Goal: Information Seeking & Learning: Compare options

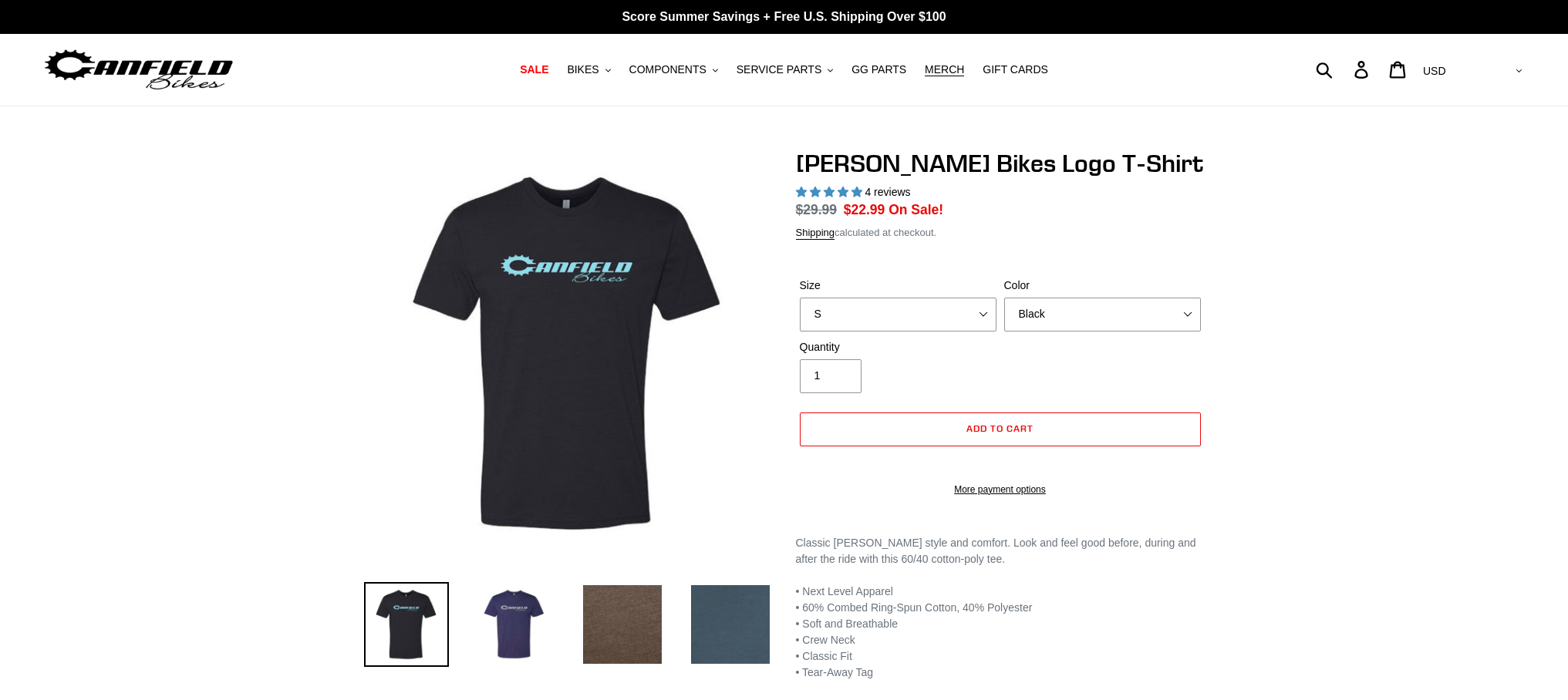
select select "highest-rating"
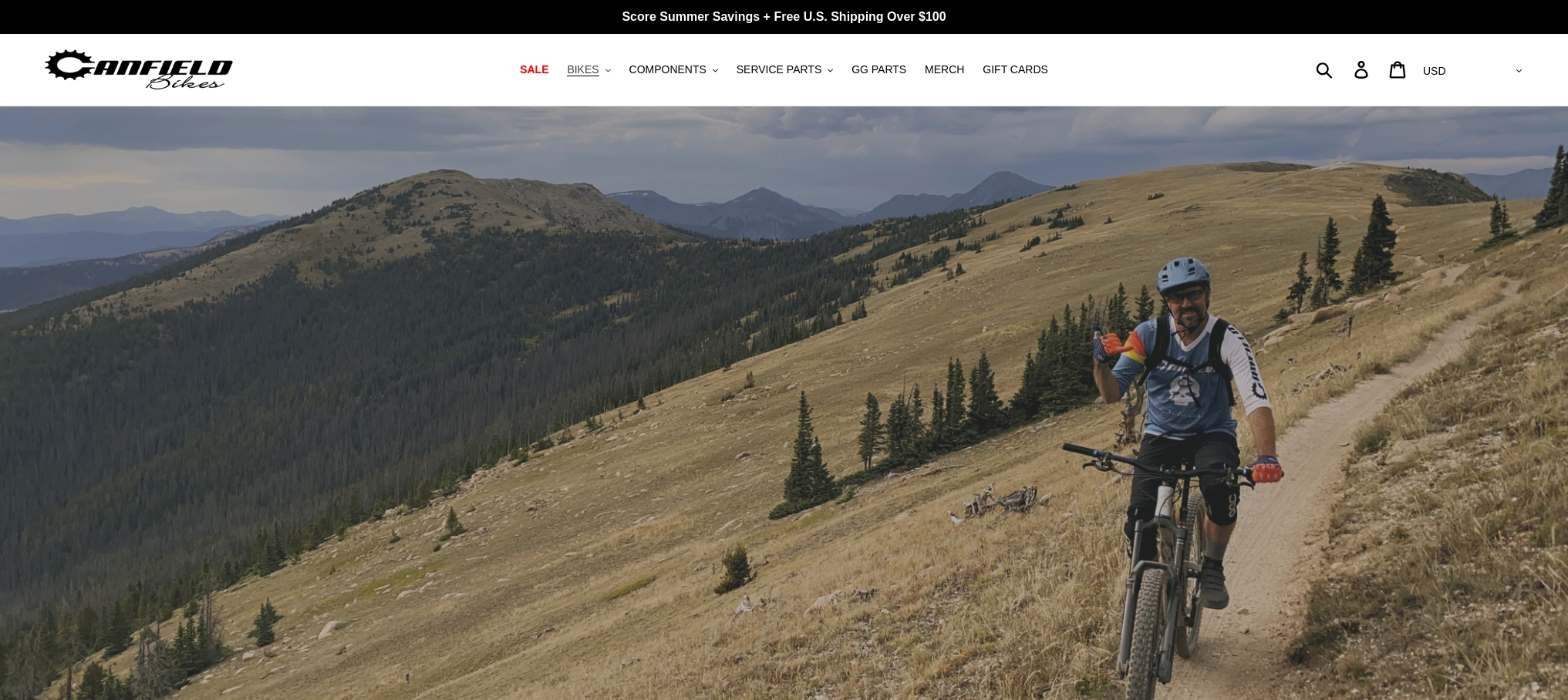
click at [604, 69] on button "BIKES .cls-1{fill:#231f20}" at bounding box center [588, 70] width 59 height 21
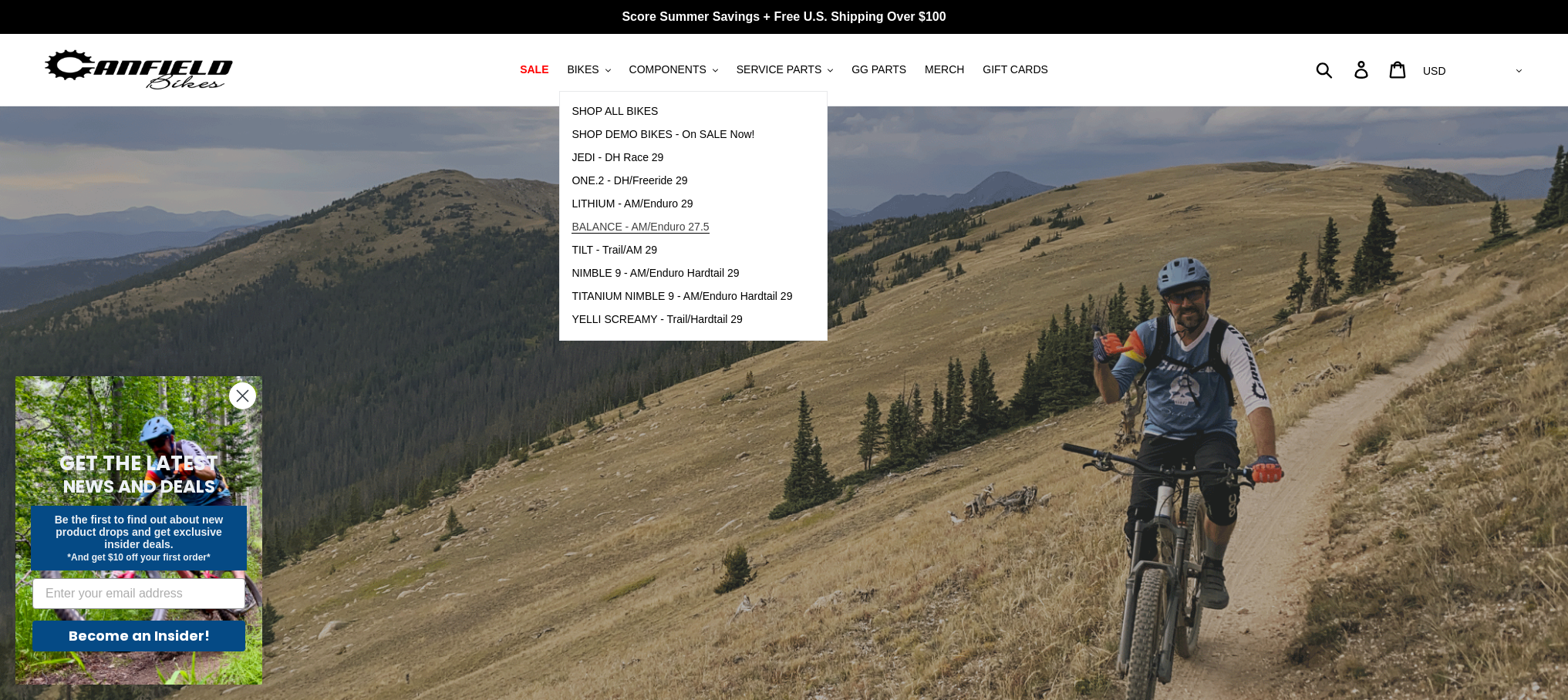
click at [655, 233] on span "BALANCE - AM/Enduro 27.5" at bounding box center [641, 226] width 137 height 13
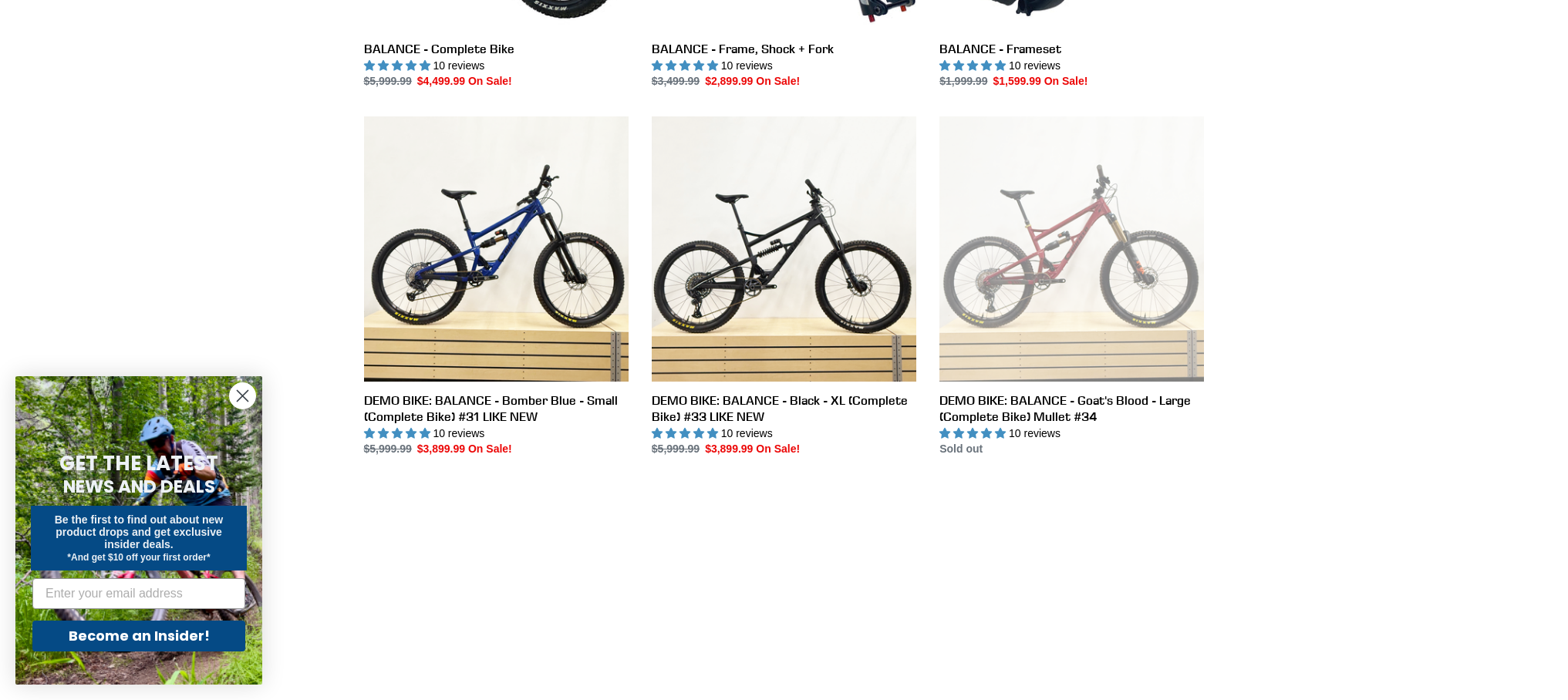
scroll to position [707, 0]
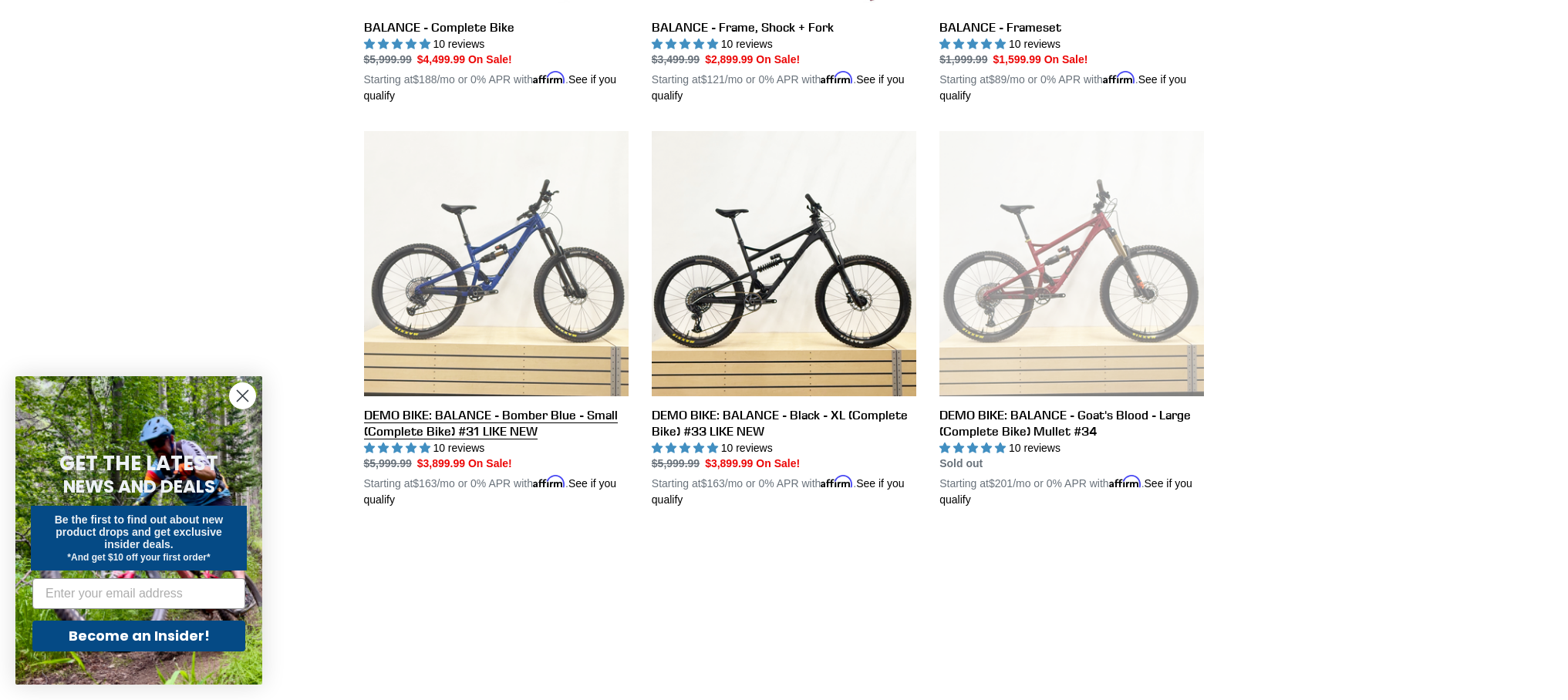
click at [526, 339] on link "DEMO BIKE: BALANCE - Bomber Blue - Small (Complete Bike) #31 LIKE NEW" at bounding box center [497, 320] width 264 height 377
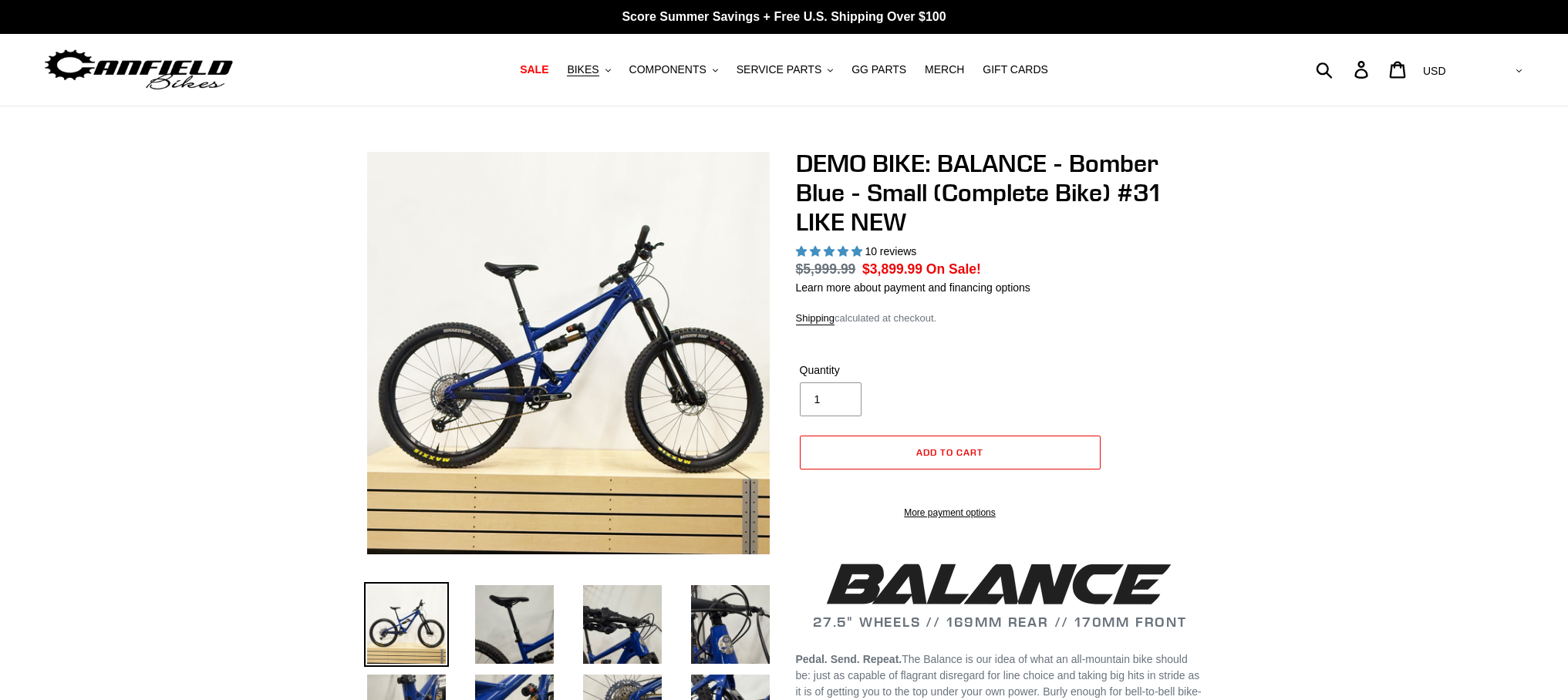
select select "highest-rating"
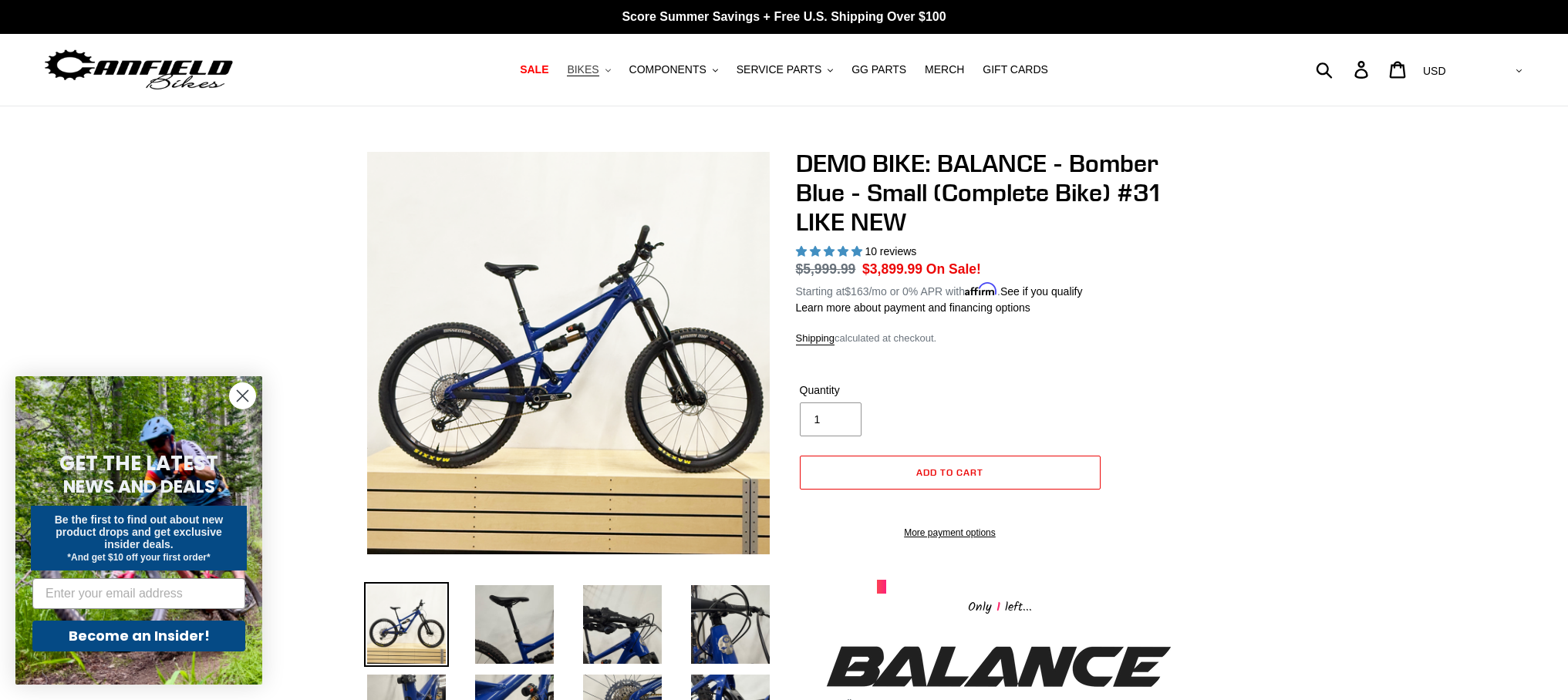
click at [599, 70] on span "BIKES" at bounding box center [583, 70] width 32 height 13
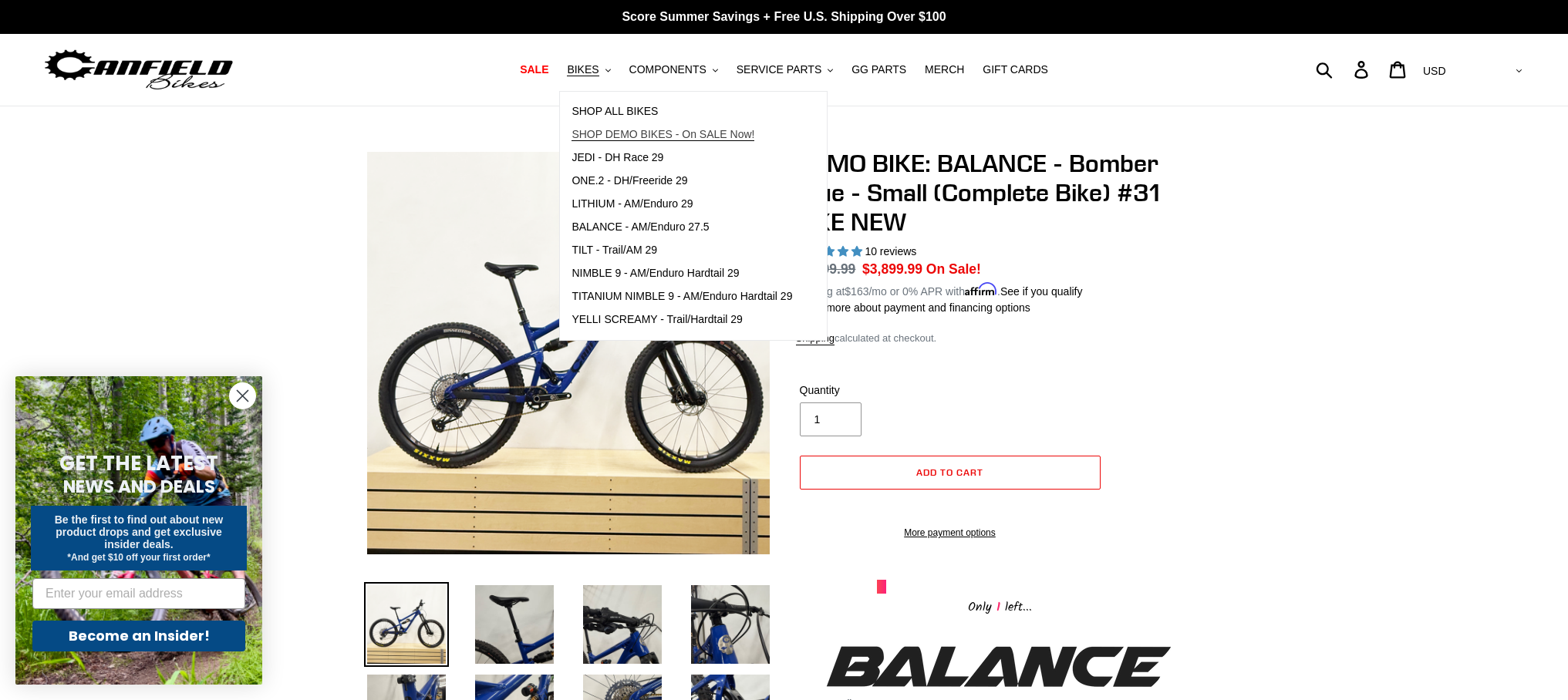
click at [603, 137] on span "SHOP DEMO BIKES - On SALE Now!" at bounding box center [663, 134] width 183 height 13
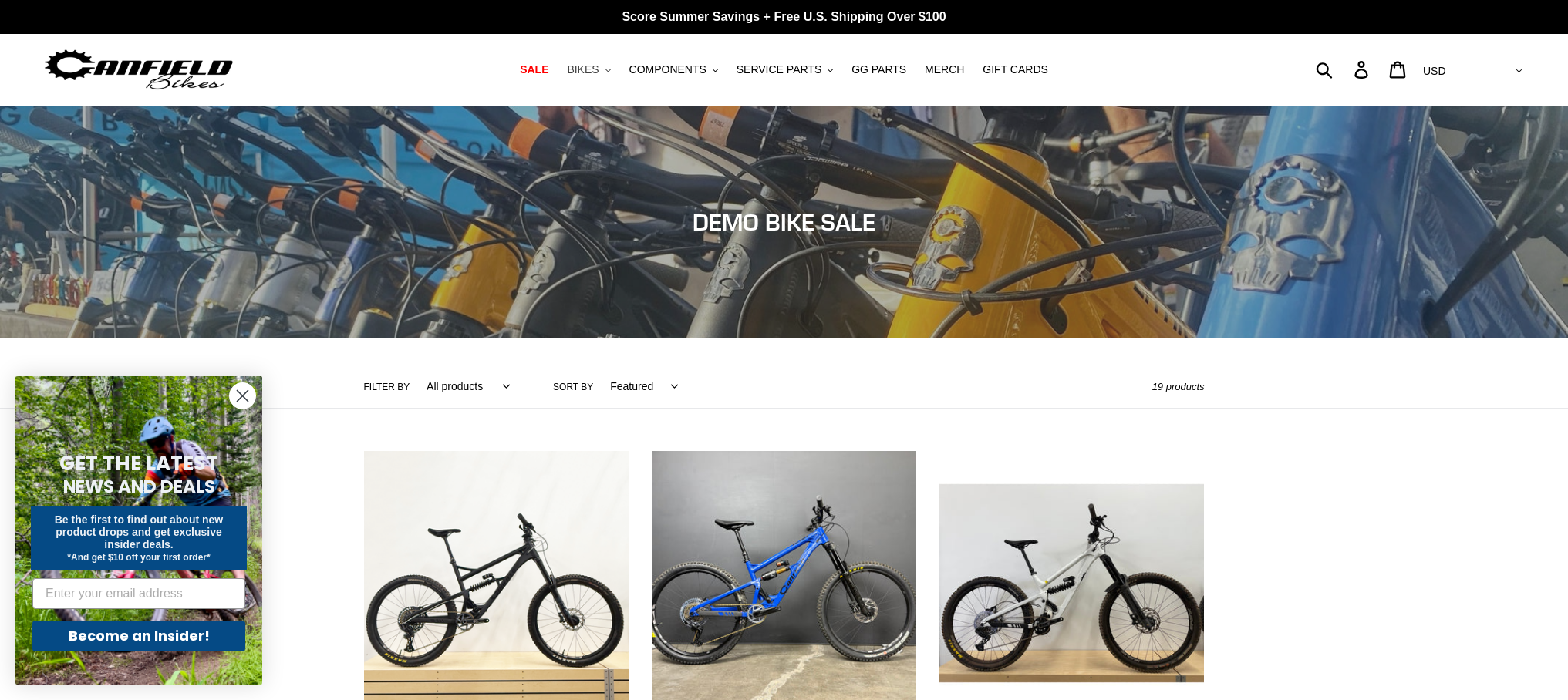
click at [607, 66] on button "BIKES .cls-1{fill:#231f20}" at bounding box center [588, 70] width 59 height 21
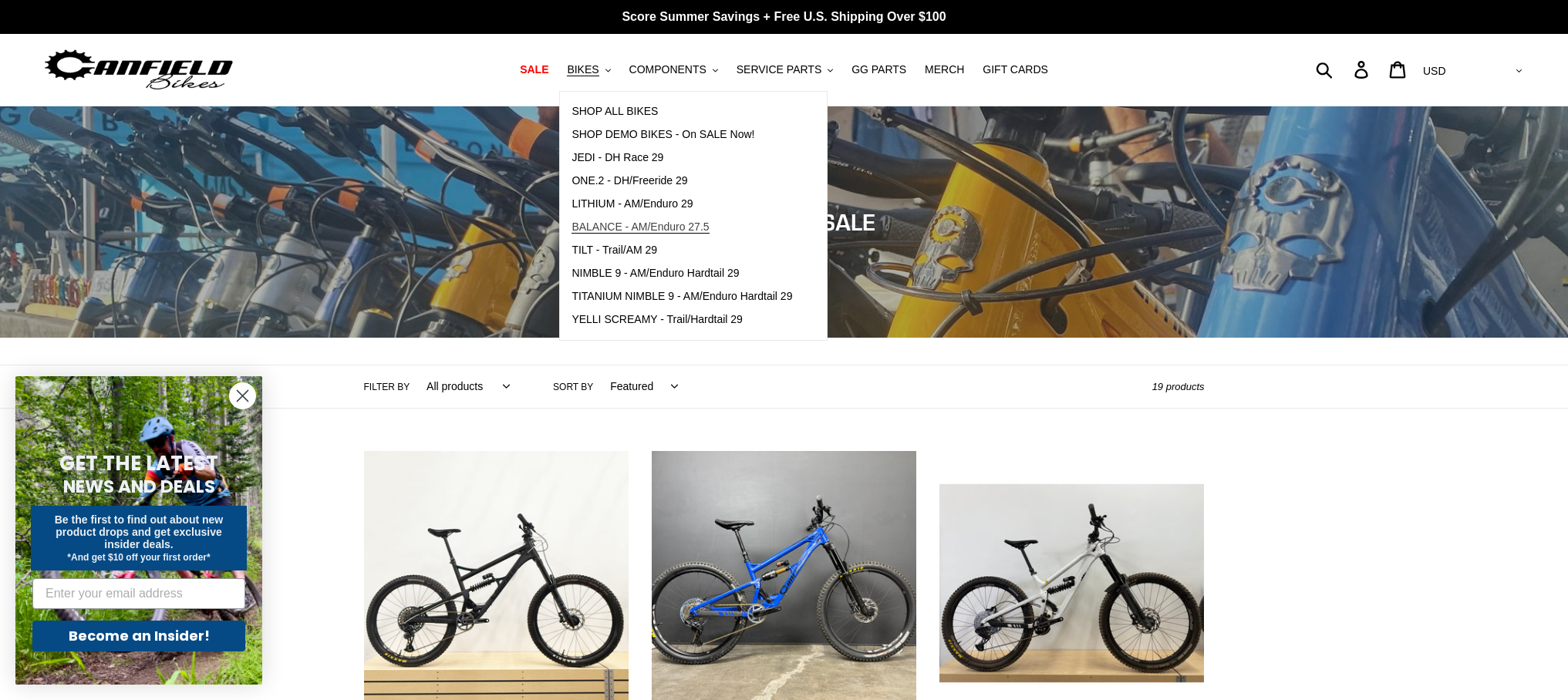
click at [600, 218] on link "BALANCE - AM/Enduro 27.5" at bounding box center [681, 226] width 243 height 23
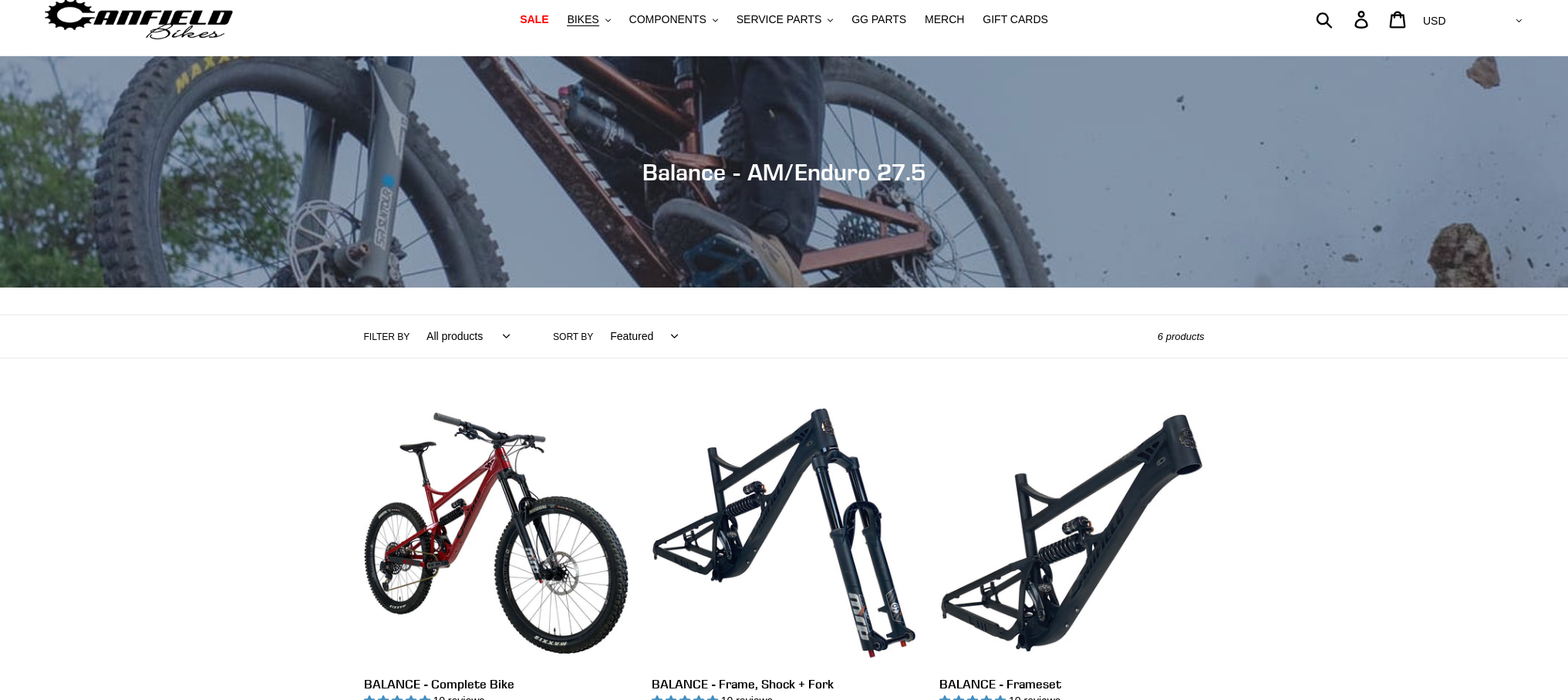
scroll to position [222, 0]
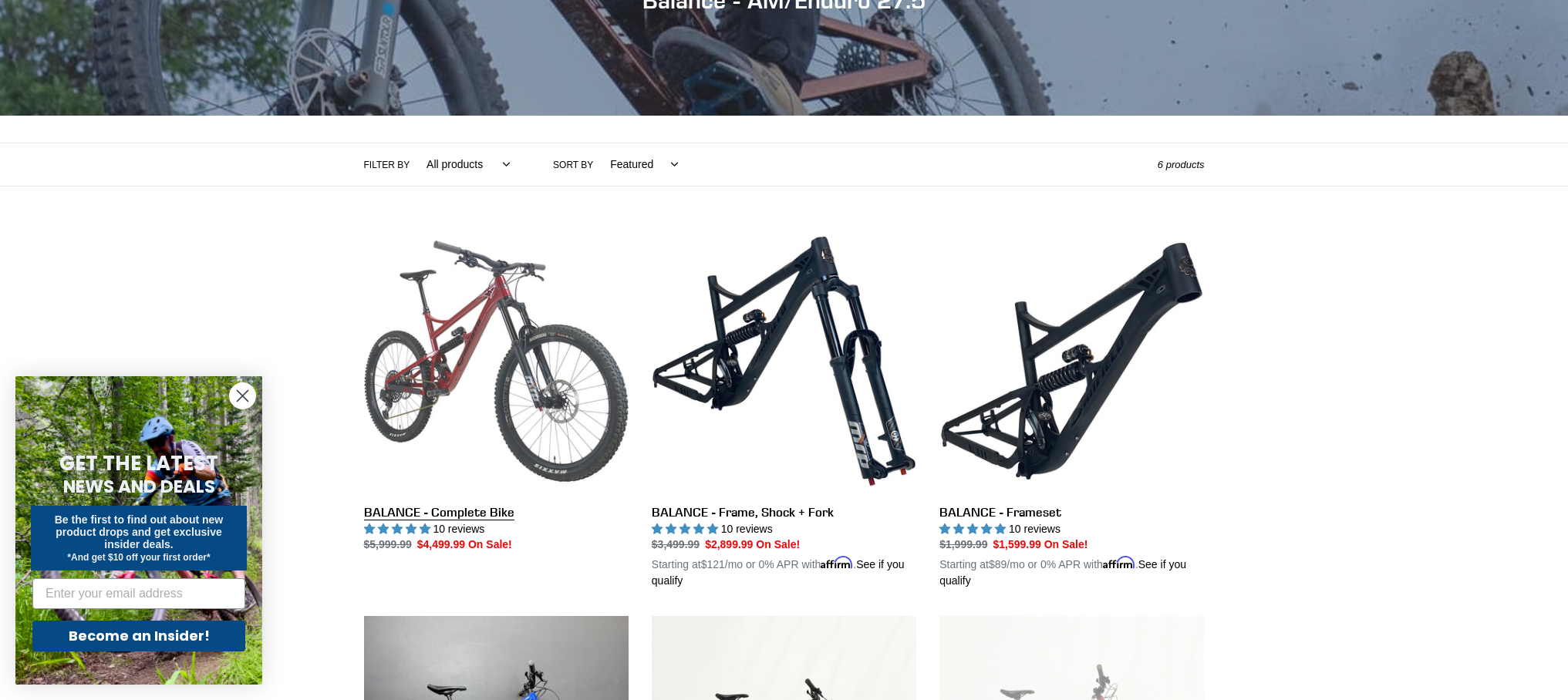
click at [426, 316] on link "BALANCE - Complete Bike" at bounding box center [497, 391] width 264 height 325
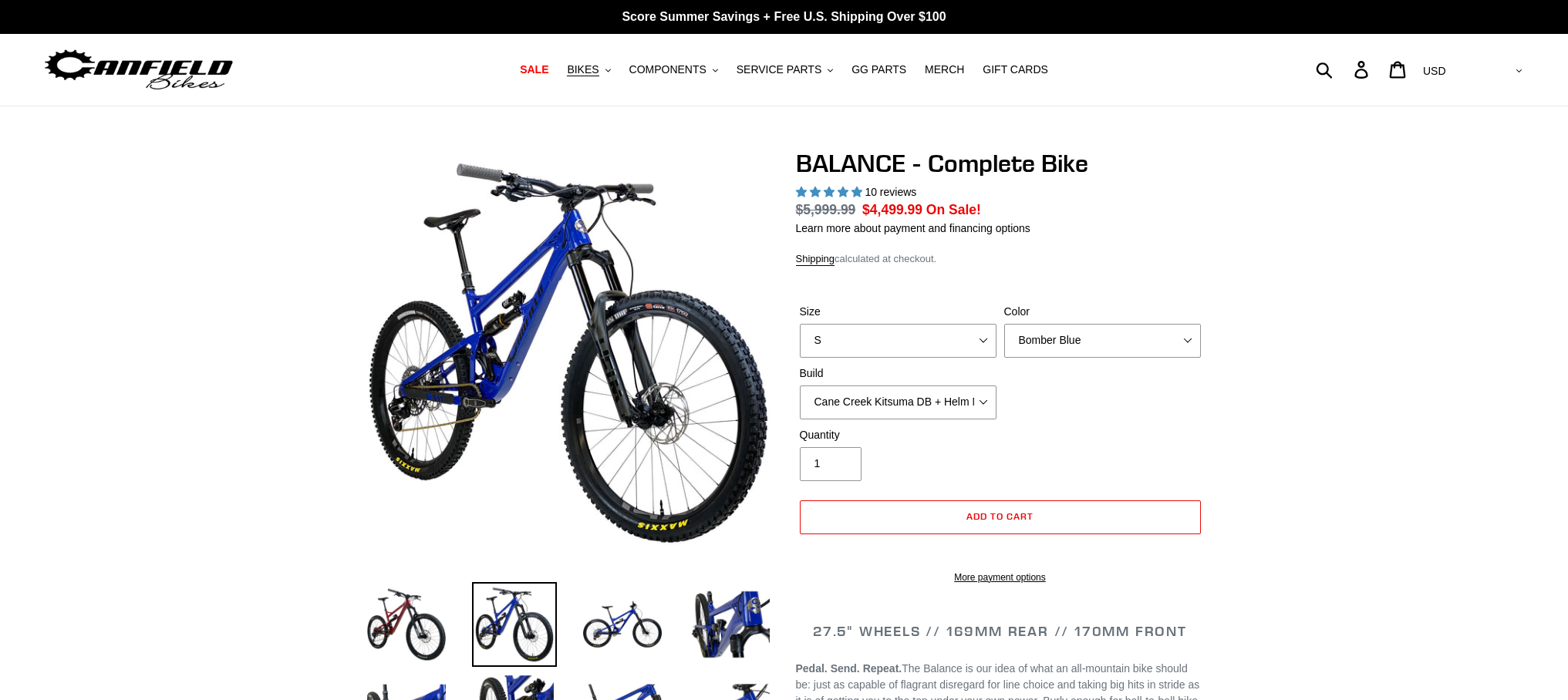
select select "highest-rating"
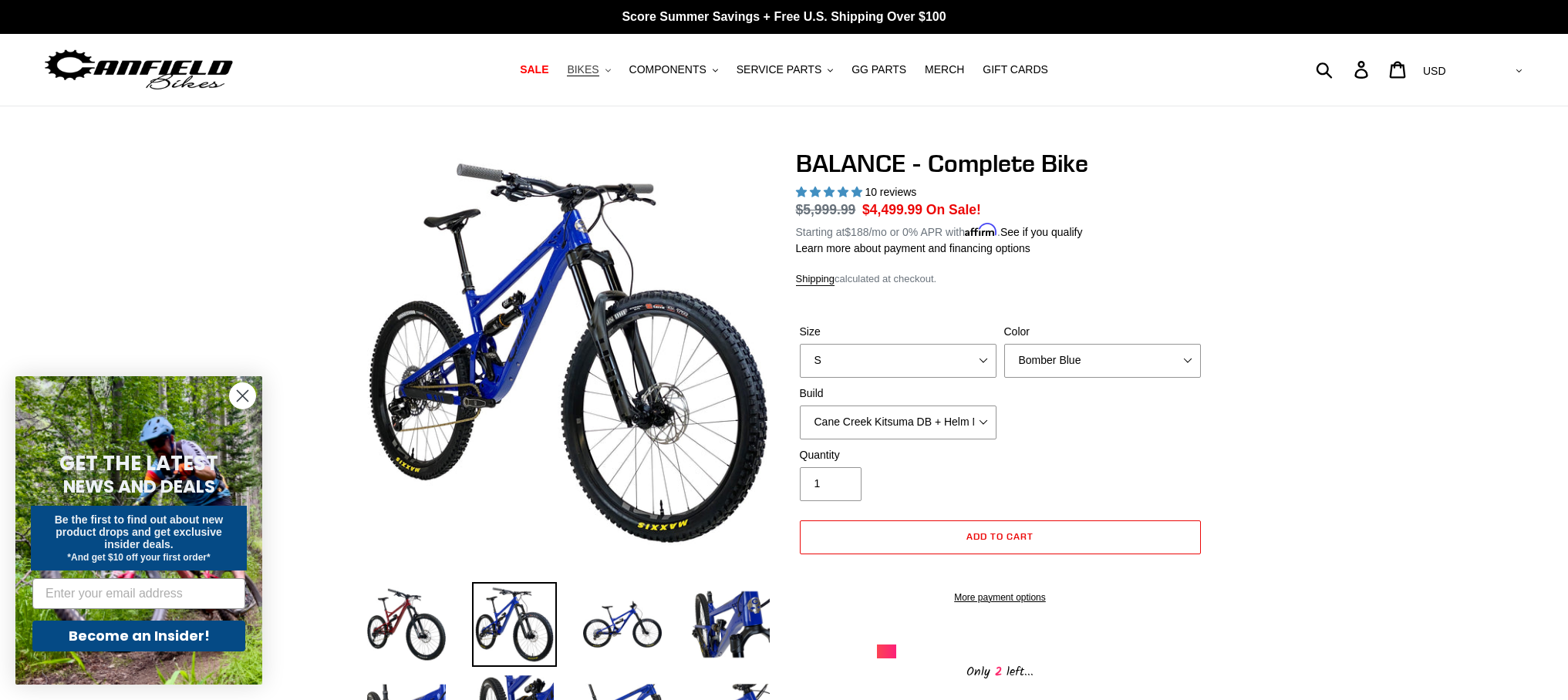
click at [598, 69] on span "BIKES" at bounding box center [583, 70] width 32 height 13
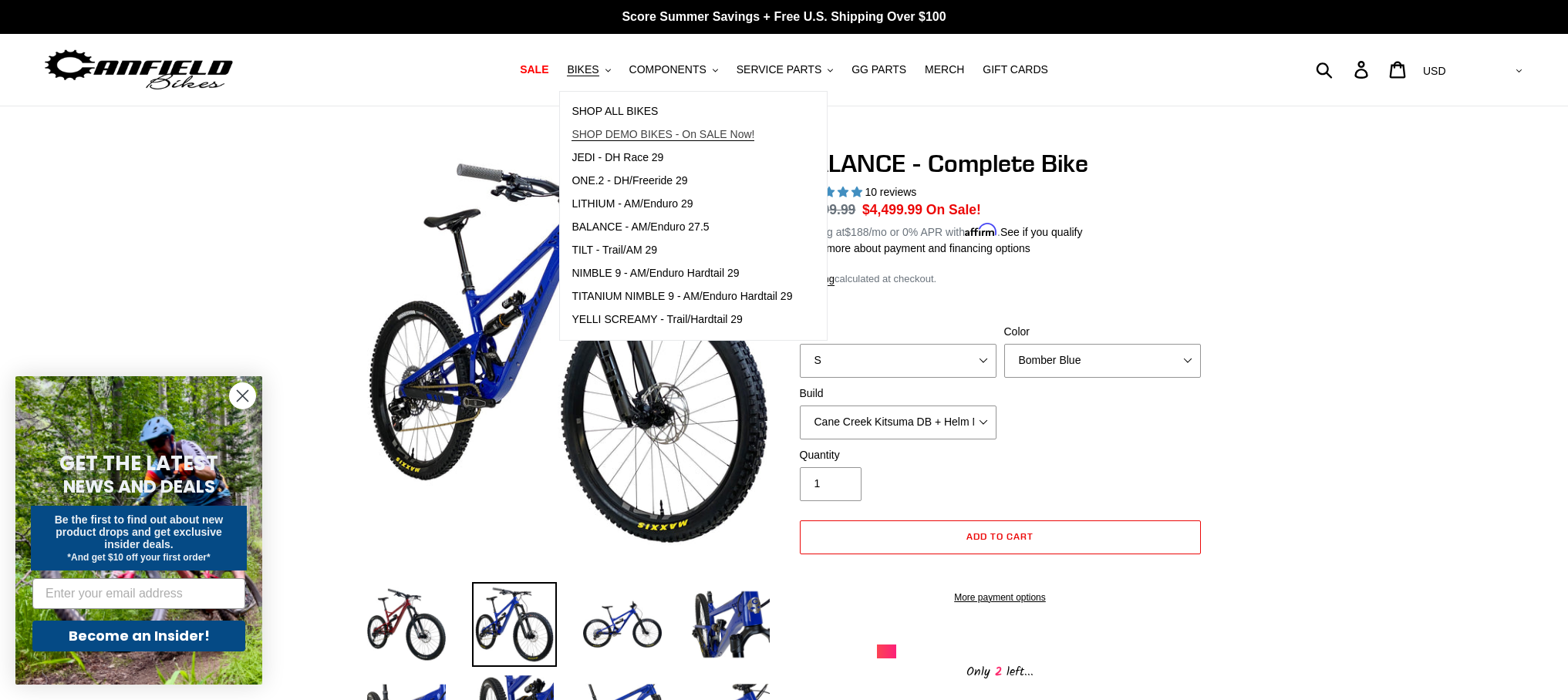
click at [605, 133] on span "SHOP DEMO BIKES - On SALE Now!" at bounding box center [663, 134] width 183 height 13
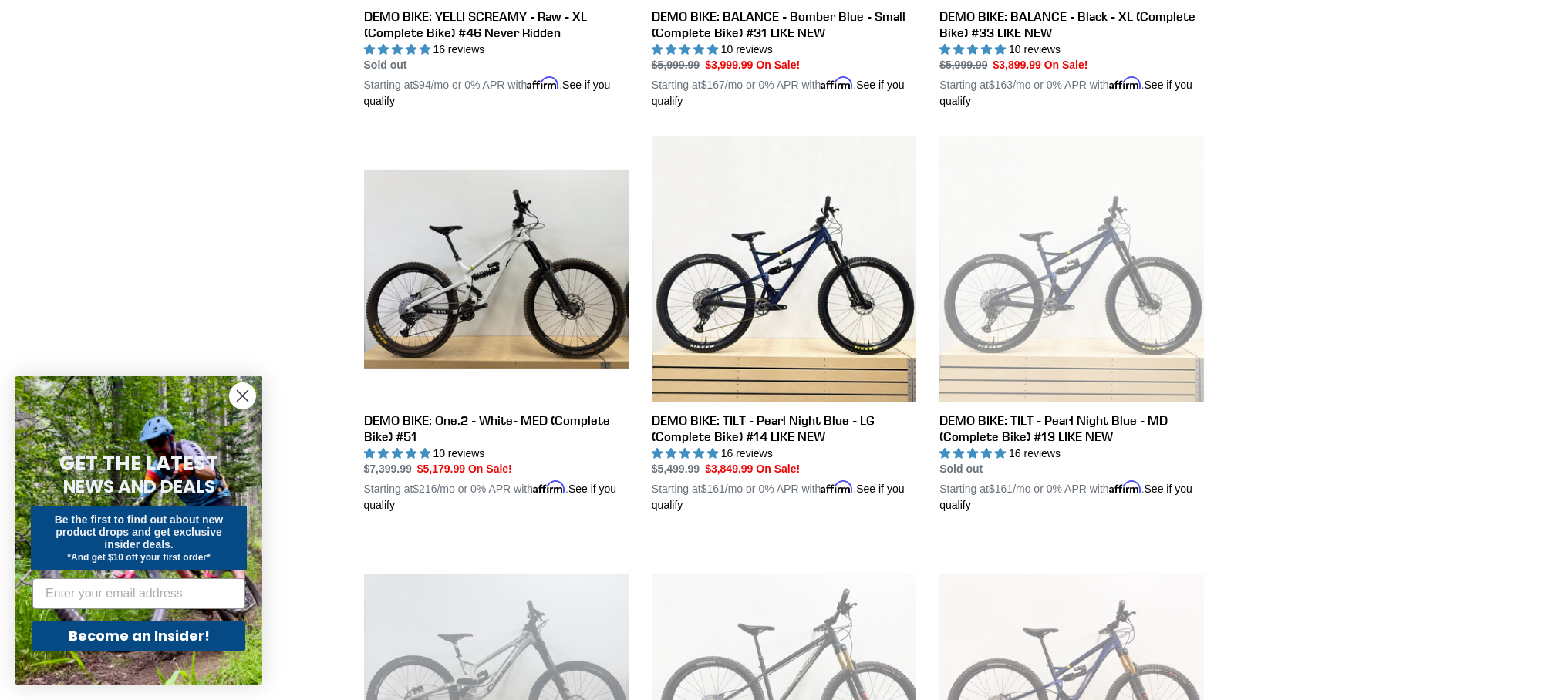
scroll to position [1138, 0]
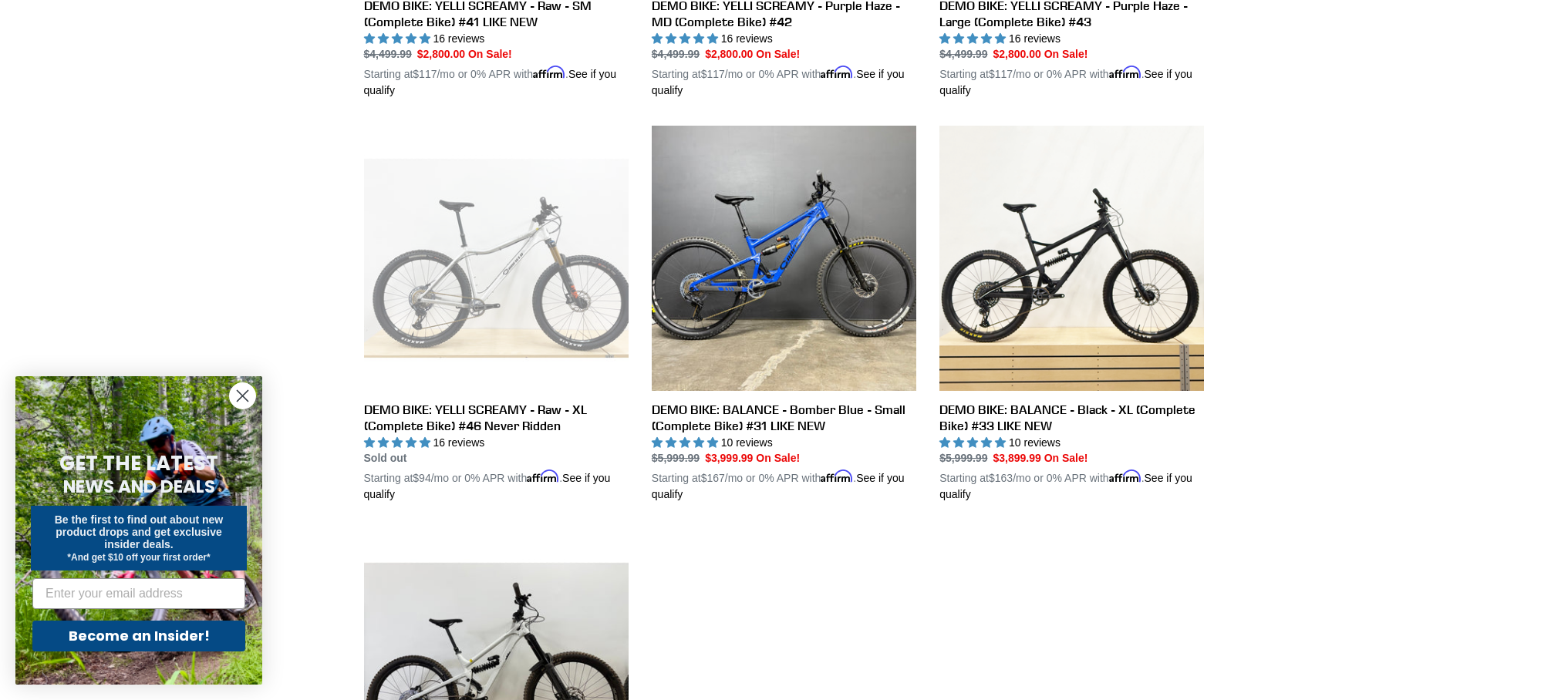
scroll to position [679, 0]
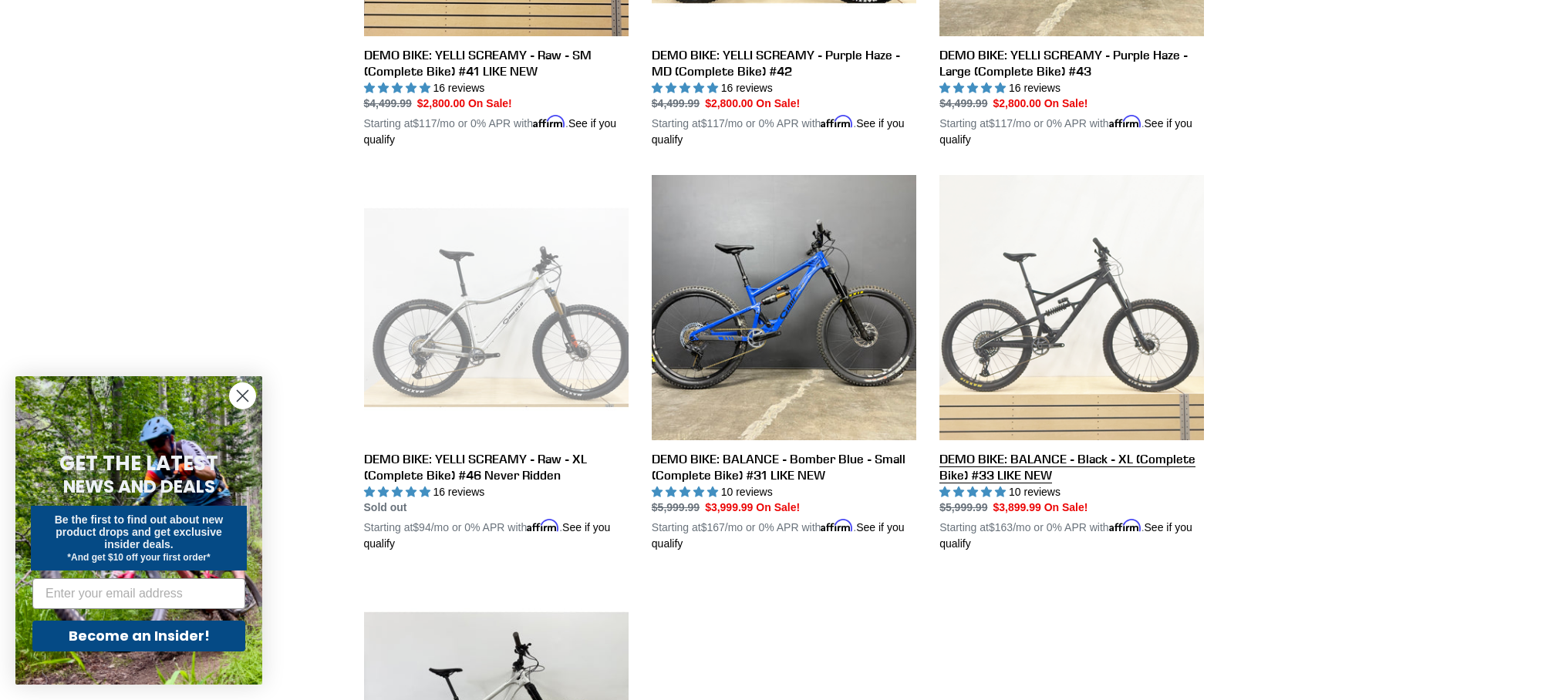
click at [1045, 303] on link "DEMO BIKE: BALANCE - Black - XL (Complete Bike) #33 LIKE NEW" at bounding box center [1071, 363] width 264 height 377
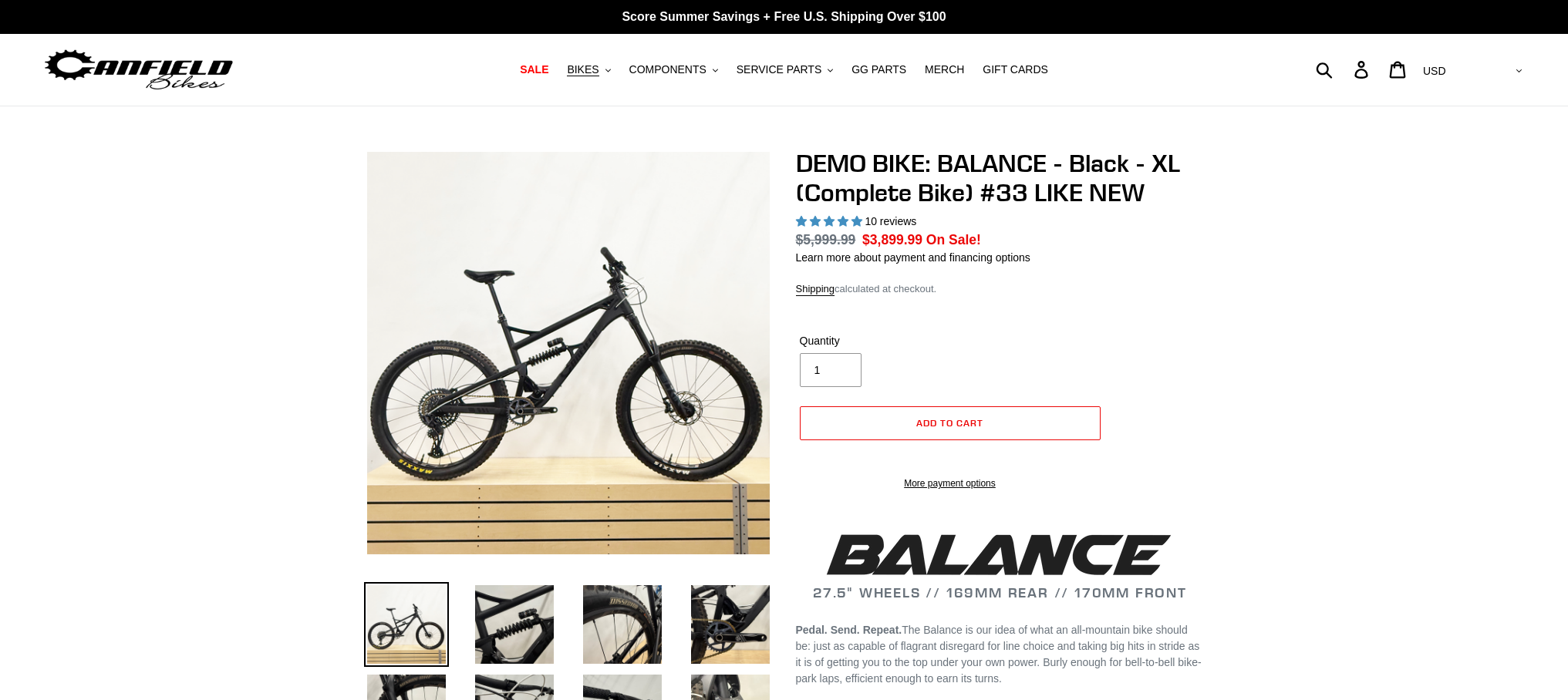
select select "highest-rating"
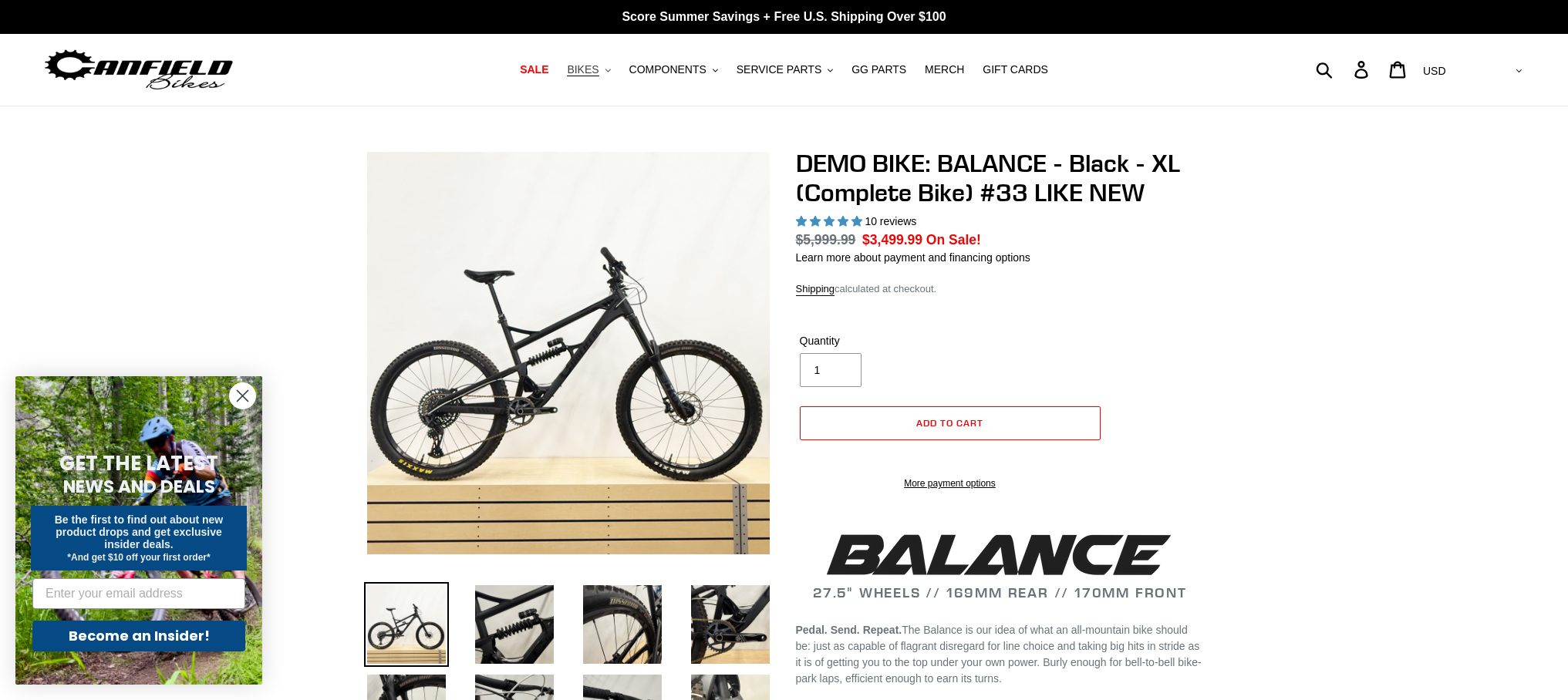
click at [589, 68] on span "BIKES" at bounding box center [583, 70] width 32 height 13
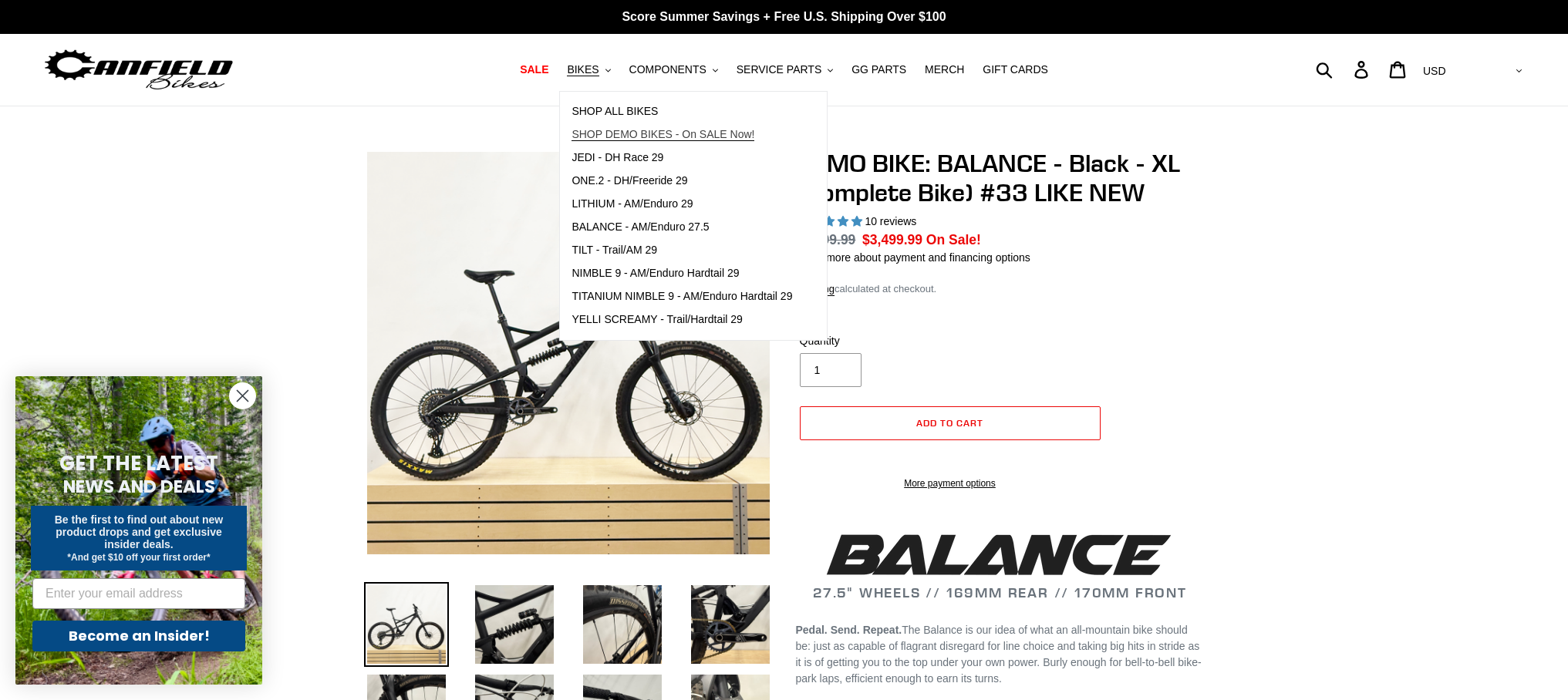
click at [603, 135] on span "SHOP DEMO BIKES - On SALE Now!" at bounding box center [663, 134] width 183 height 13
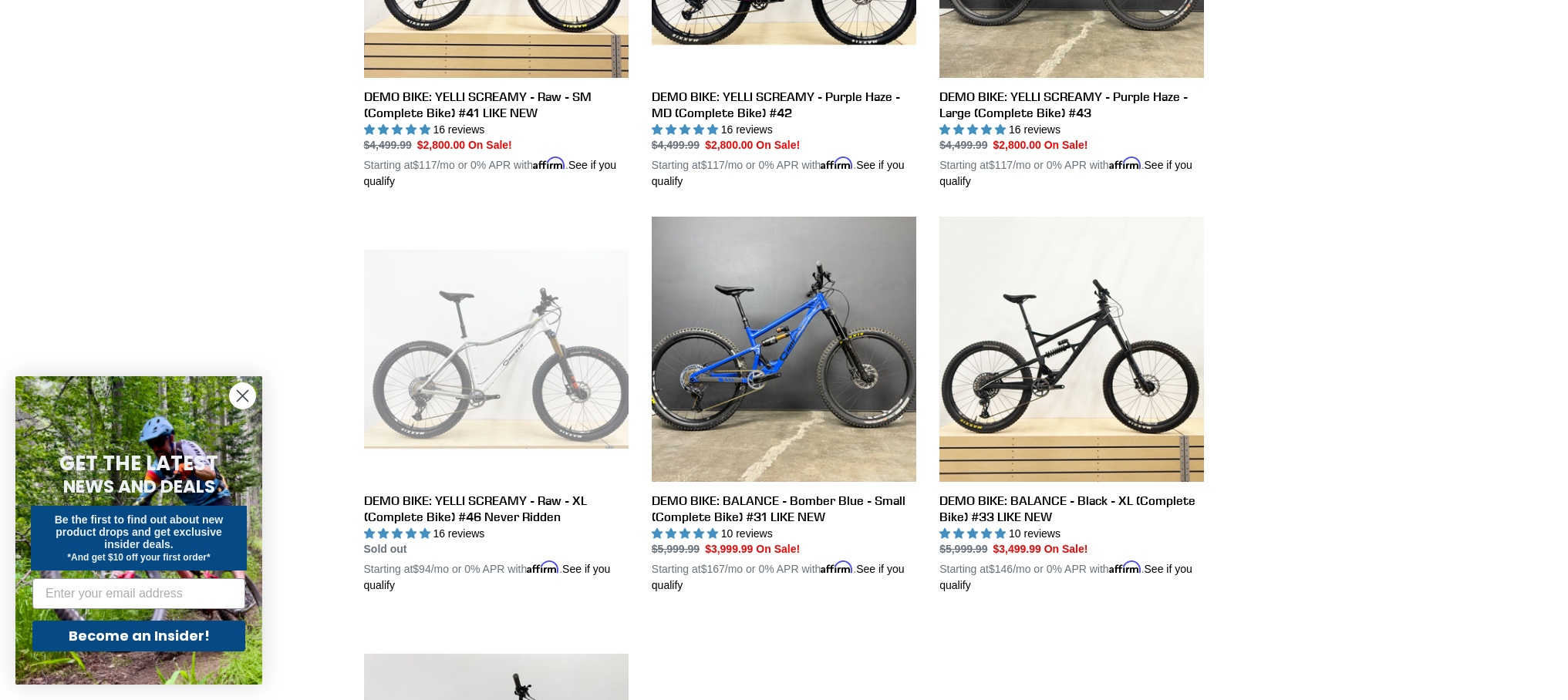
scroll to position [688, 0]
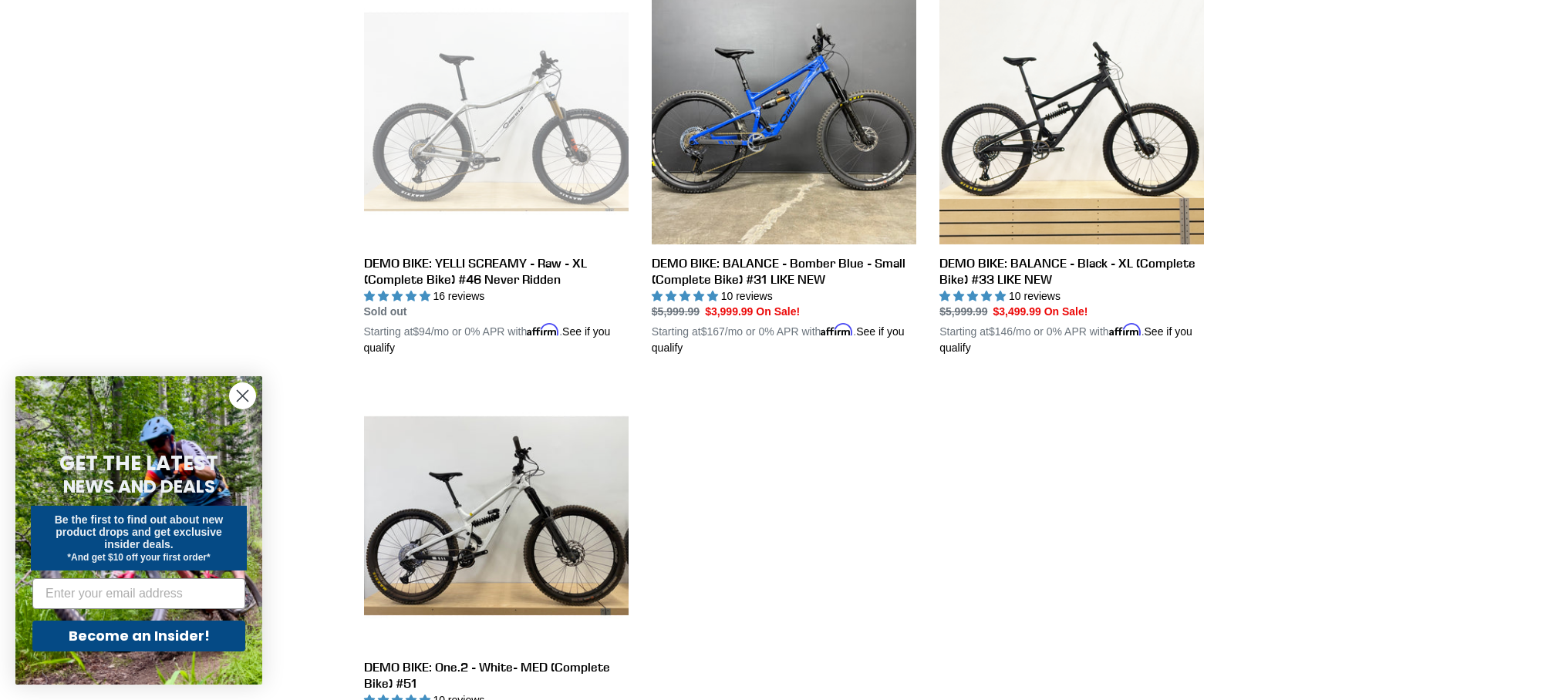
scroll to position [848, 0]
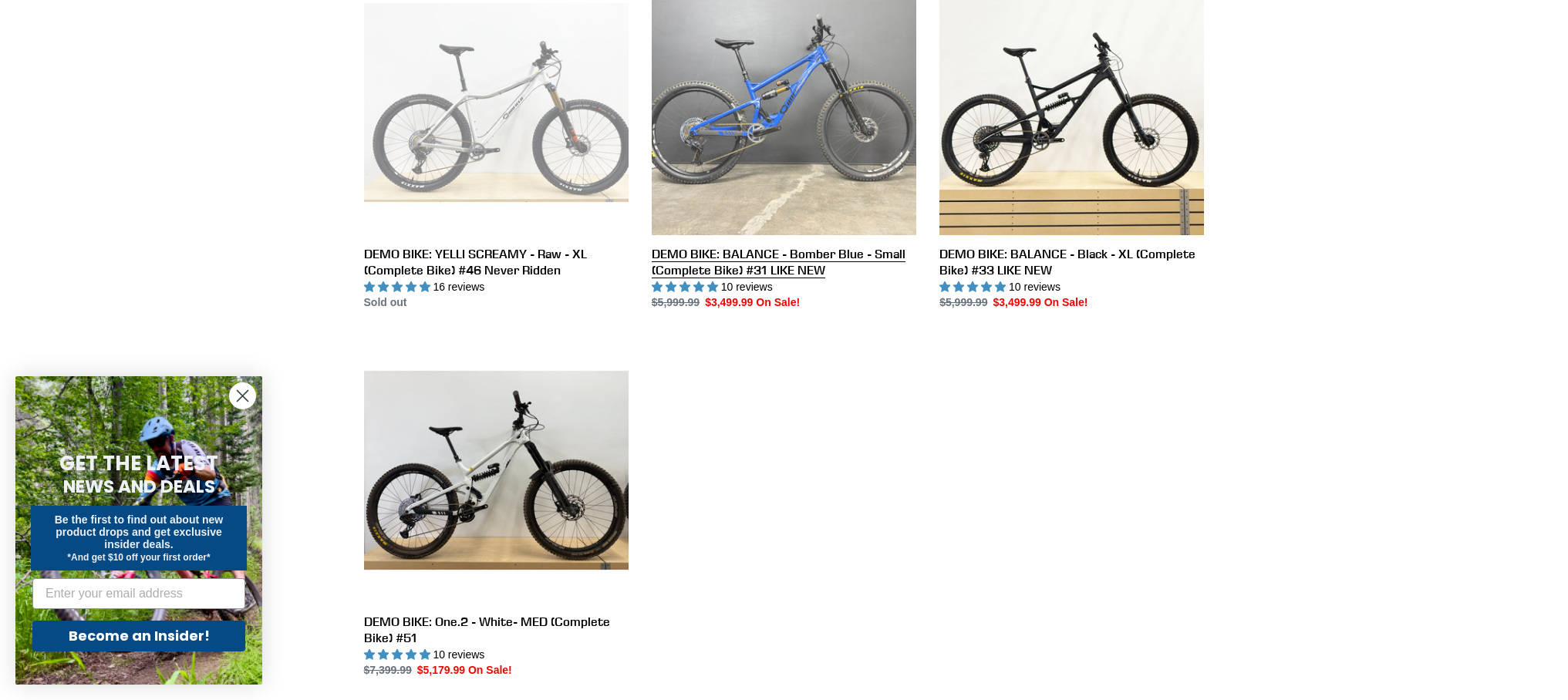
scroll to position [884, 0]
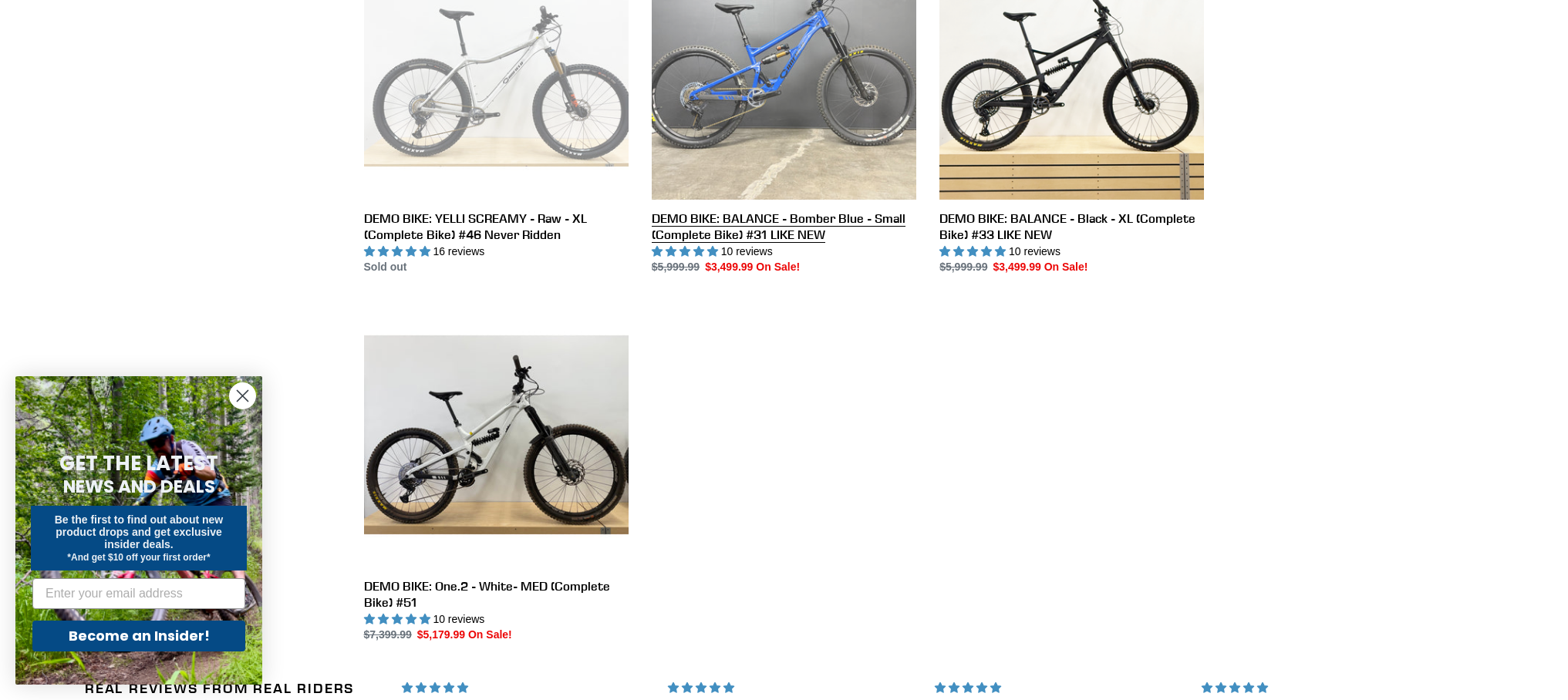
click at [709, 162] on link "DEMO BIKE: BALANCE - Bomber Blue - Small (Complete Bike) #31 LIKE NEW" at bounding box center [784, 104] width 264 height 341
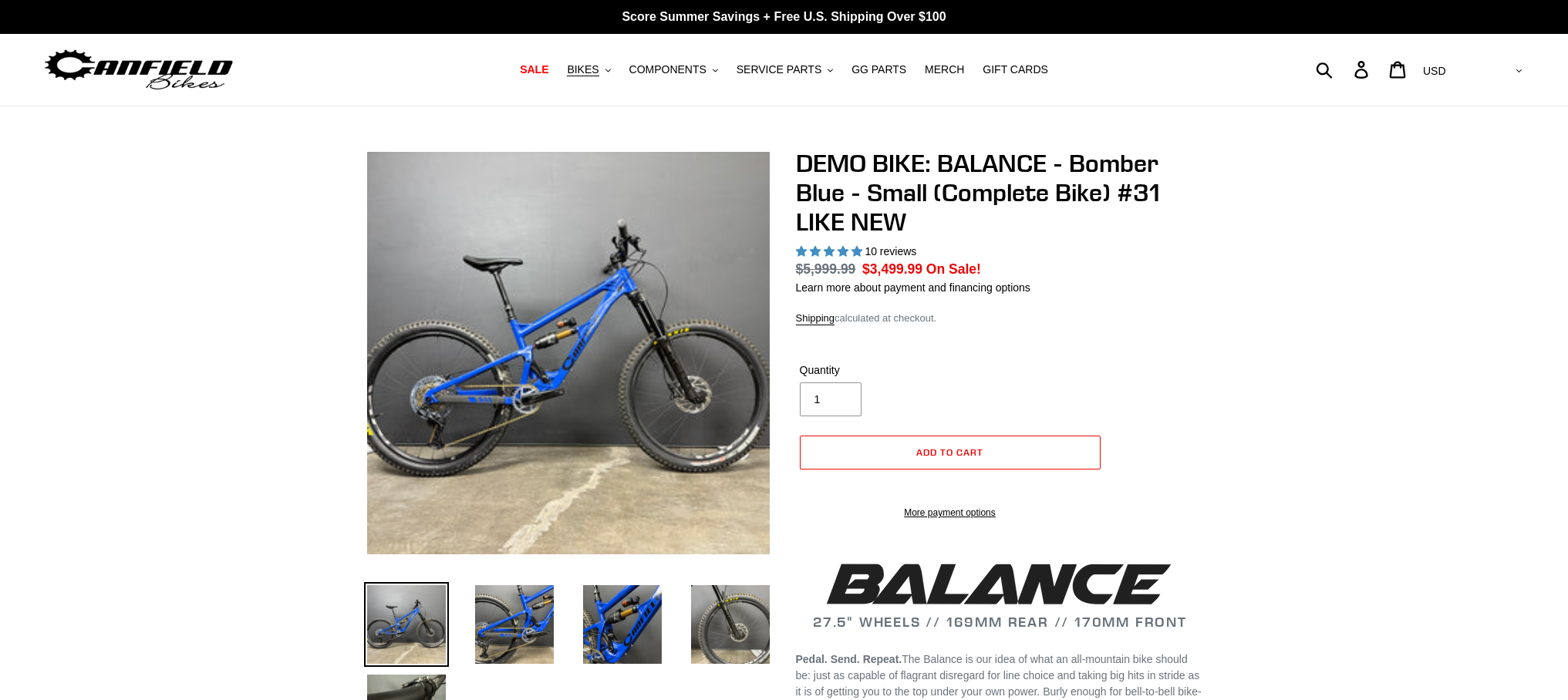
select select "highest-rating"
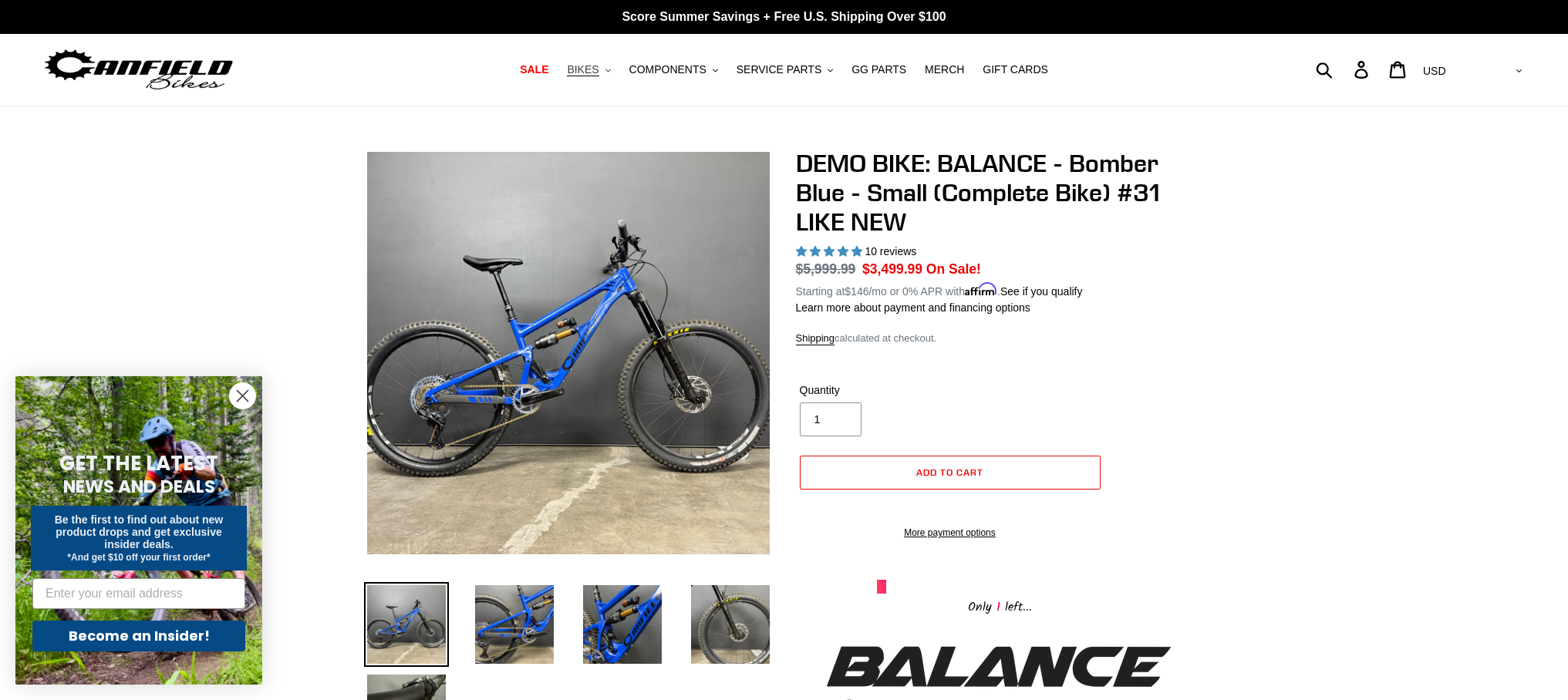
click at [596, 73] on span "BIKES" at bounding box center [583, 70] width 32 height 13
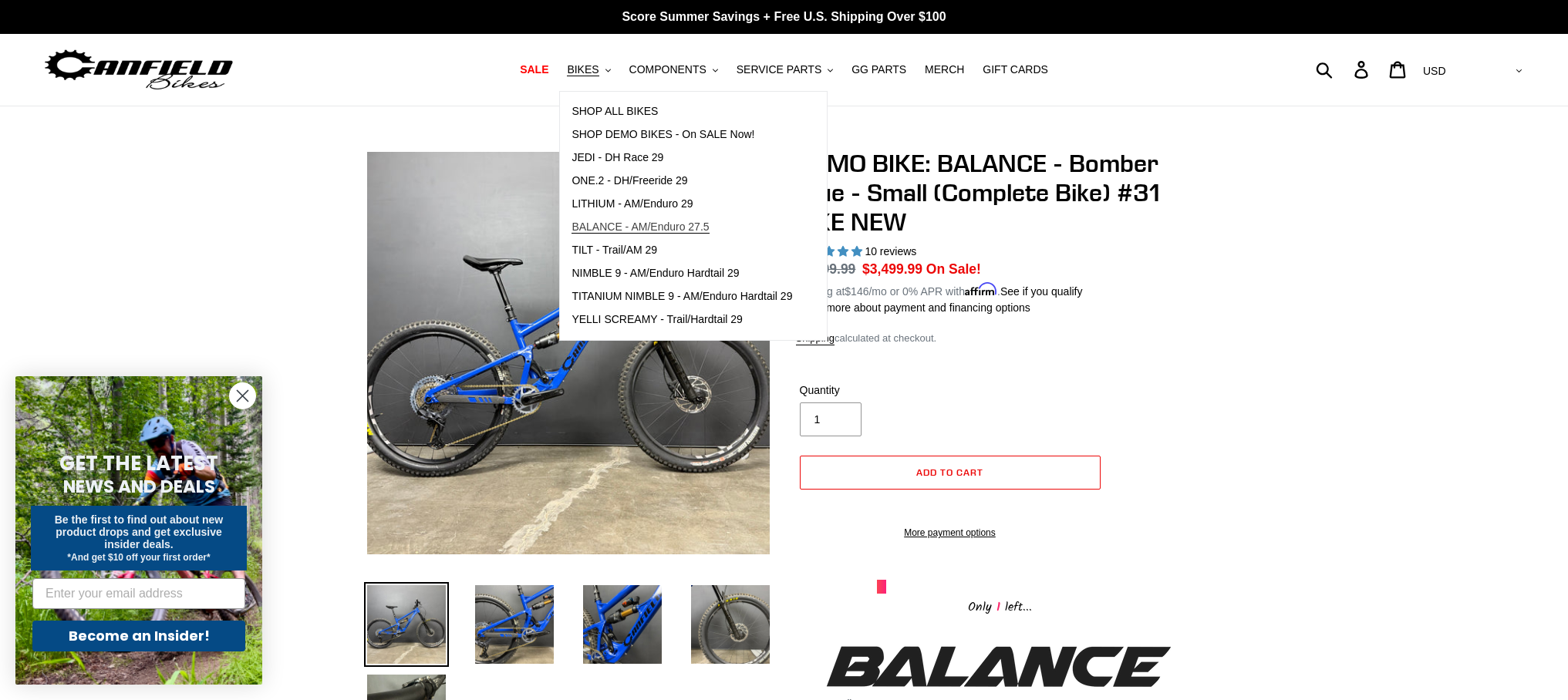
click at [606, 223] on span "BALANCE - AM/Enduro 27.5" at bounding box center [641, 226] width 137 height 13
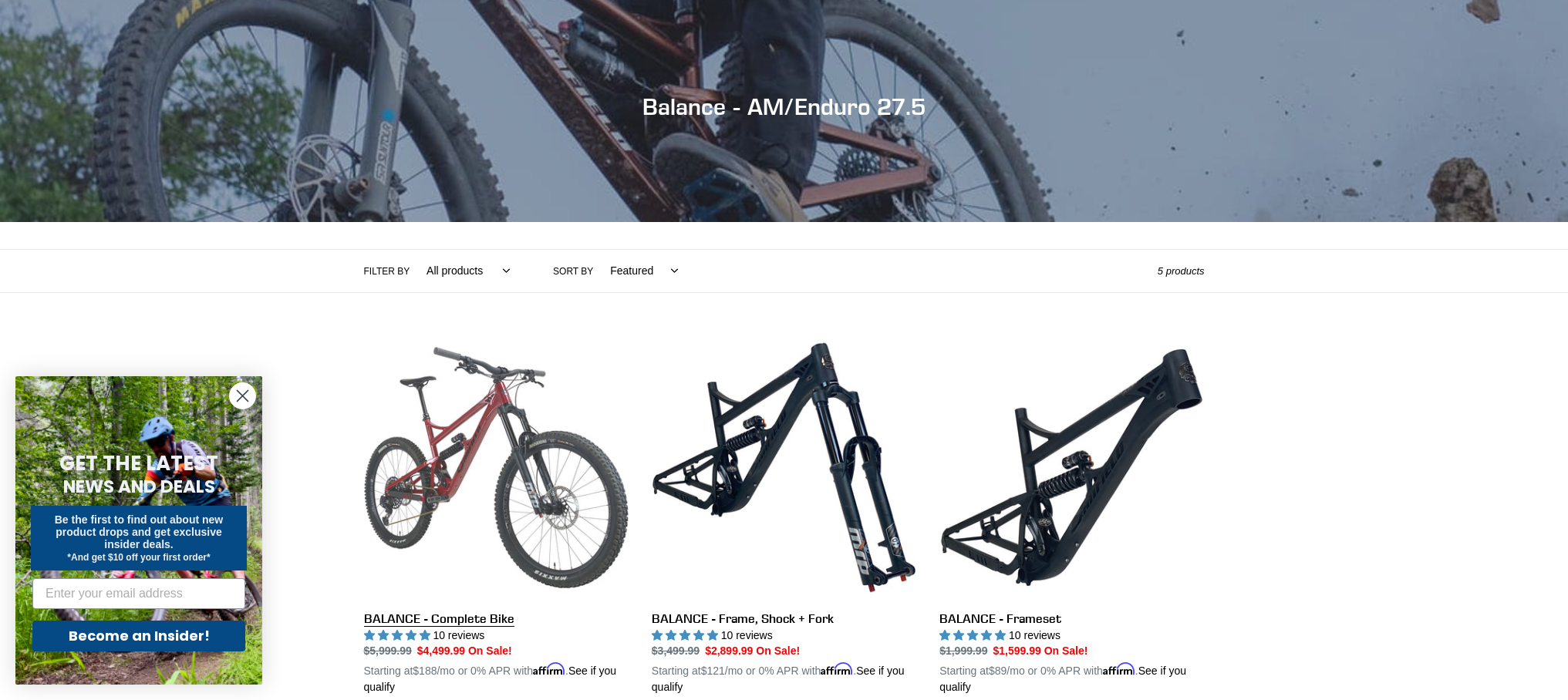
scroll to position [126, 0]
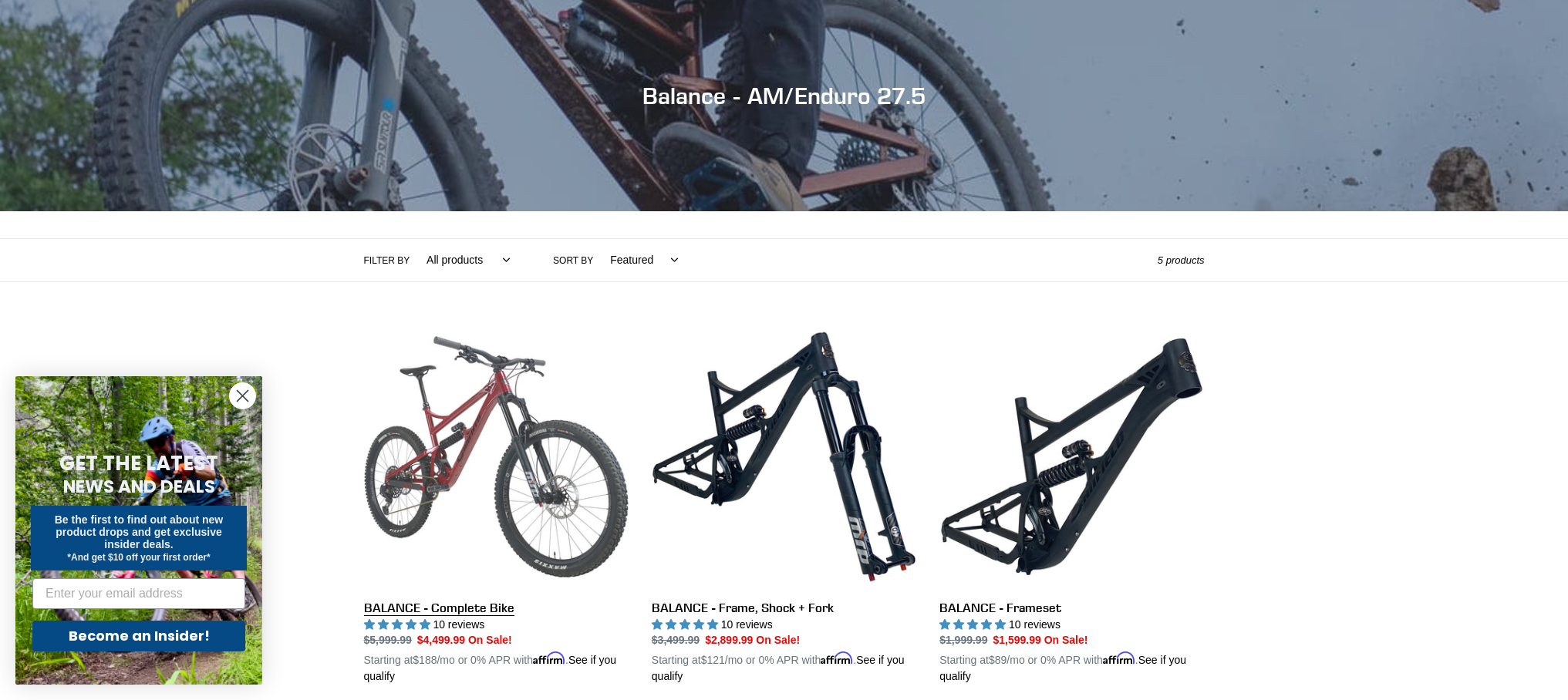
click at [463, 476] on link "BALANCE - Complete Bike" at bounding box center [497, 504] width 264 height 360
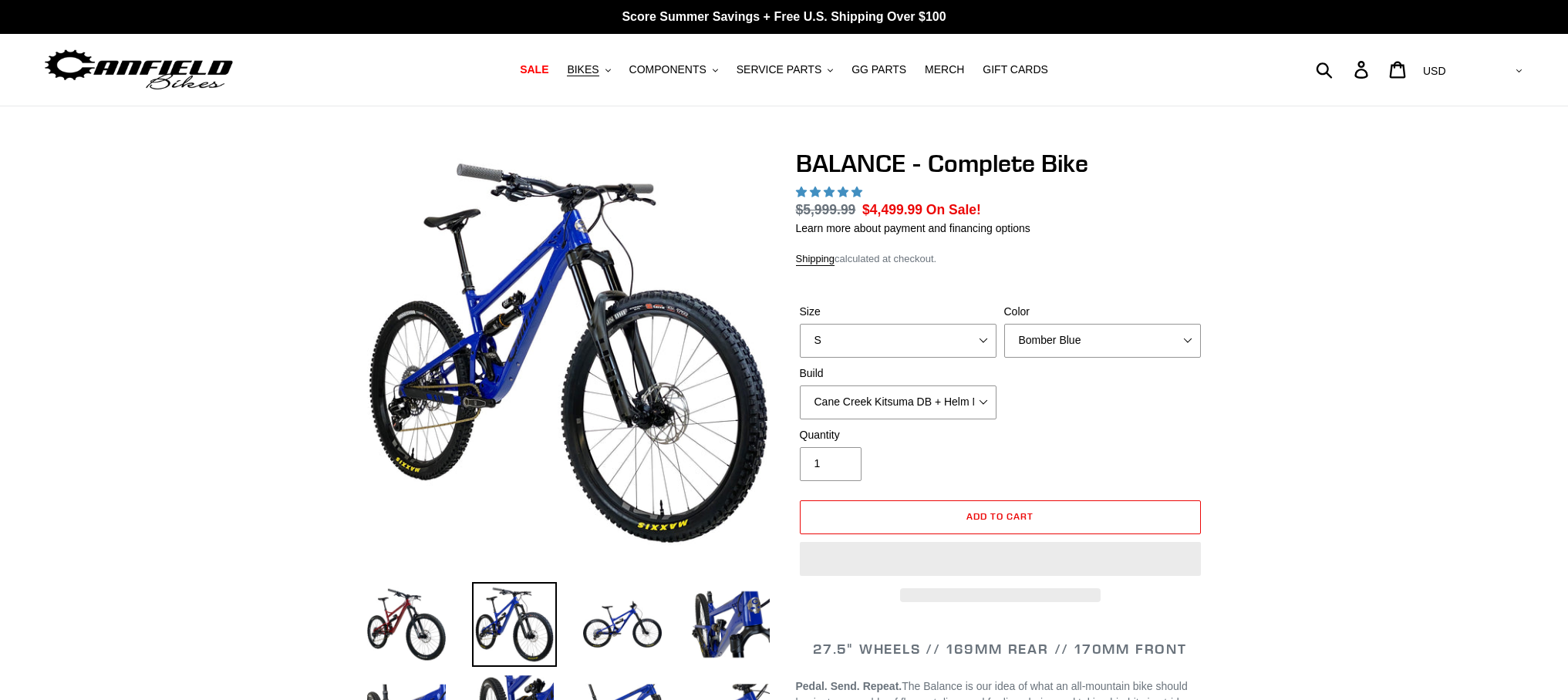
select select "highest-rating"
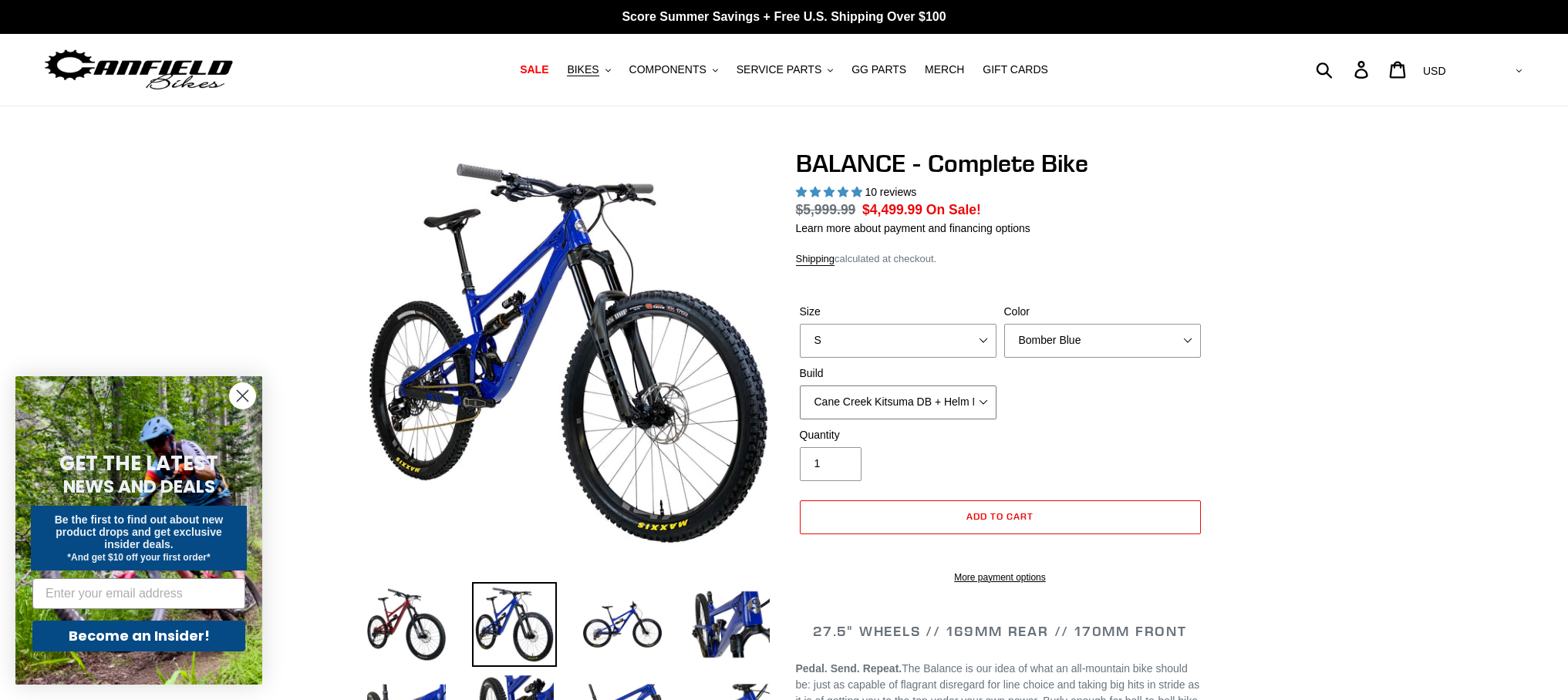
click at [953, 393] on select "Cane Creek Kitsuma DB + Helm MKII + SRAM GX Cane Creek Kitsuma DB + Helm MKII +…" at bounding box center [898, 402] width 197 height 34
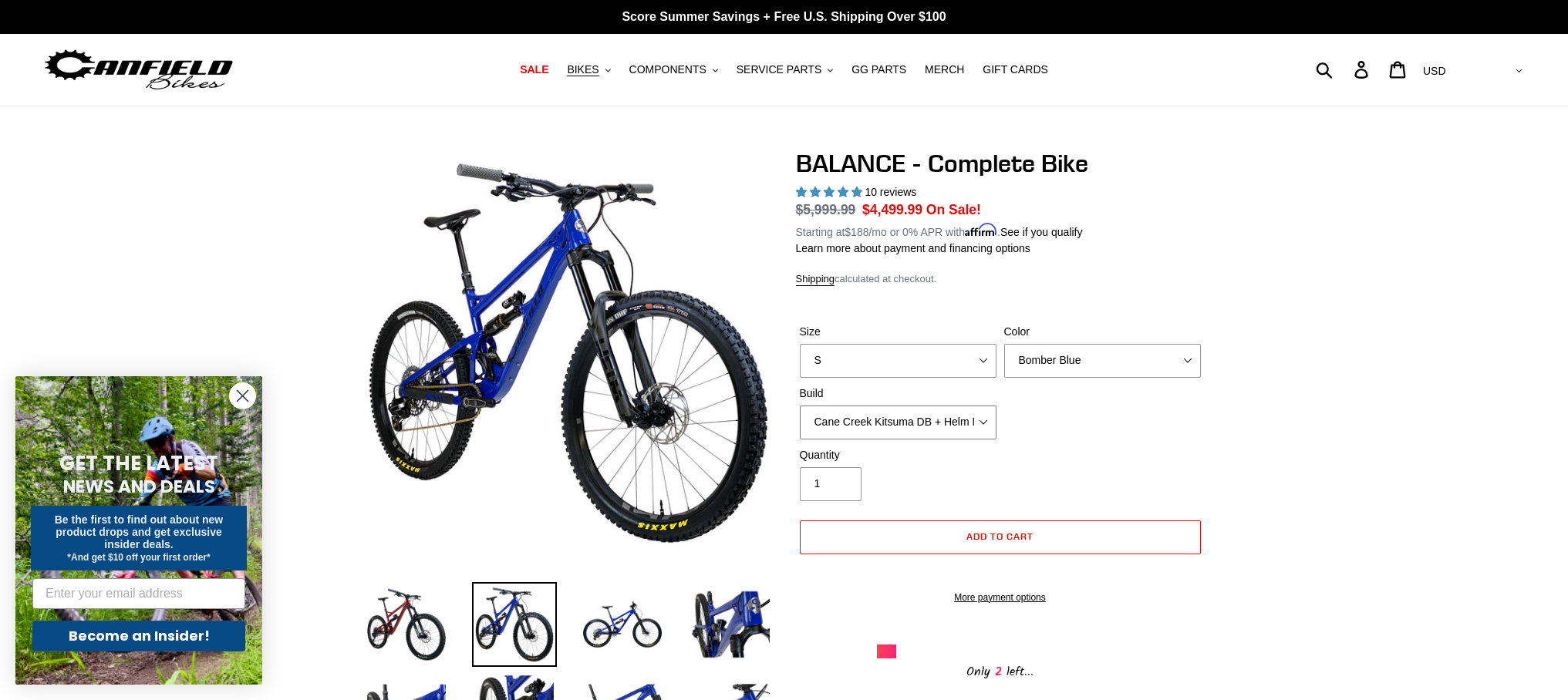
select select "RockShox Vivid ULT + Zeb ULT + SRAM XO"
click at [799, 406] on select "Cane Creek Kitsuma DB + Helm MKII + SRAM GX Cane Creek Kitsuma DB + Helm MKII +…" at bounding box center [898, 423] width 197 height 34
click at [592, 70] on span "BIKES" at bounding box center [583, 70] width 32 height 13
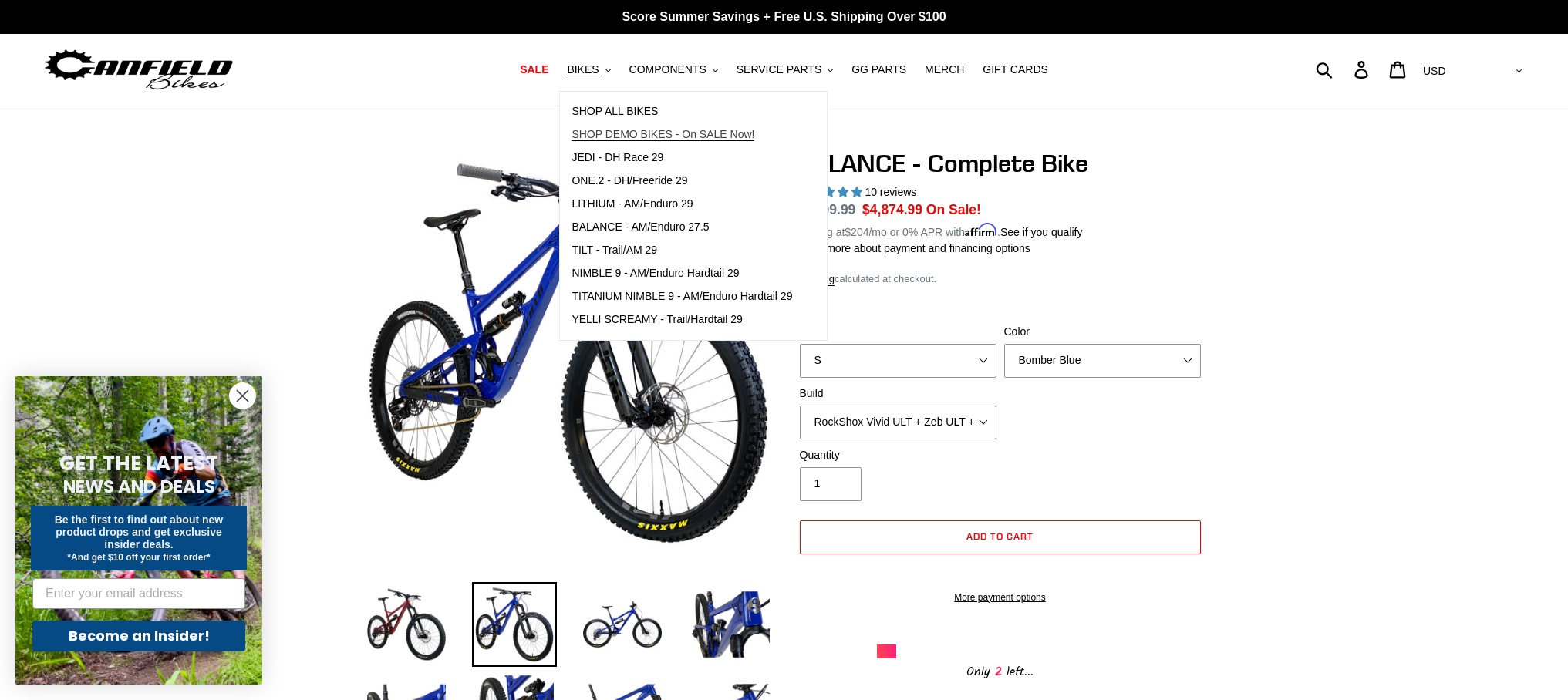
click at [644, 136] on span "SHOP DEMO BIKES - On SALE Now!" at bounding box center [663, 134] width 183 height 13
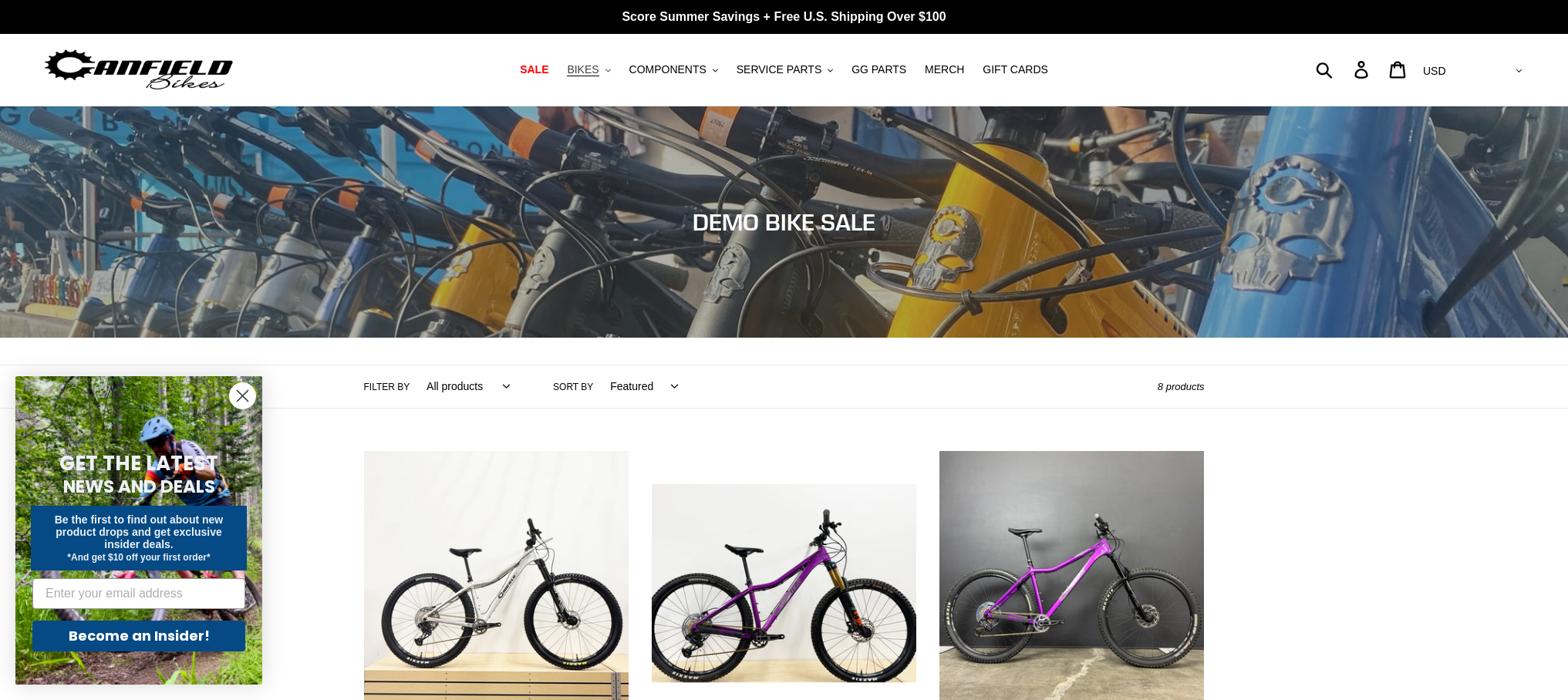
click at [589, 69] on span "BIKES" at bounding box center [583, 70] width 32 height 13
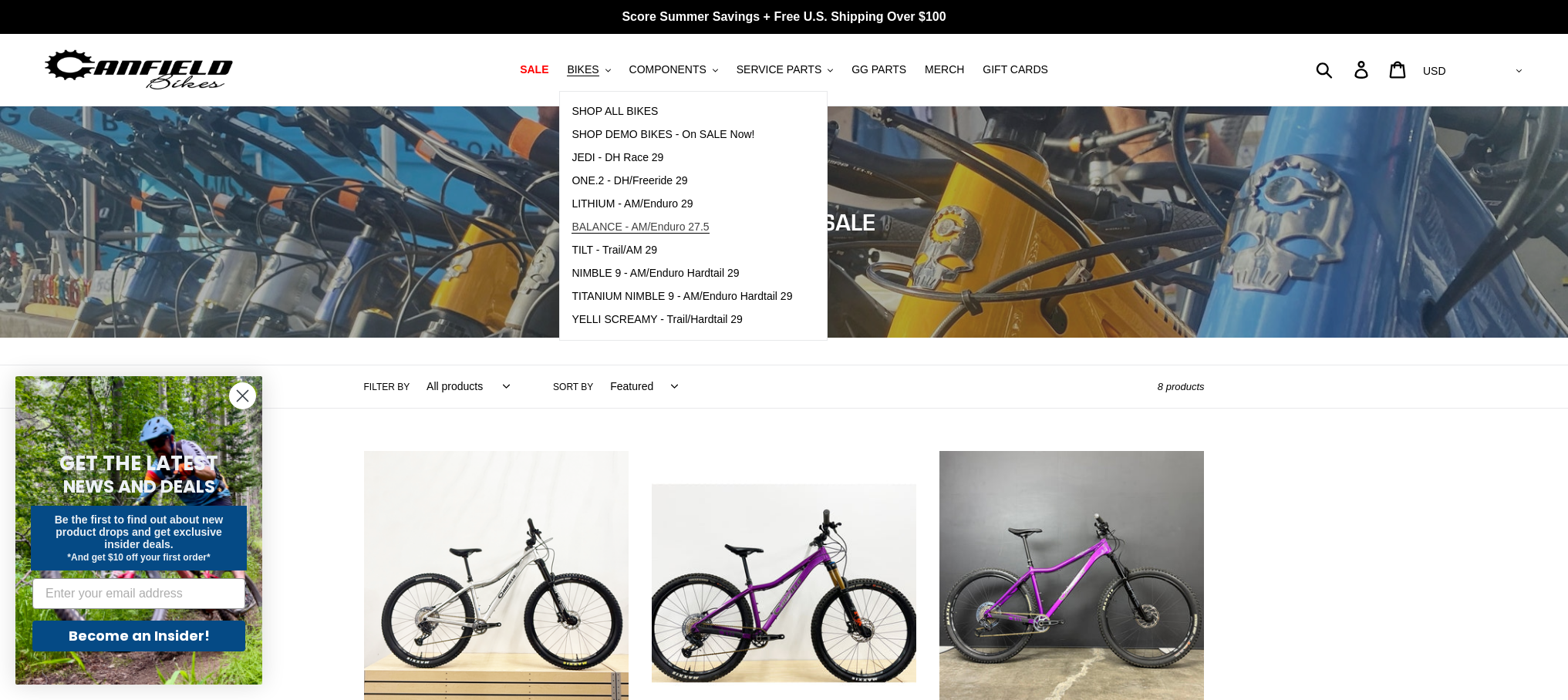
click at [635, 234] on link "BALANCE - AM/Enduro 27.5" at bounding box center [681, 226] width 243 height 23
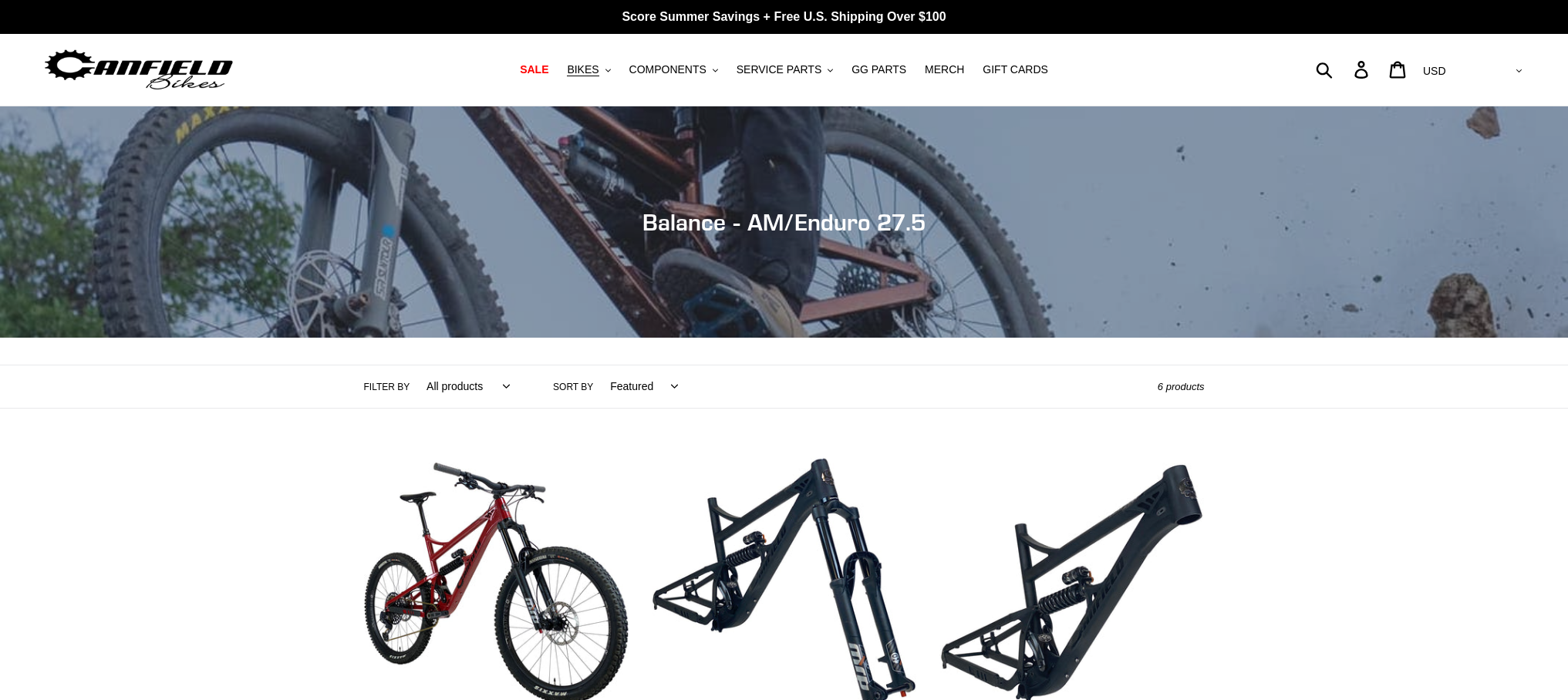
scroll to position [460, 0]
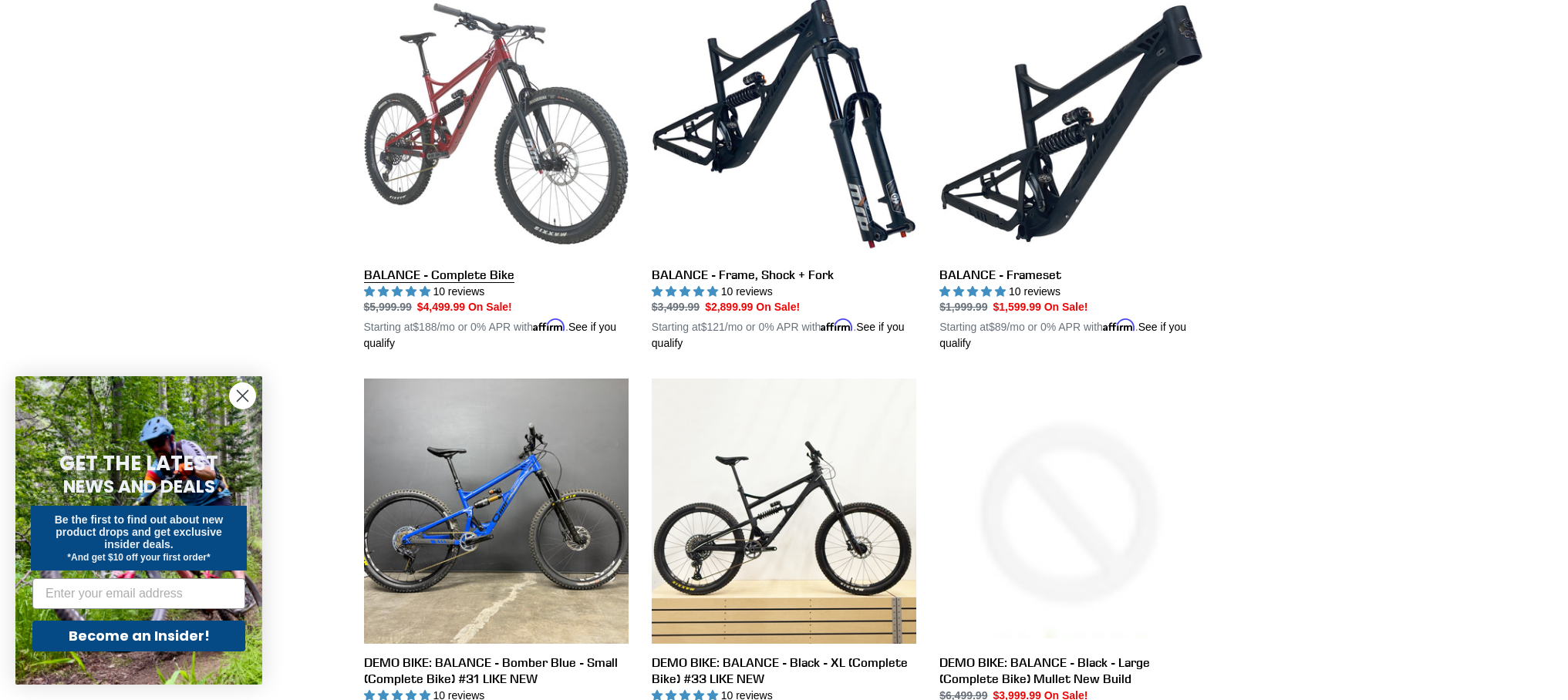
click at [445, 143] on link "BALANCE - Complete Bike" at bounding box center [497, 171] width 264 height 360
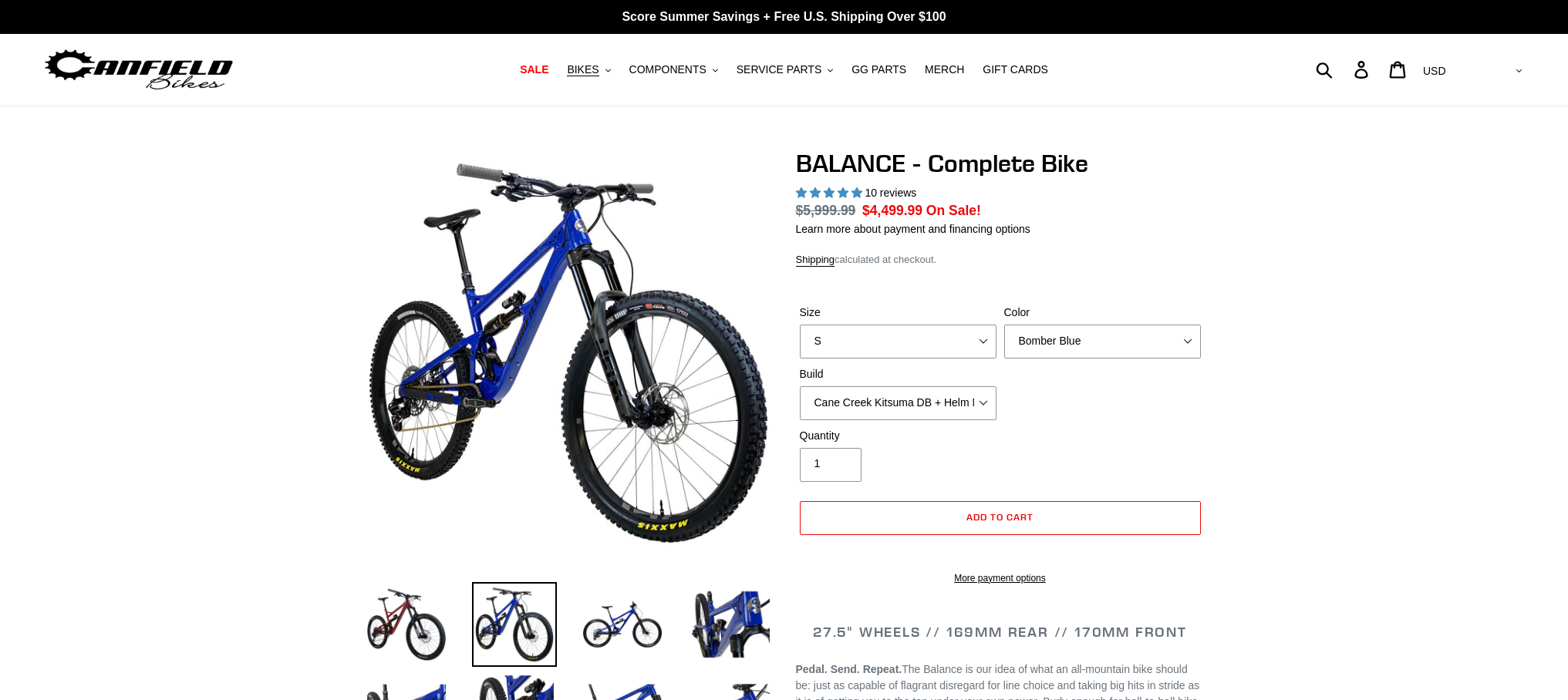
select select "highest-rating"
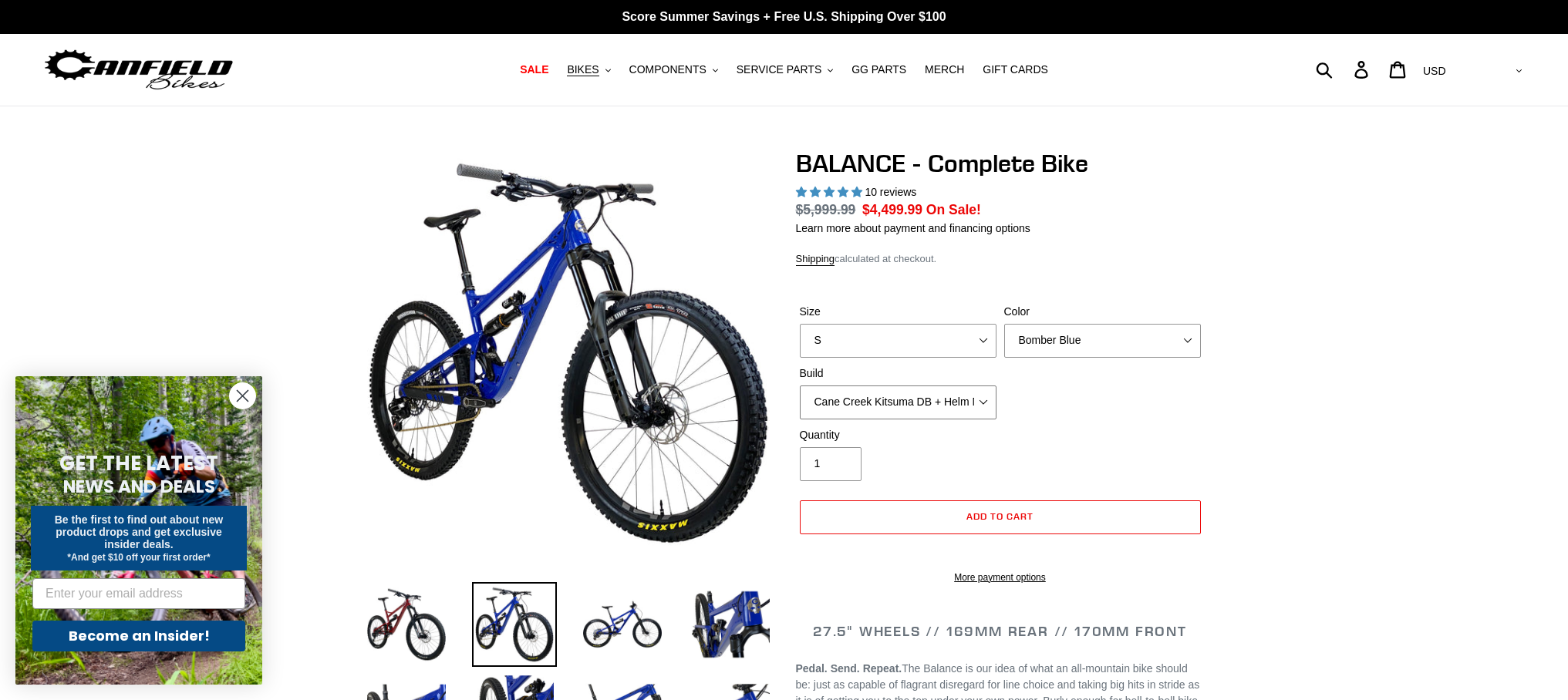
click at [958, 395] on select "Cane Creek Kitsuma DB + Helm MKII + SRAM GX Cane Creek Kitsuma DB + Helm MKII +…" at bounding box center [898, 402] width 197 height 34
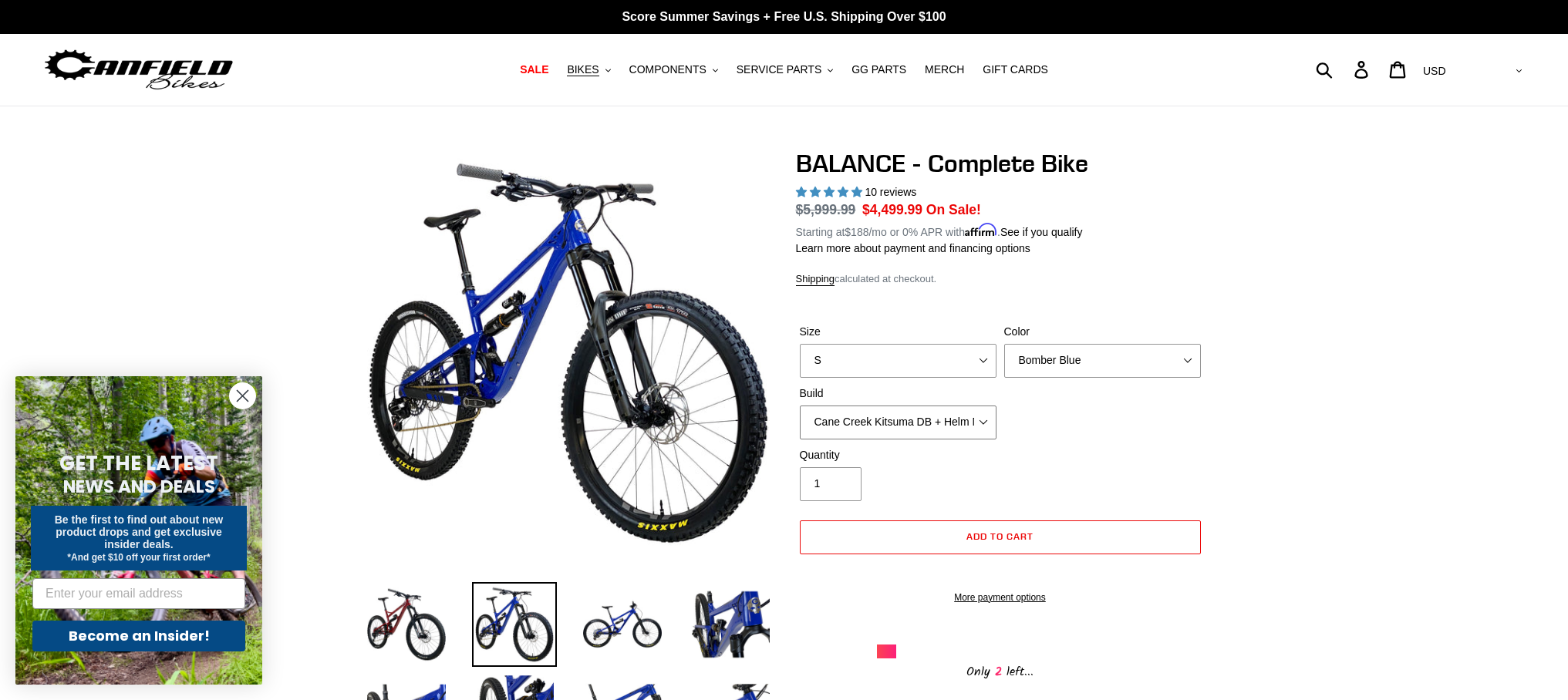
select select "RockShox Vivid ULT + Zeb ULT + SRAM GX"
click at [799, 406] on select "Cane Creek Kitsuma DB + Helm MKII + SRAM GX Cane Creek Kitsuma DB + Helm MKII +…" at bounding box center [898, 423] width 197 height 34
click at [598, 70] on span "BIKES" at bounding box center [583, 70] width 32 height 13
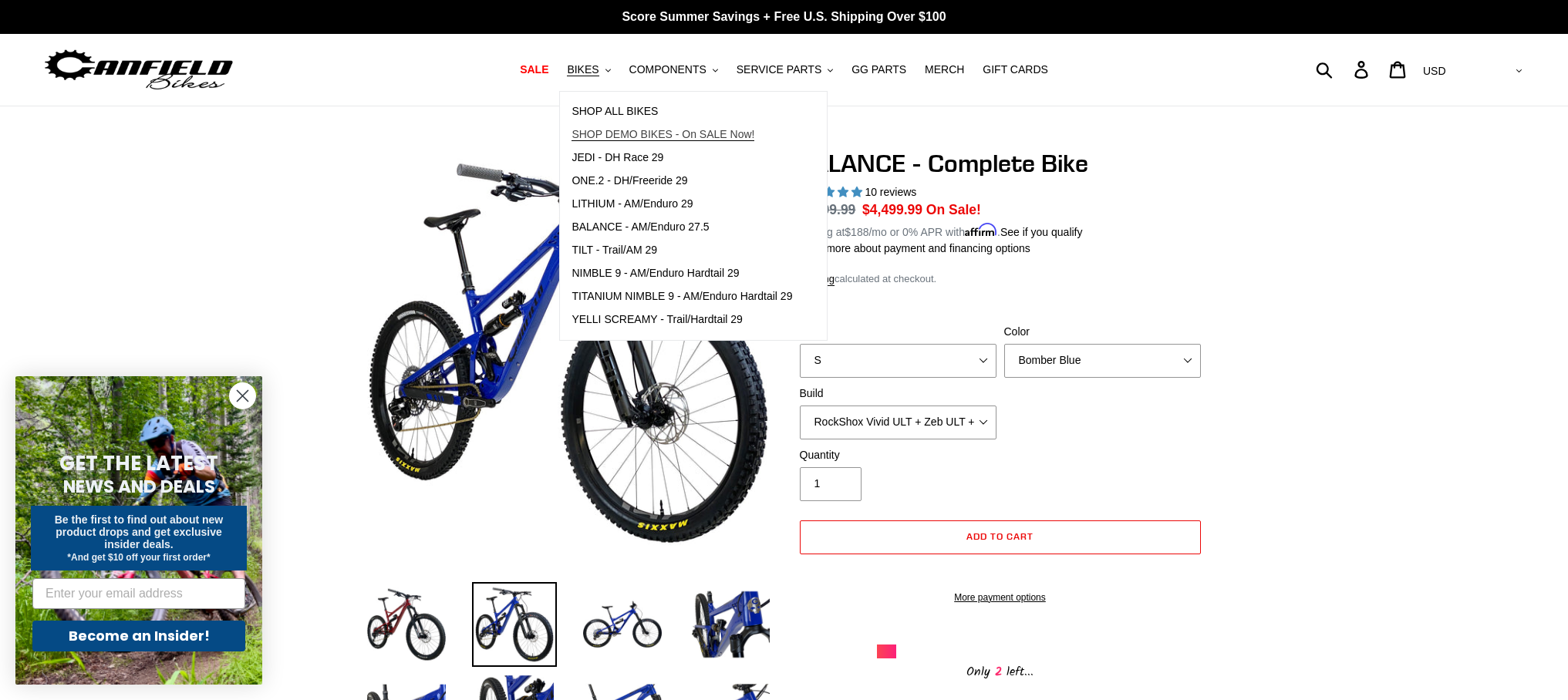
click at [598, 130] on span "SHOP DEMO BIKES - On SALE Now!" at bounding box center [663, 134] width 183 height 13
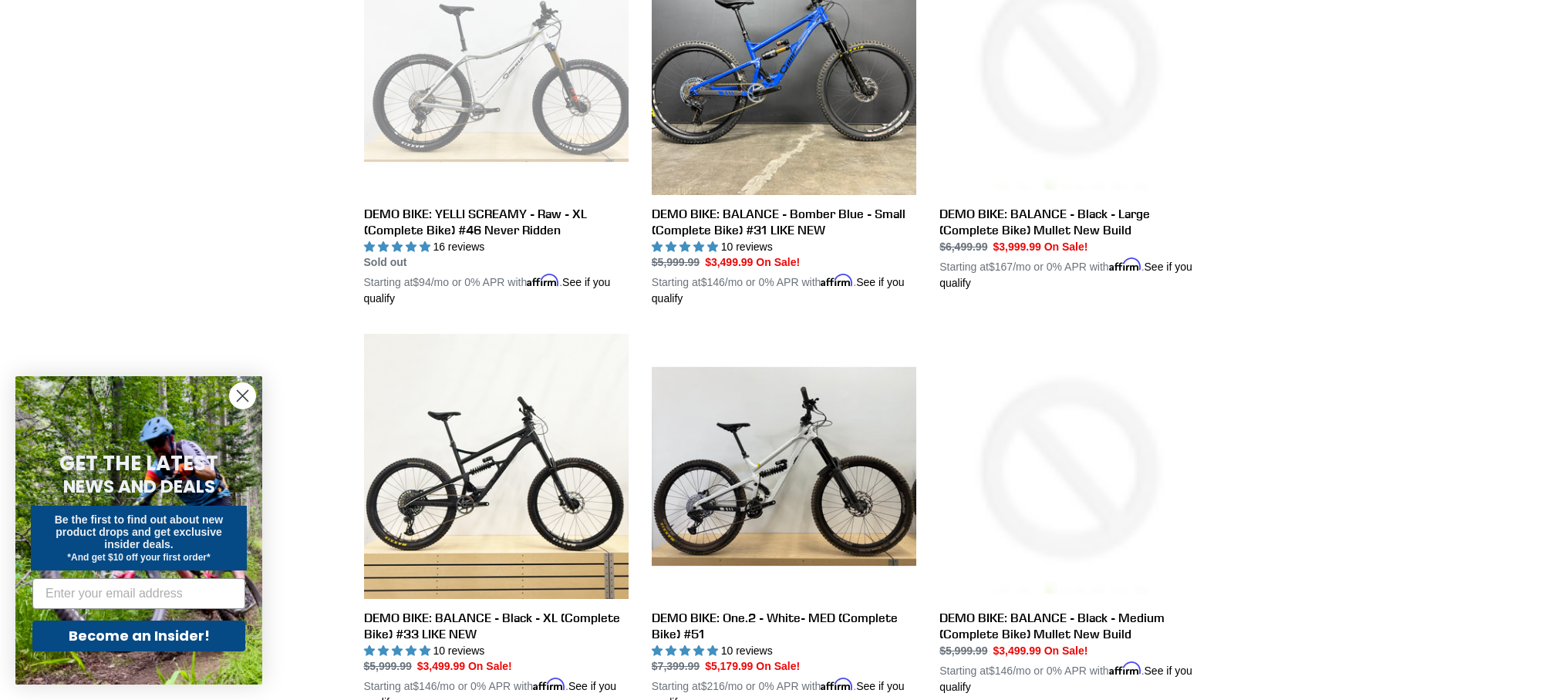
scroll to position [1014, 0]
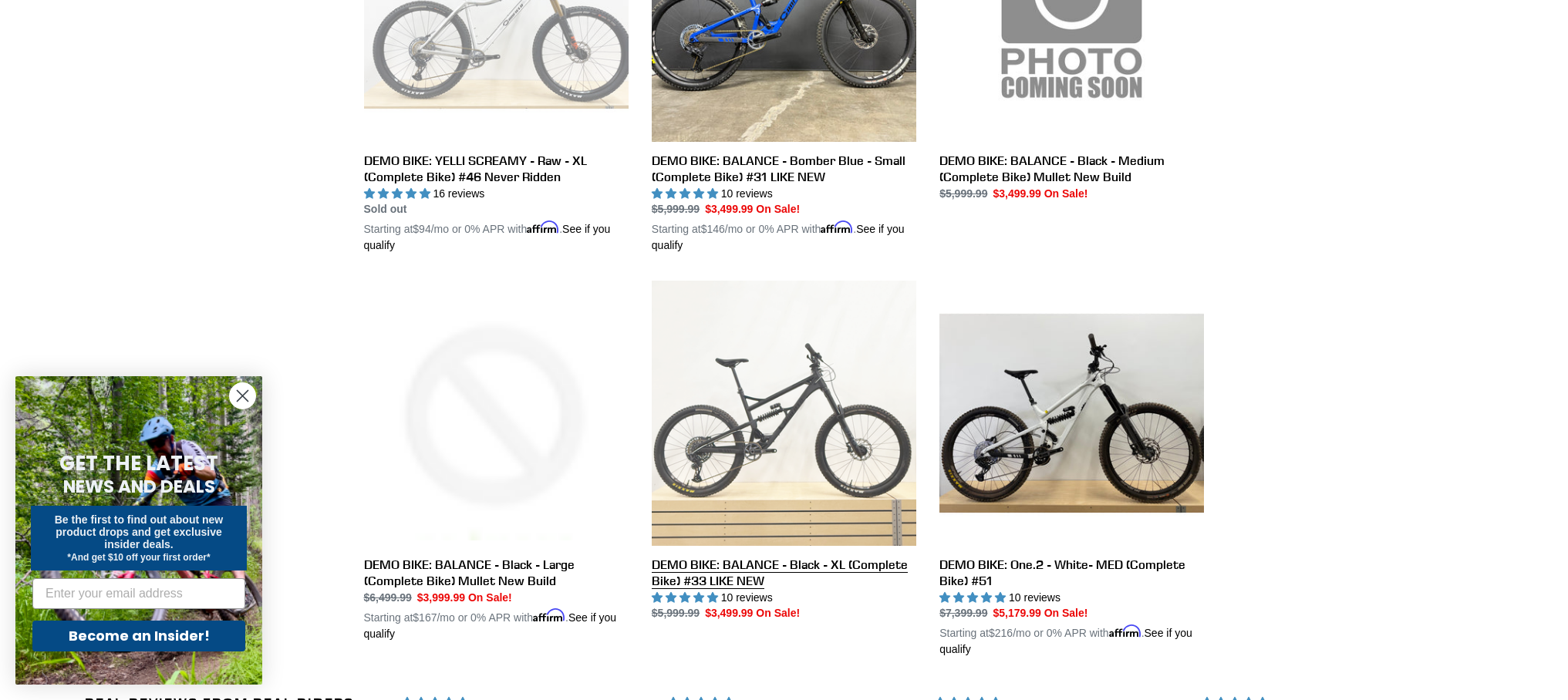
scroll to position [1014, 0]
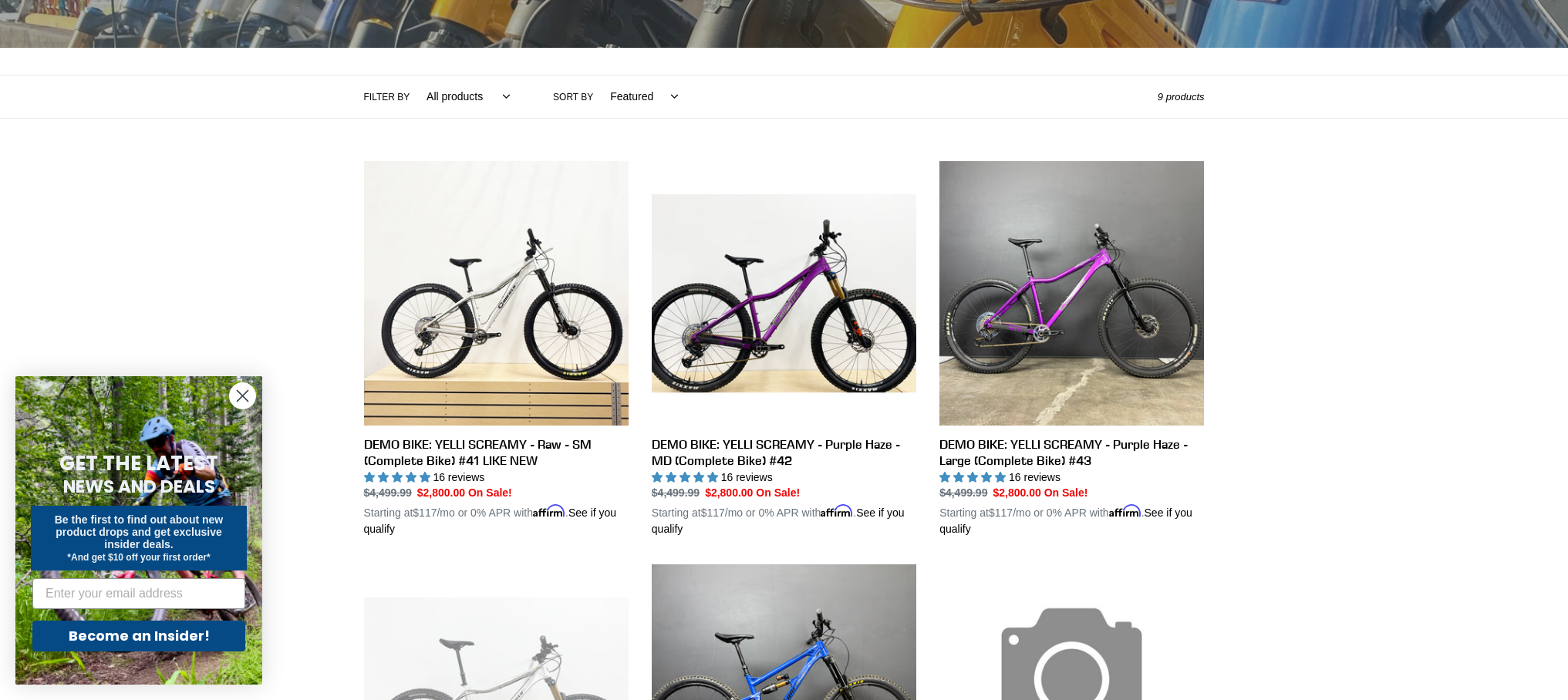
scroll to position [285, 0]
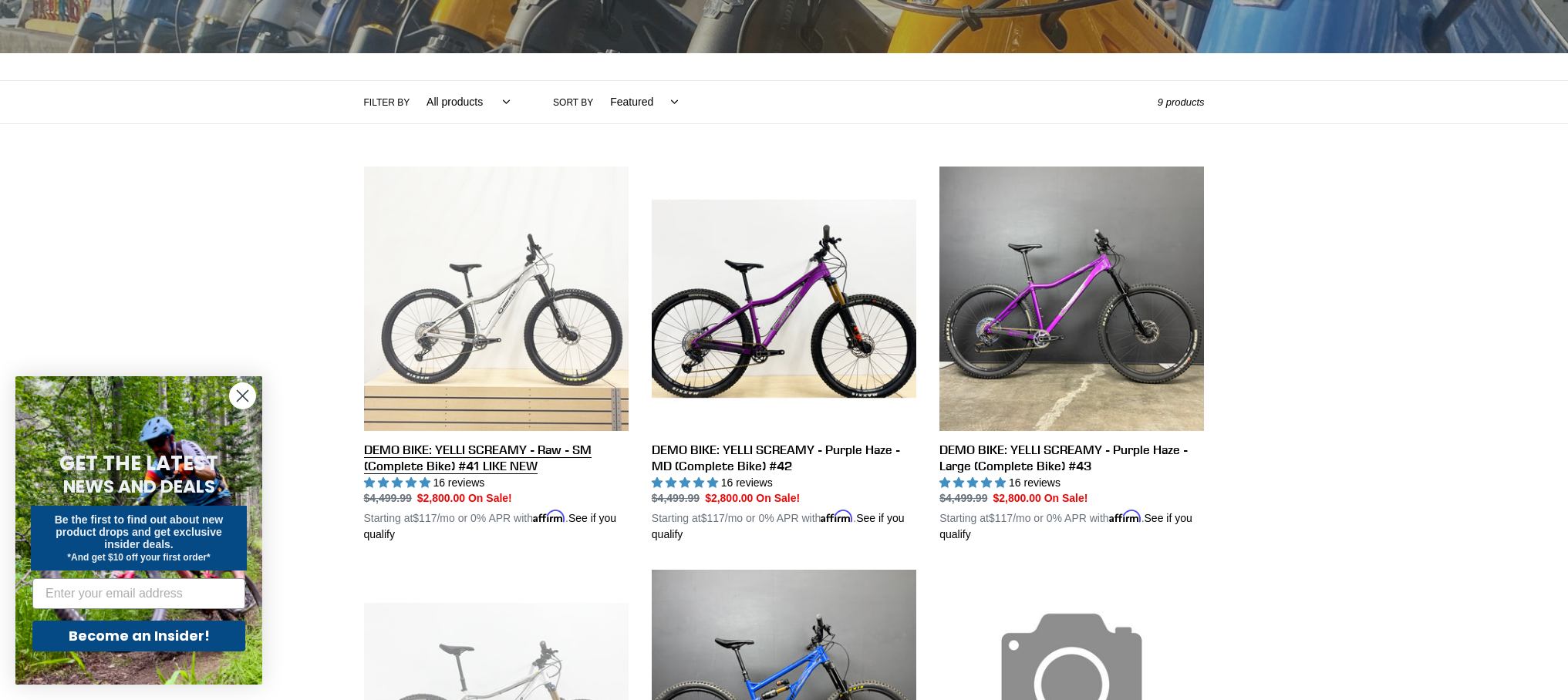
click at [511, 319] on link "DEMO BIKE: YELLI SCREAMY - Raw - SM (Complete Bike) #41 LIKE NEW" at bounding box center [497, 355] width 264 height 377
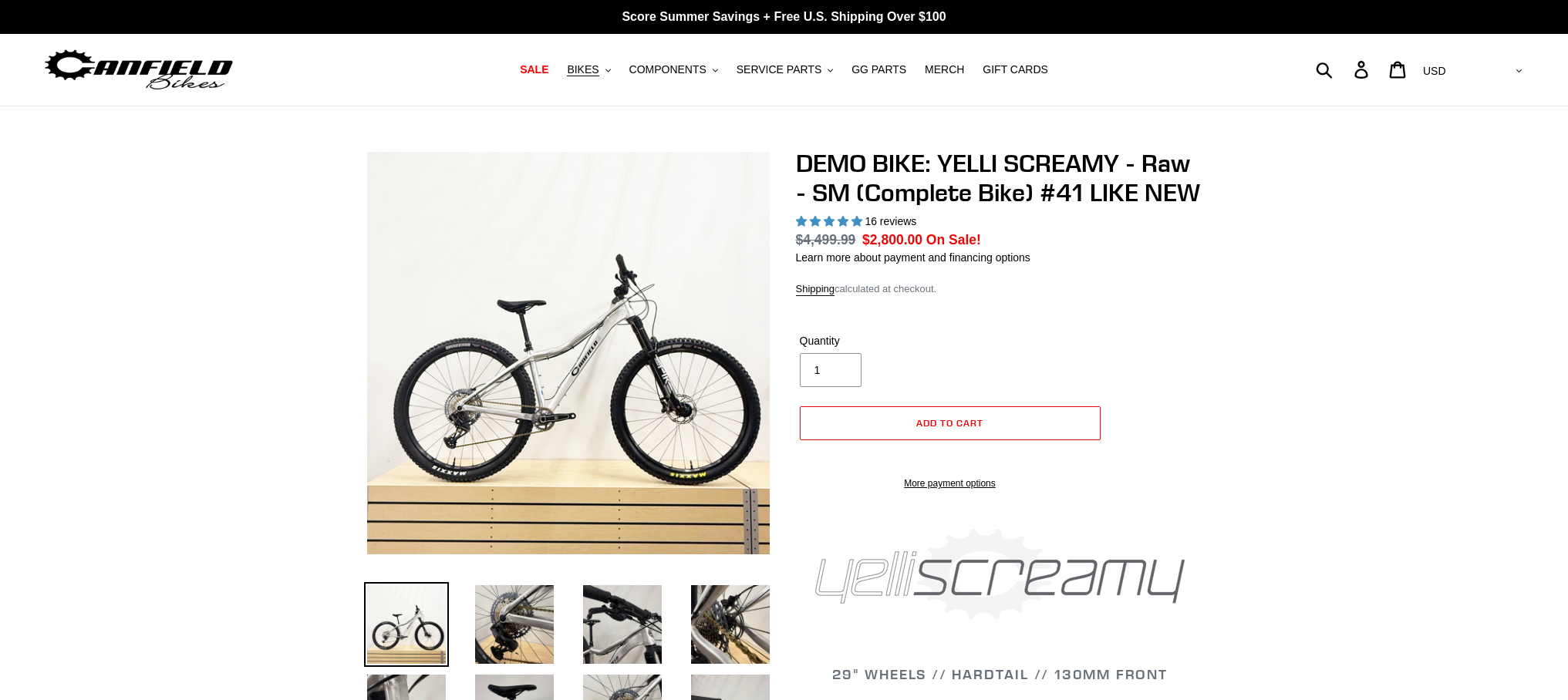
select select "highest-rating"
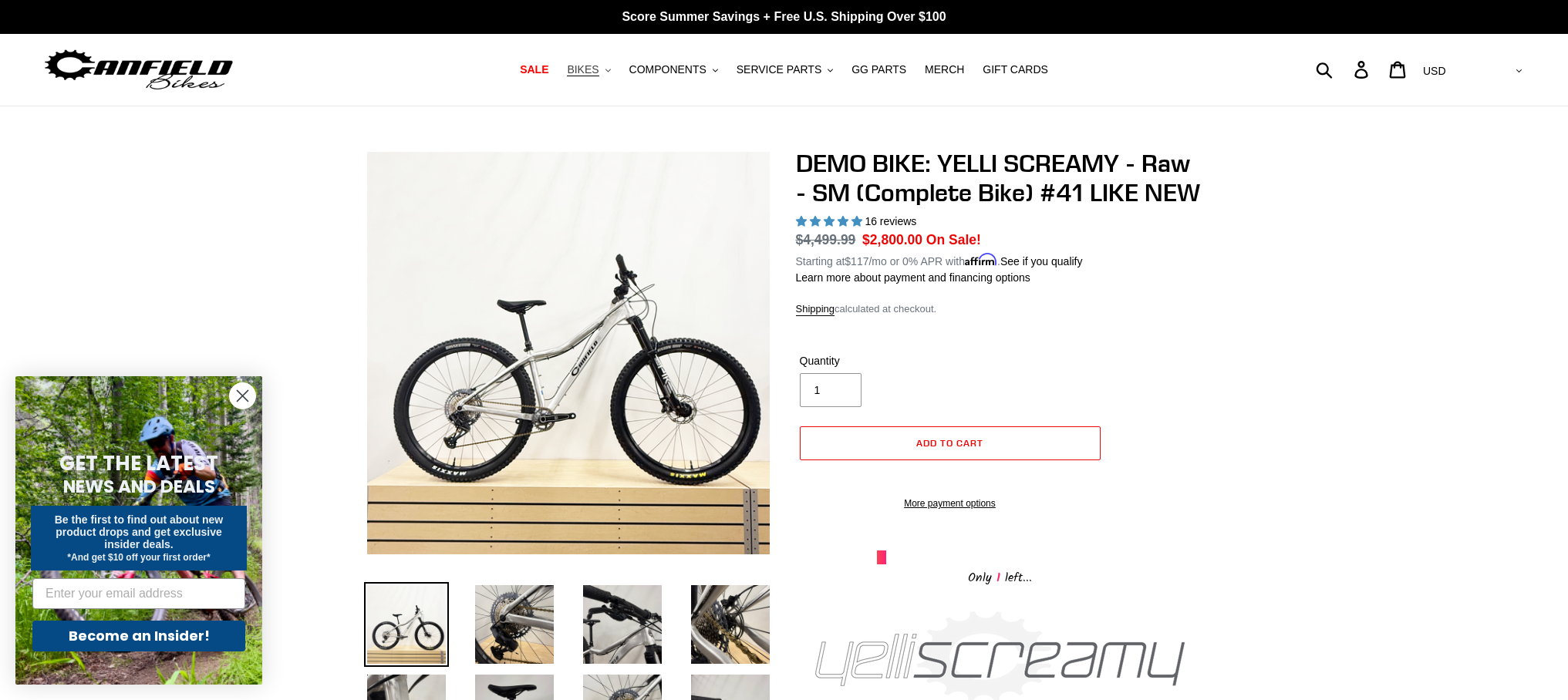
click at [605, 67] on button "BIKES .cls-1{fill:#231f20}" at bounding box center [588, 70] width 59 height 21
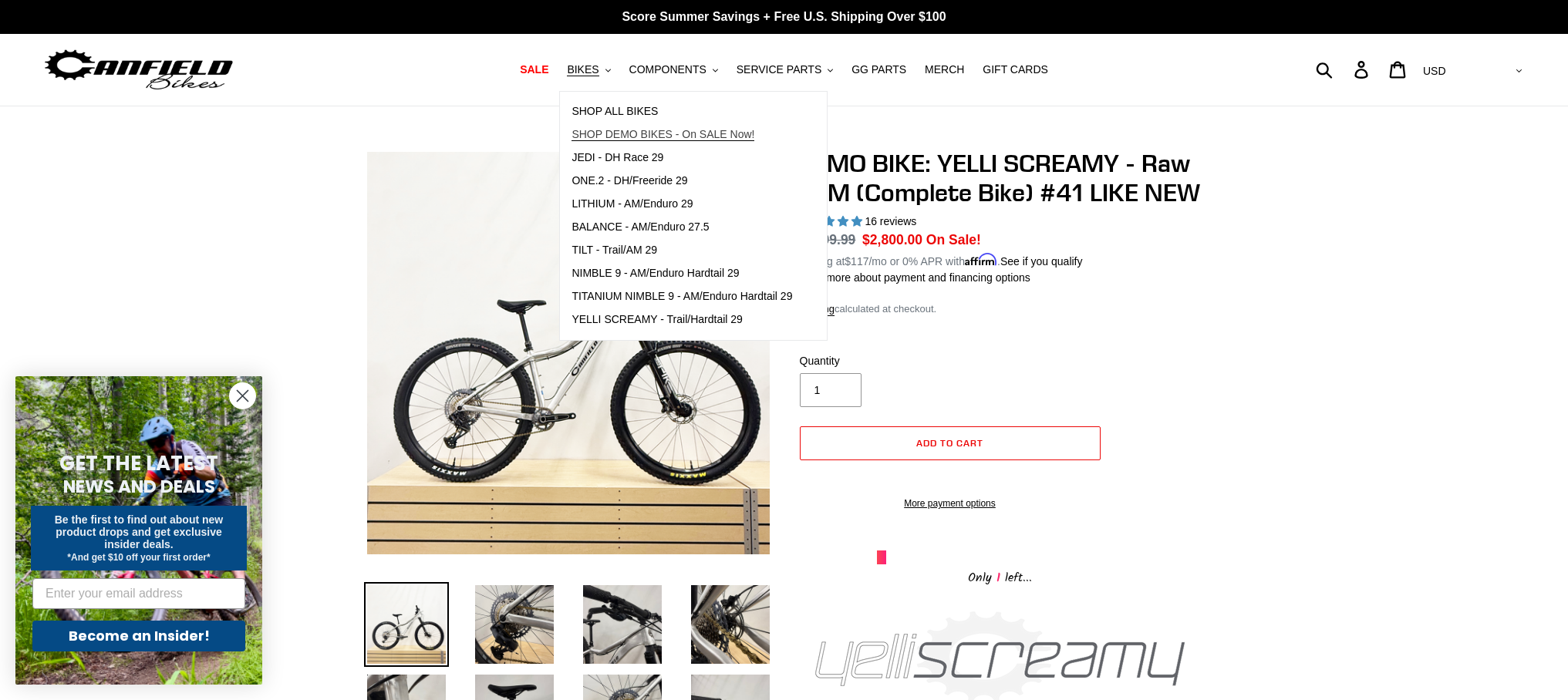
click at [611, 137] on span "SHOP DEMO BIKES - On SALE Now!" at bounding box center [663, 134] width 183 height 13
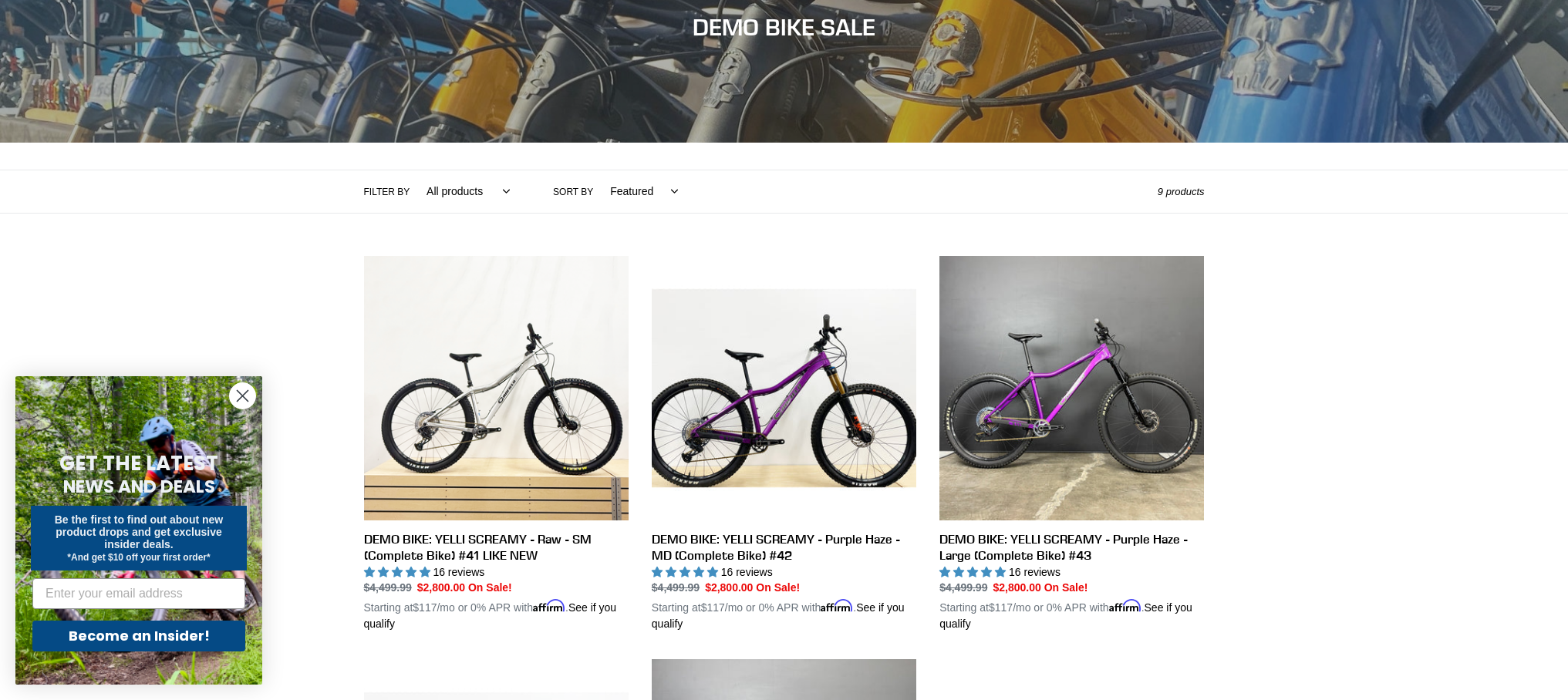
scroll to position [203, 0]
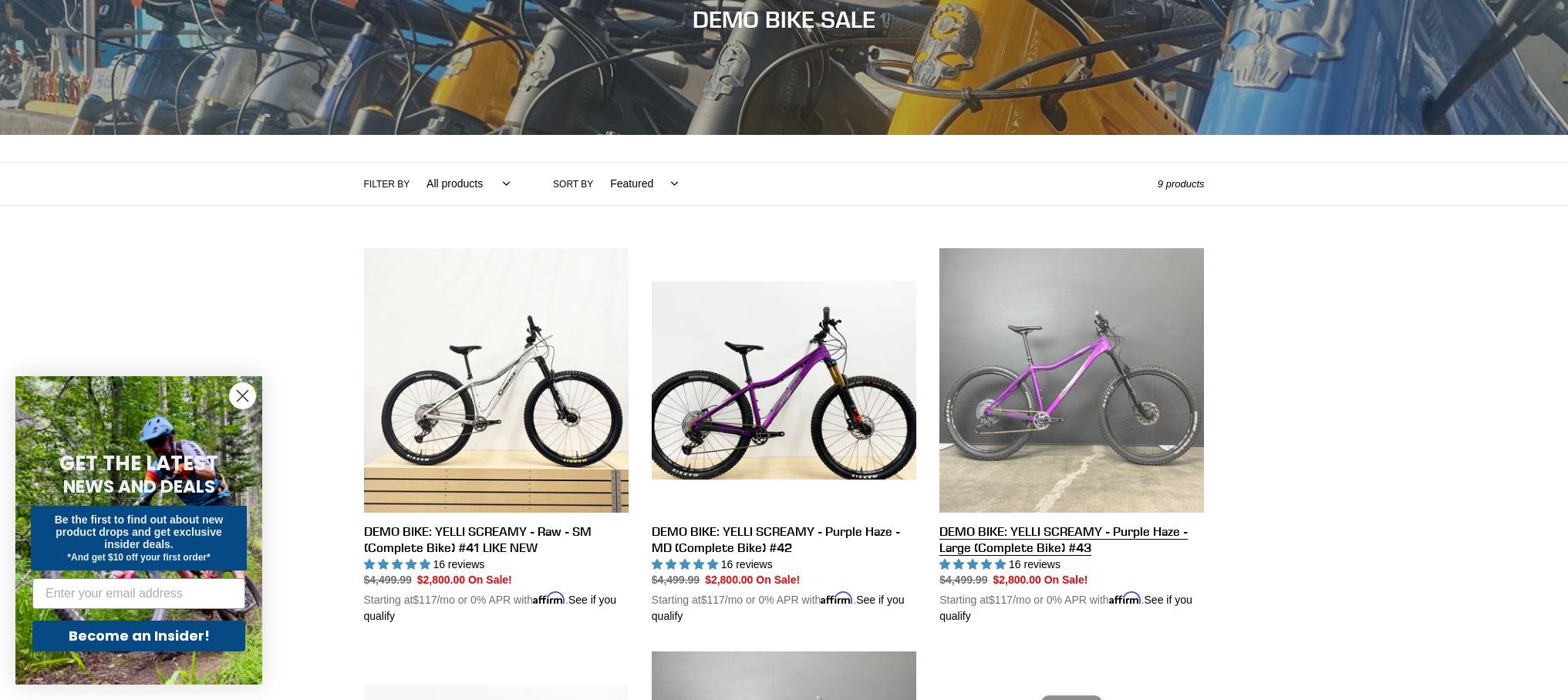
click at [1094, 423] on link "DEMO BIKE: YELLI SCREAMY - Purple Haze - Large (Complete Bike) #43" at bounding box center [1071, 437] width 264 height 377
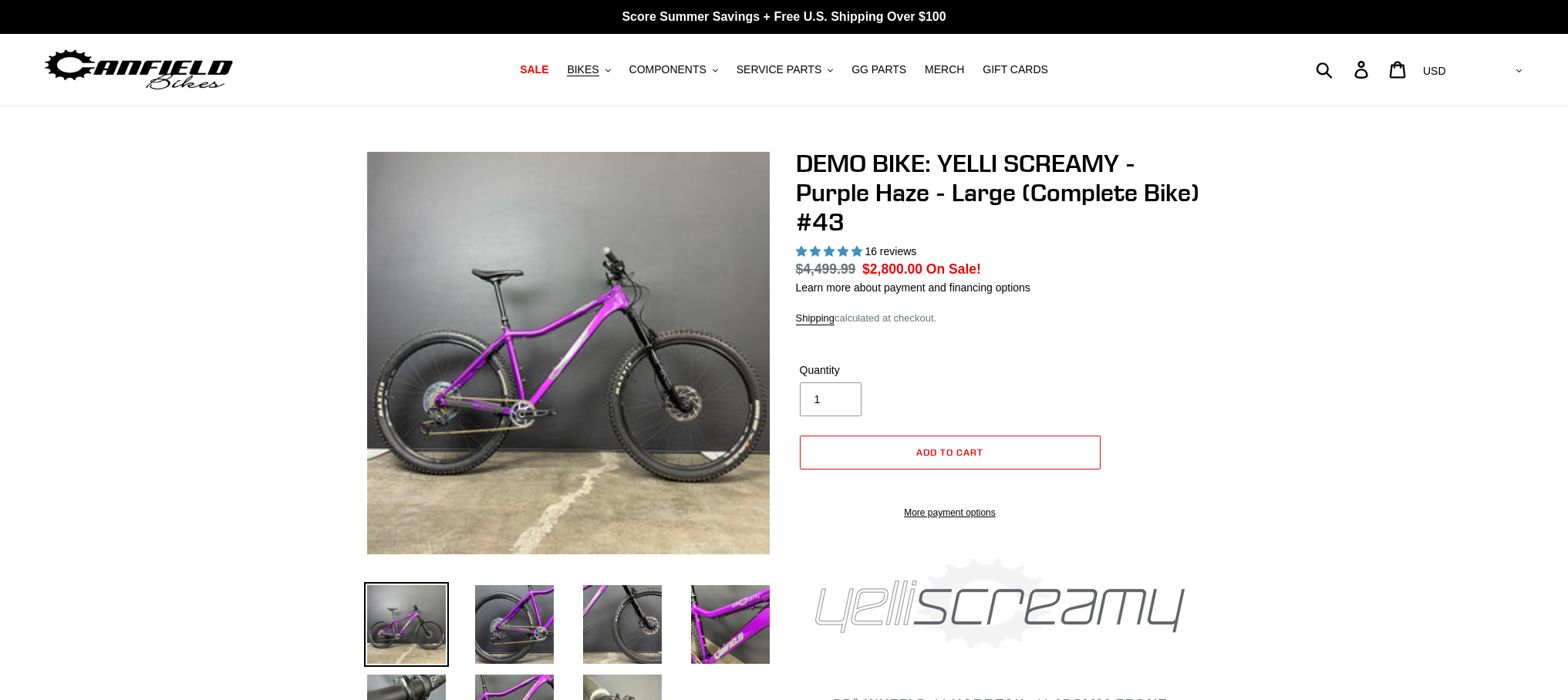
select select "highest-rating"
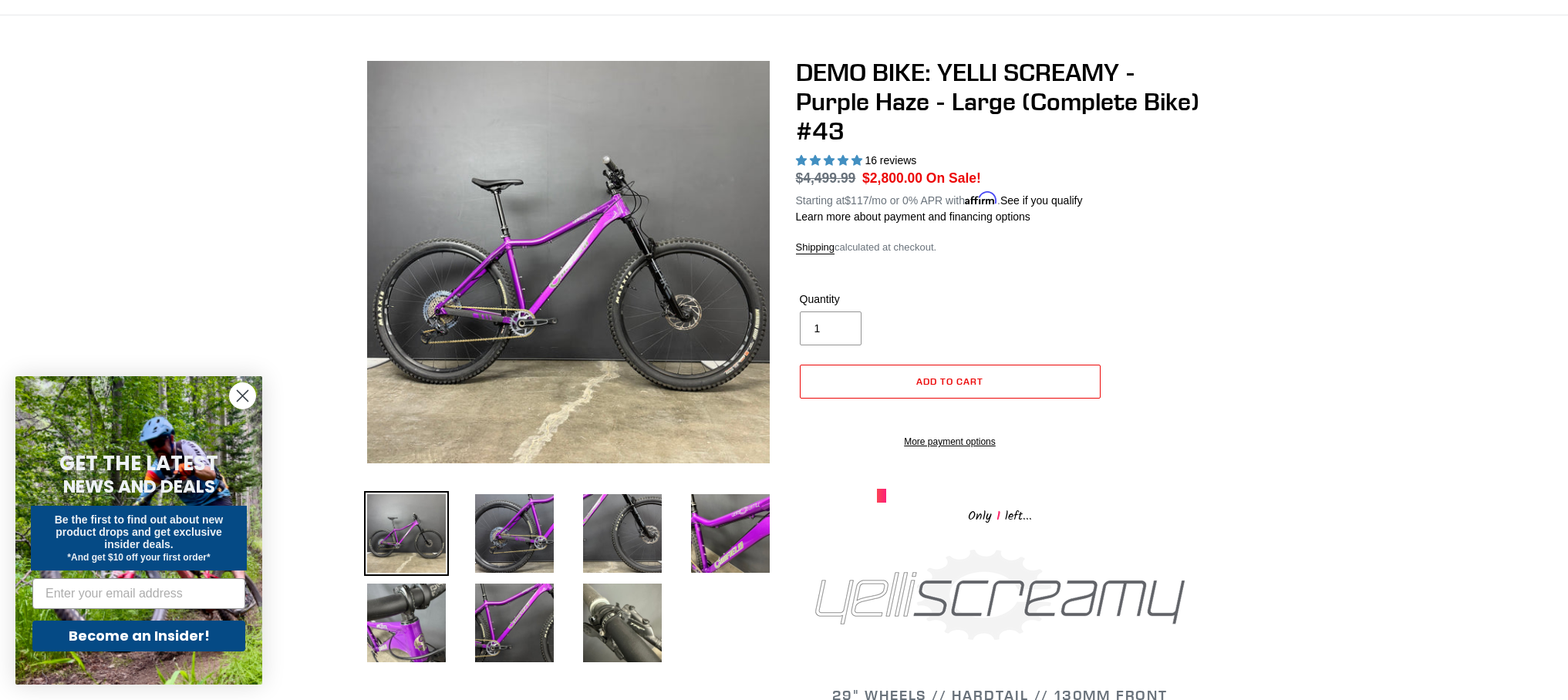
scroll to position [280, 0]
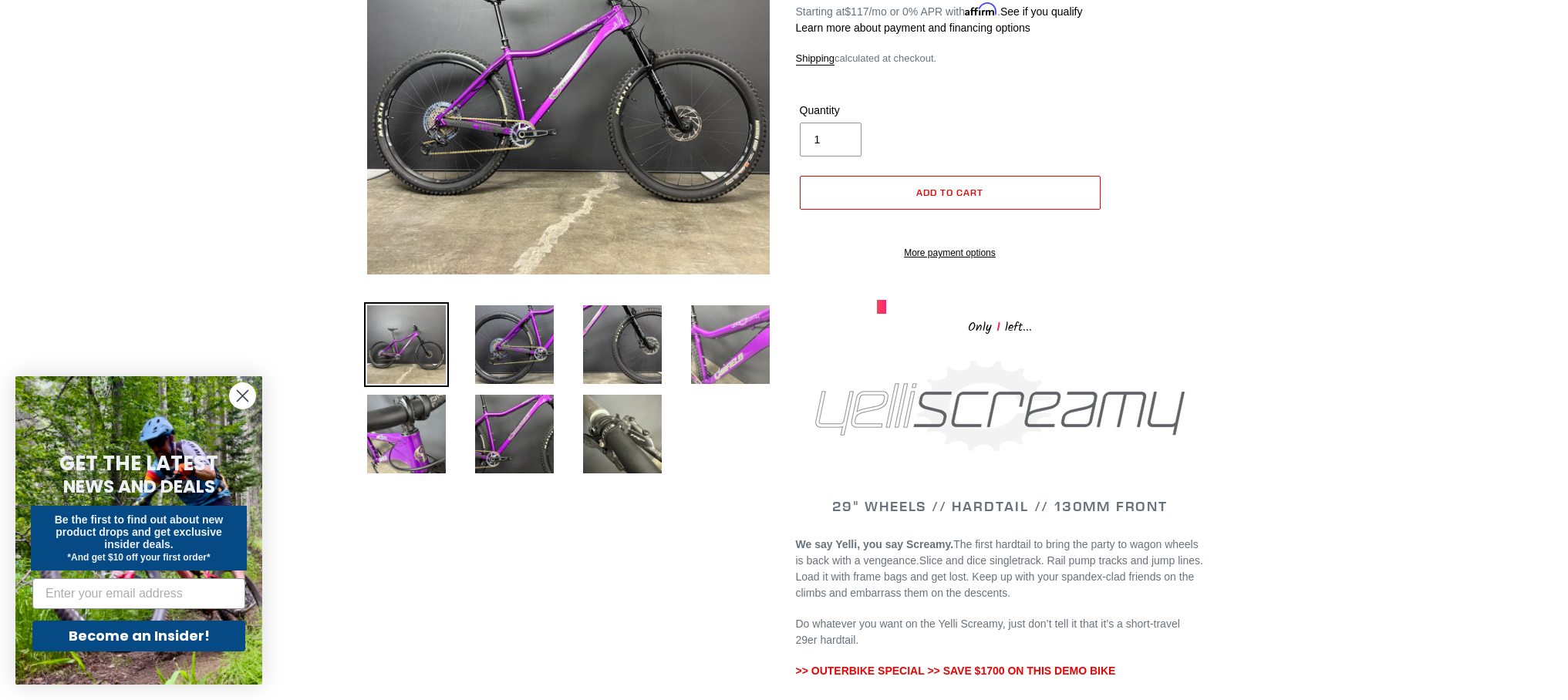
click at [734, 348] on img at bounding box center [730, 344] width 84 height 84
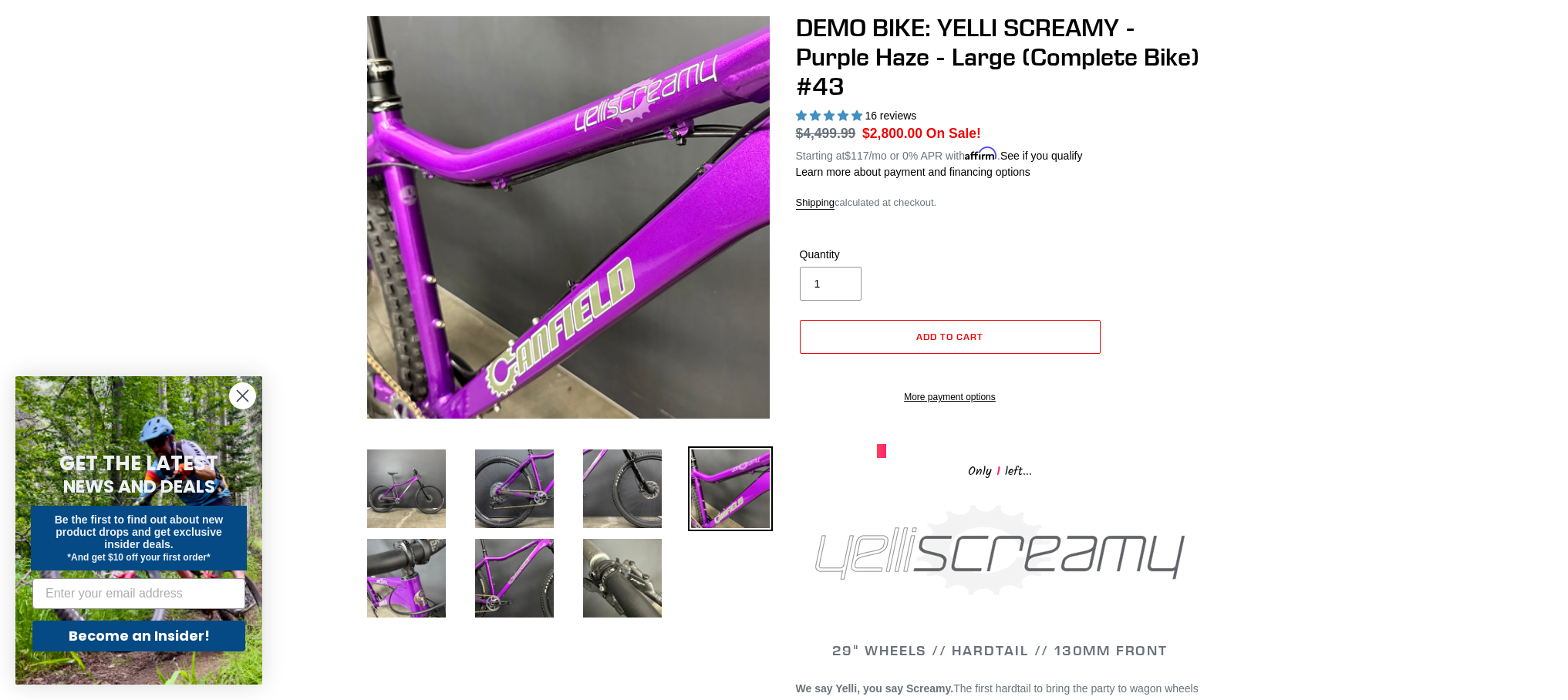
scroll to position [47, 0]
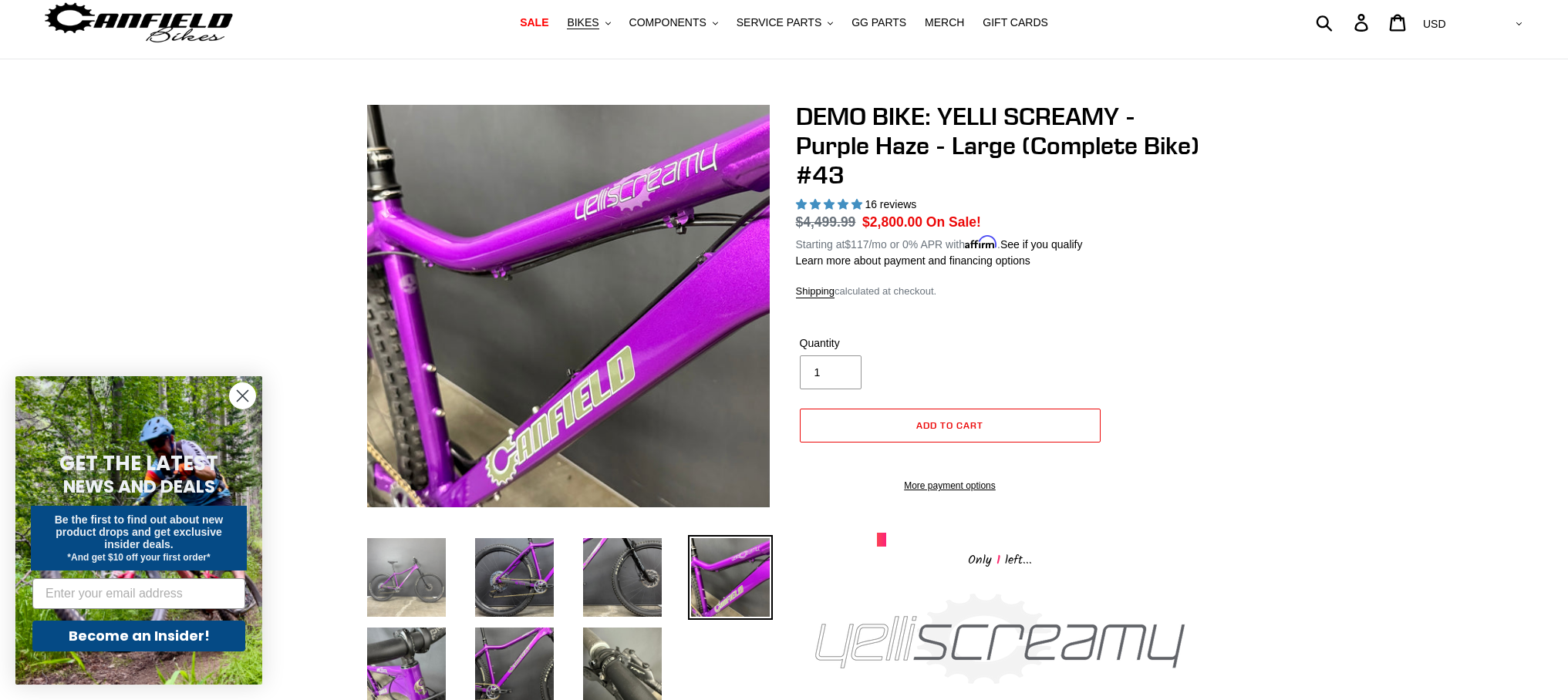
click at [407, 578] on img at bounding box center [406, 577] width 84 height 84
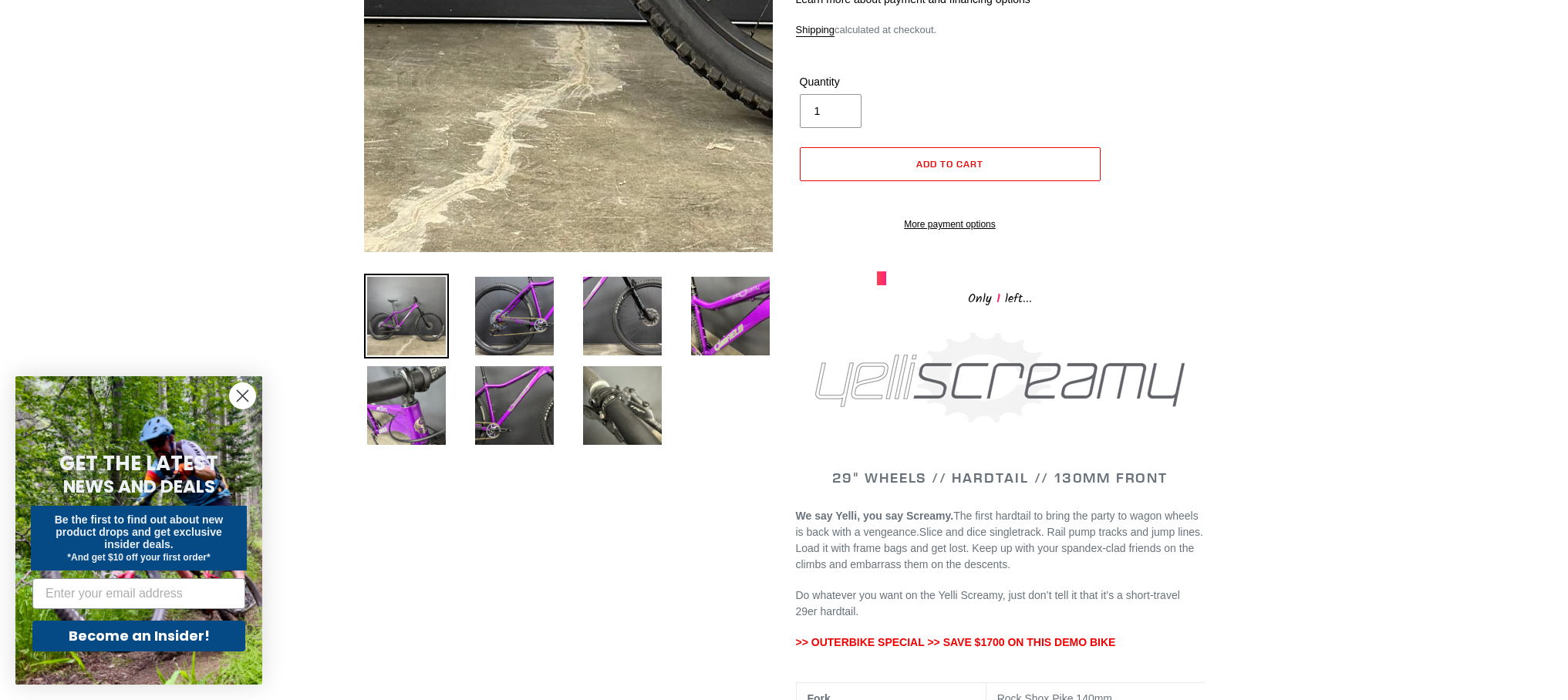
scroll to position [339, 0]
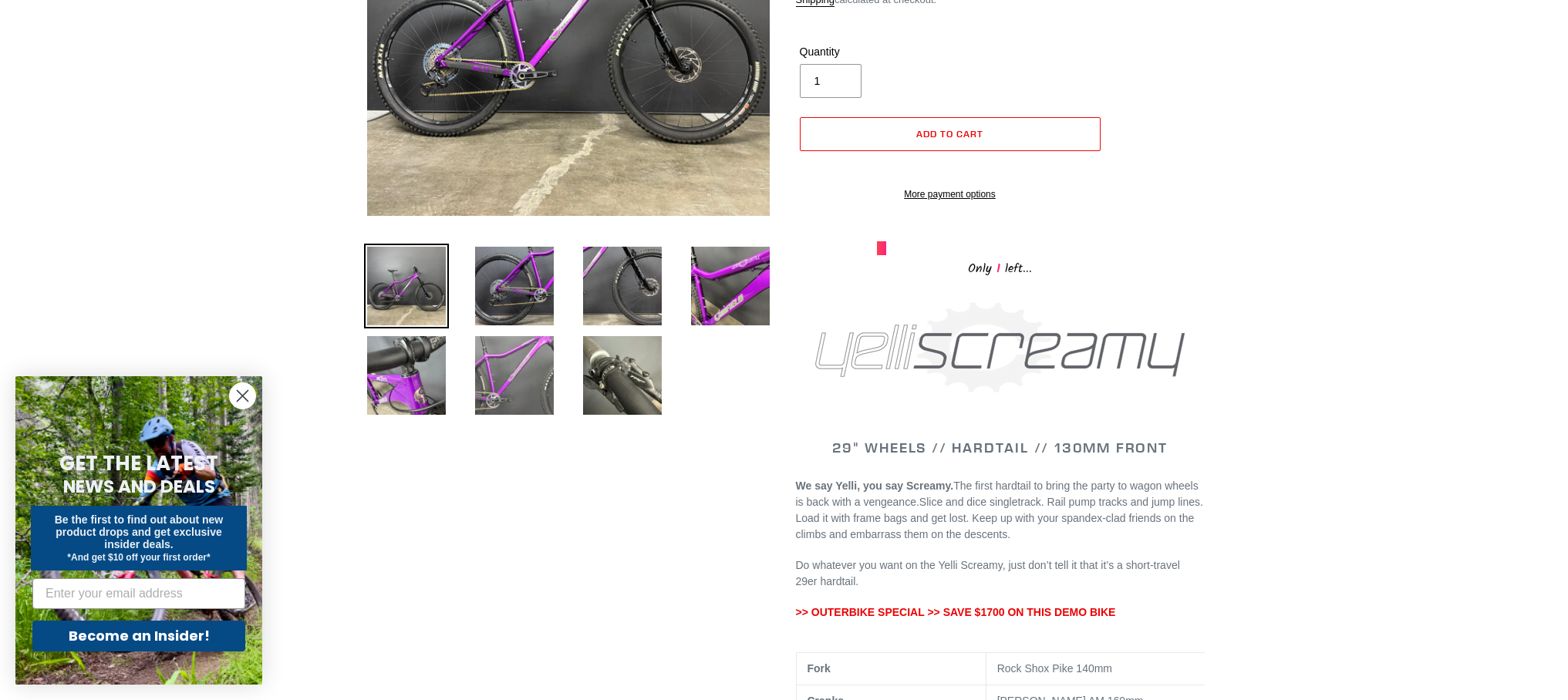
click at [509, 382] on img at bounding box center [513, 375] width 84 height 84
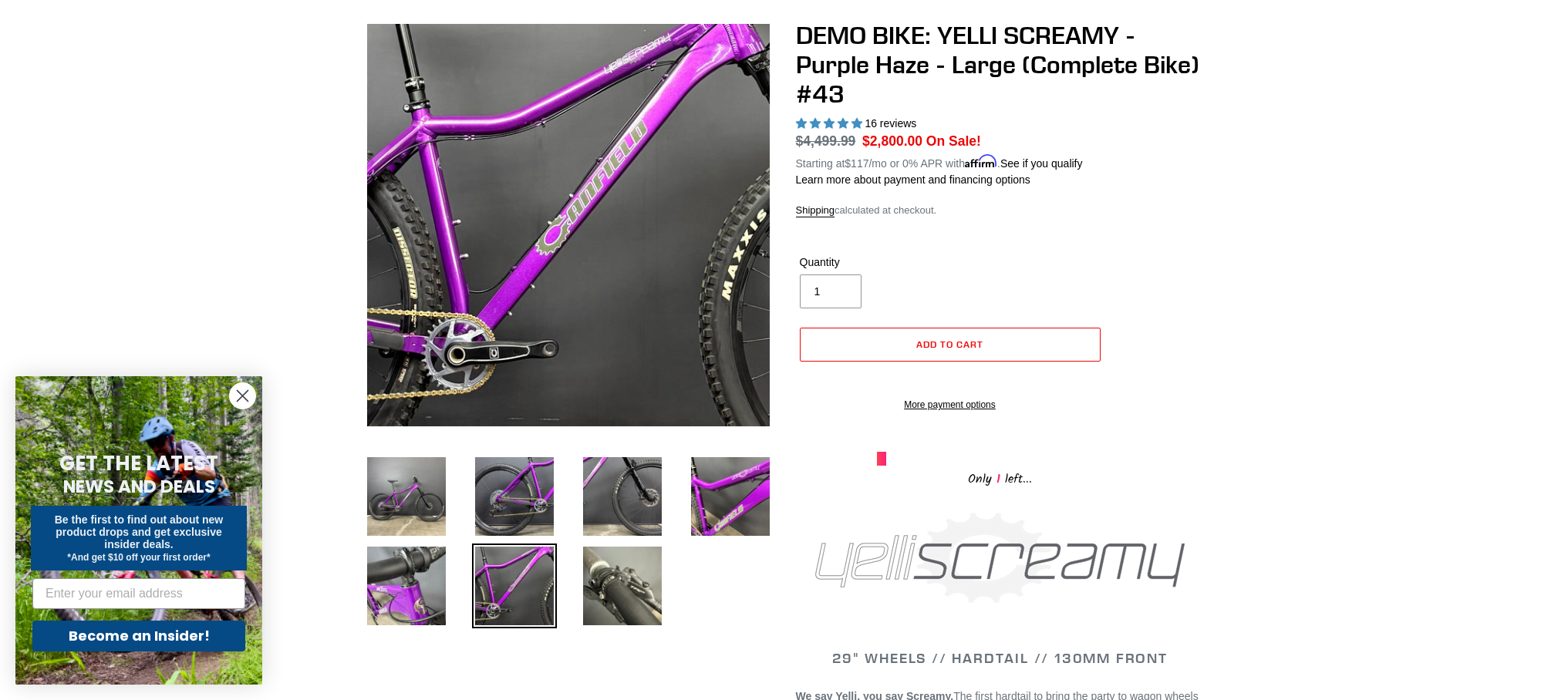
scroll to position [92, 0]
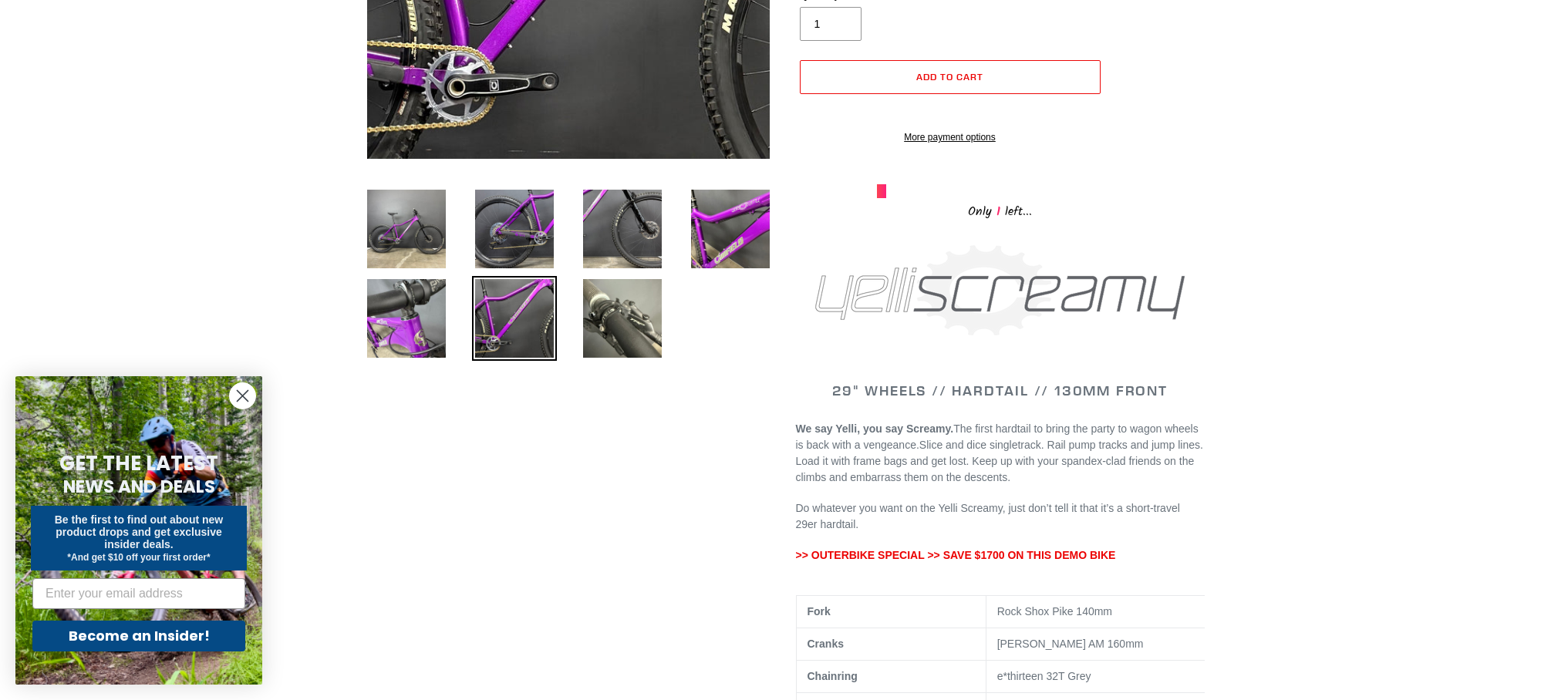
scroll to position [0, 0]
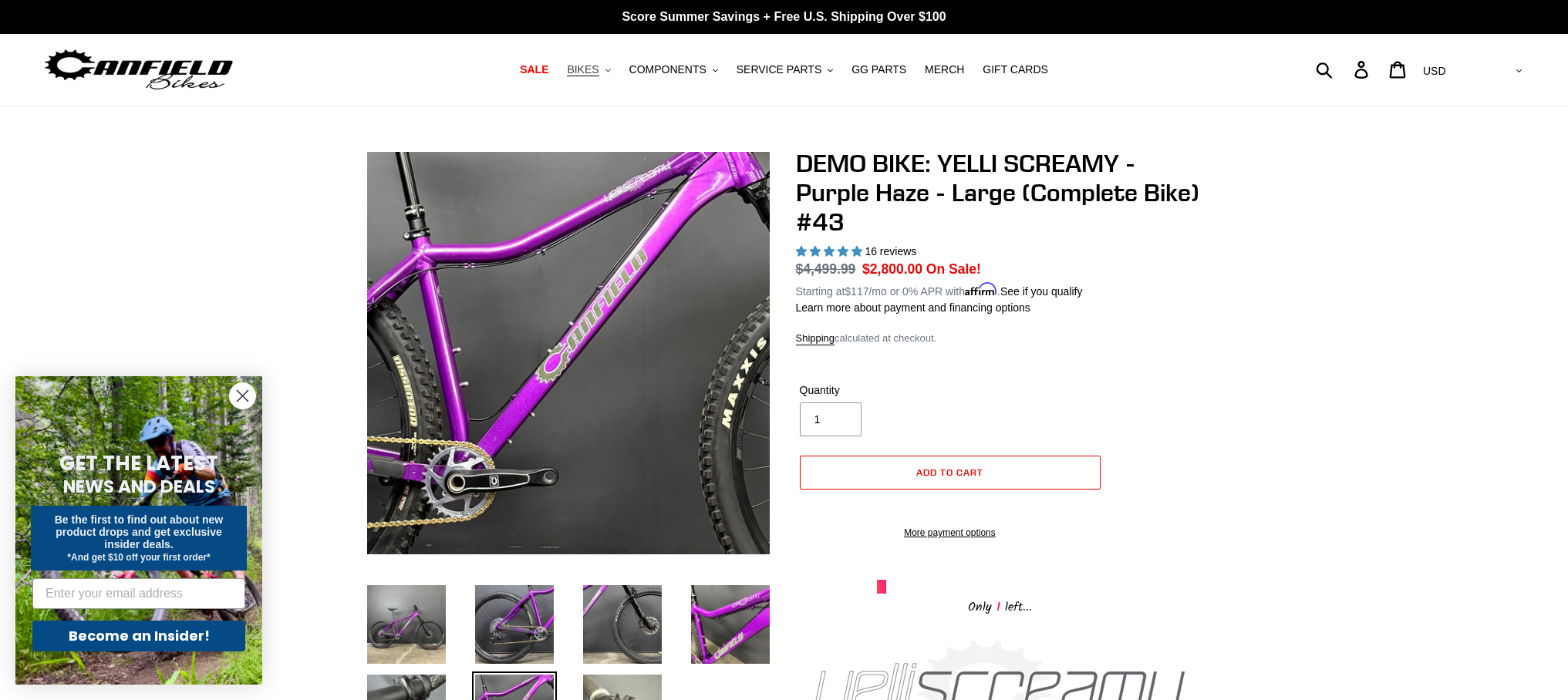
click at [594, 68] on span "BIKES" at bounding box center [583, 70] width 32 height 13
click at [586, 67] on span "BIKES" at bounding box center [583, 70] width 32 height 13
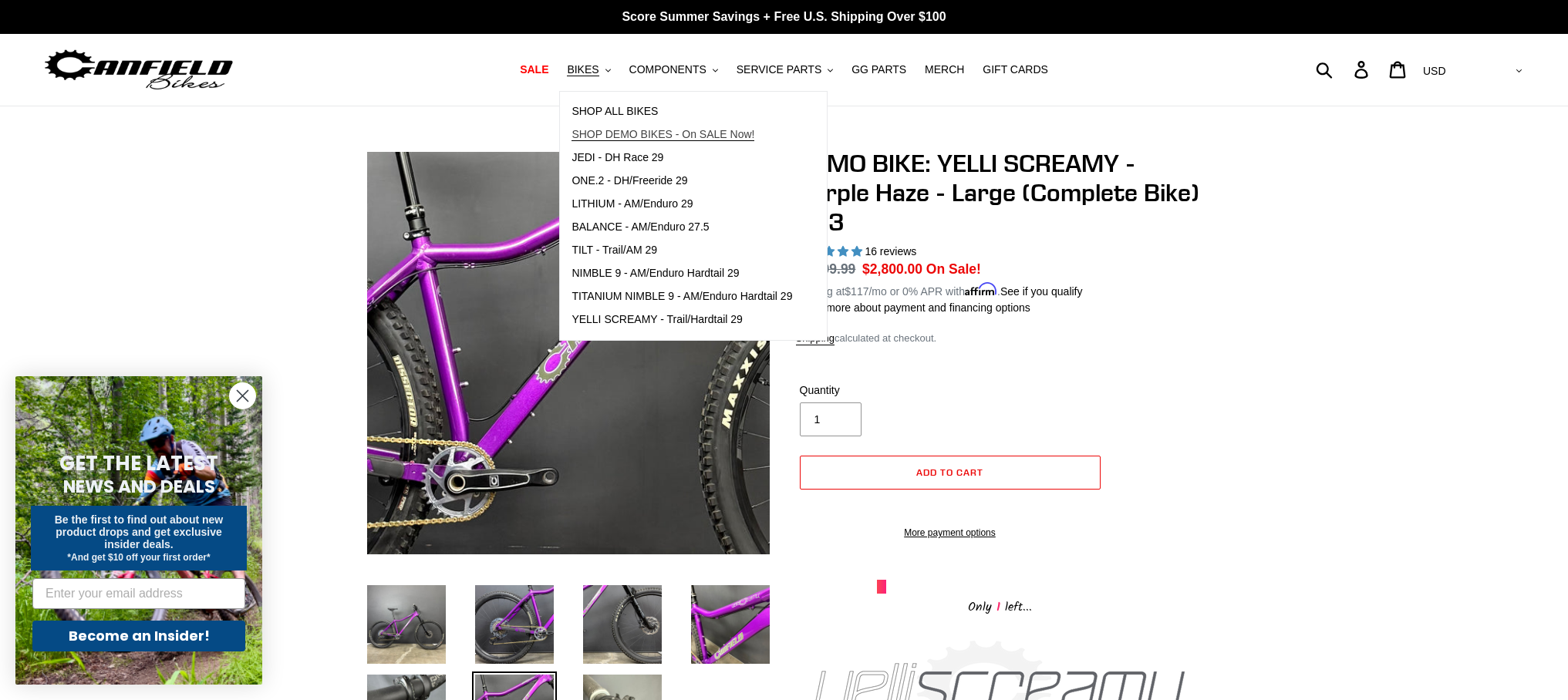
click at [586, 135] on span "SHOP DEMO BIKES - On SALE Now!" at bounding box center [663, 134] width 183 height 13
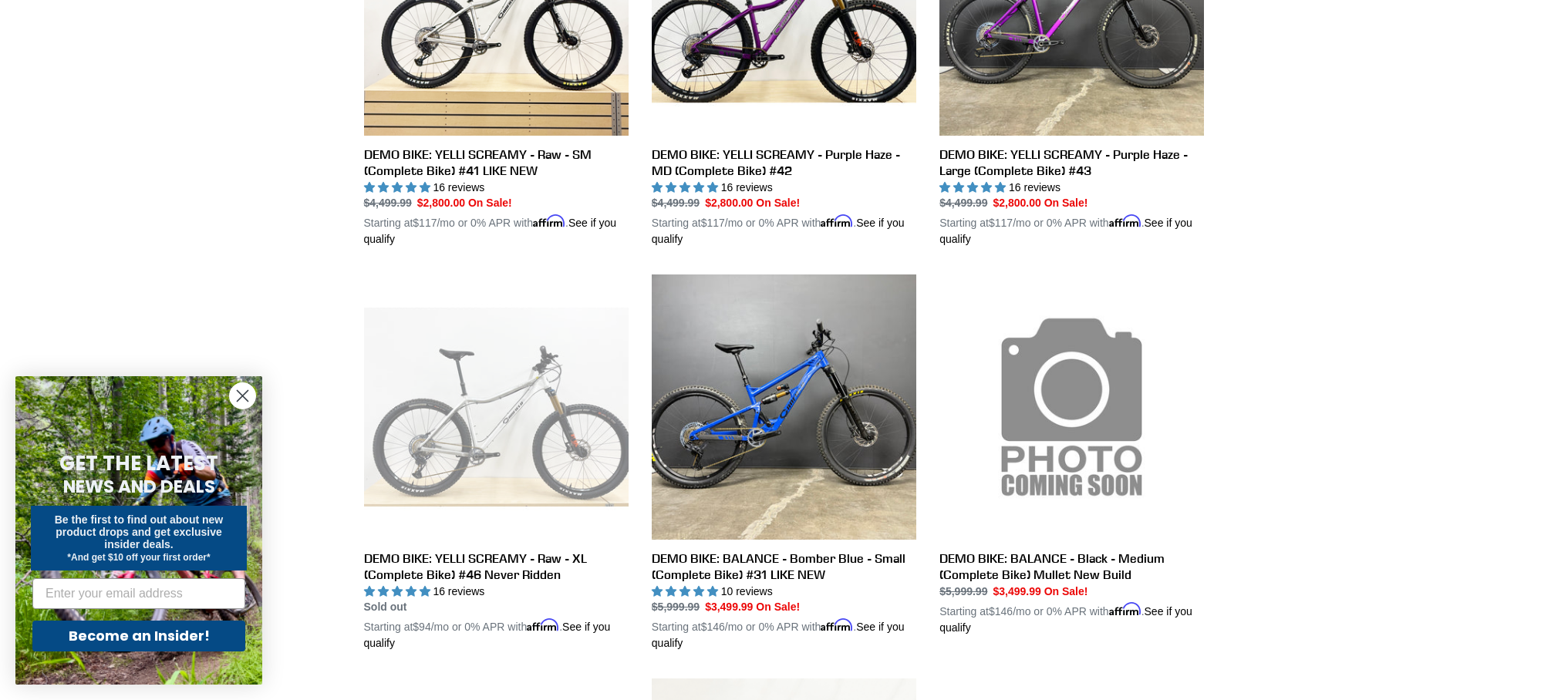
scroll to position [582, 0]
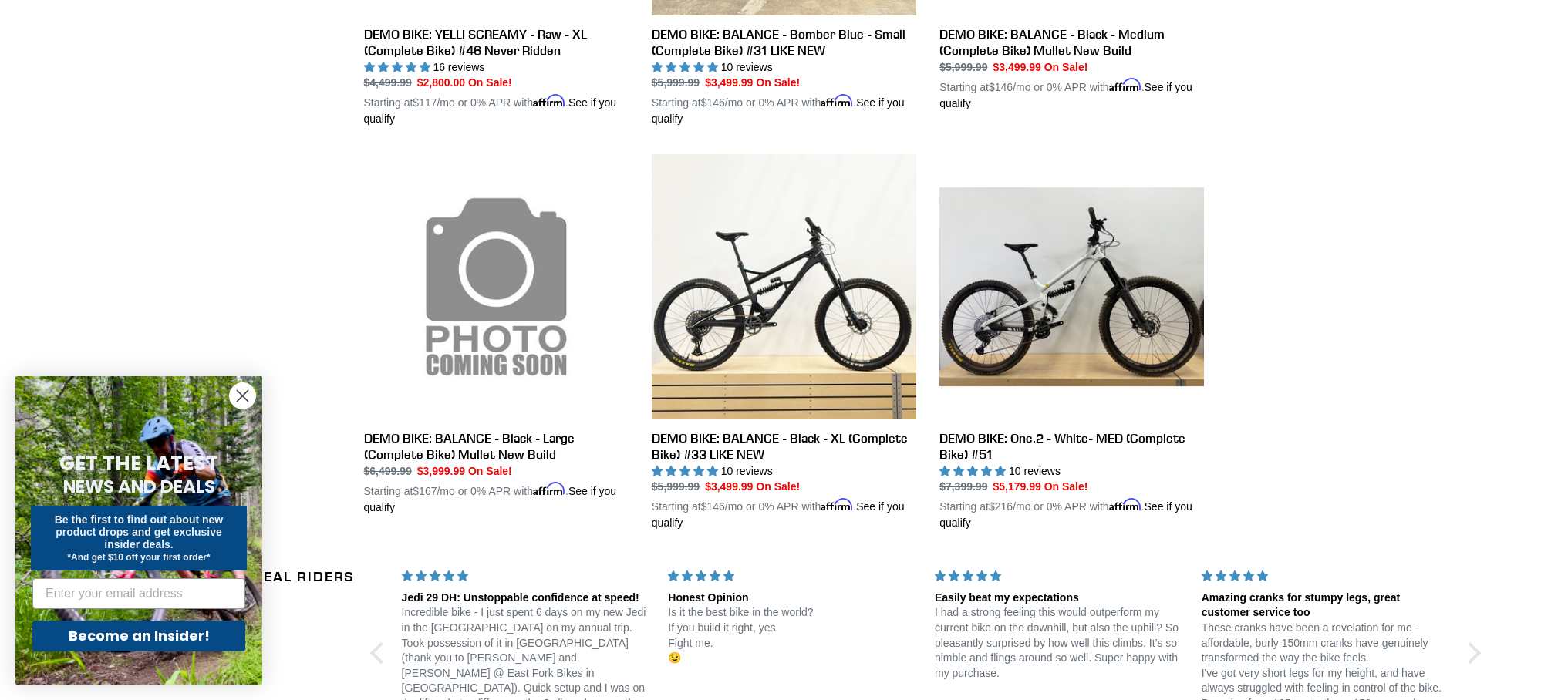
scroll to position [1132, 0]
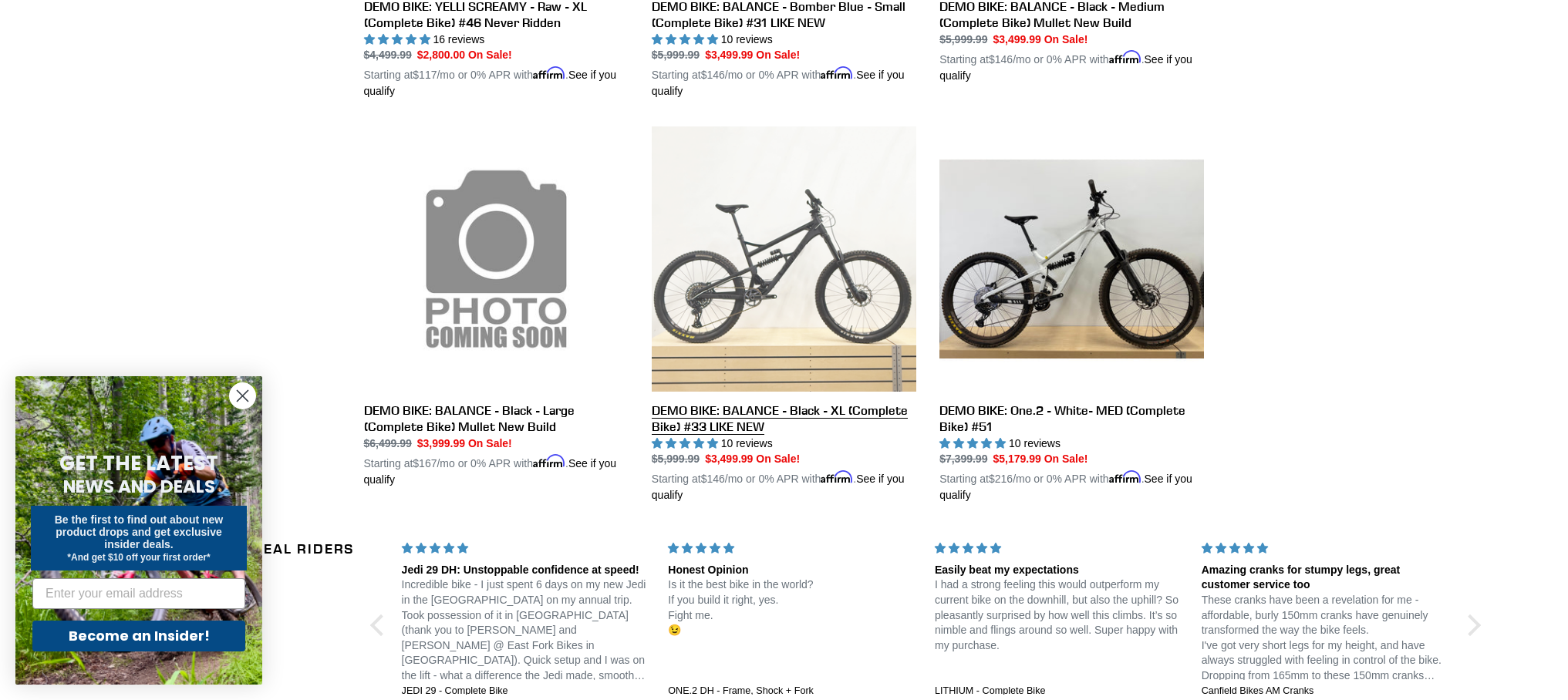
click at [783, 294] on link "DEMO BIKE: BALANCE - Black - XL (Complete Bike) #33 LIKE NEW" at bounding box center [784, 315] width 264 height 377
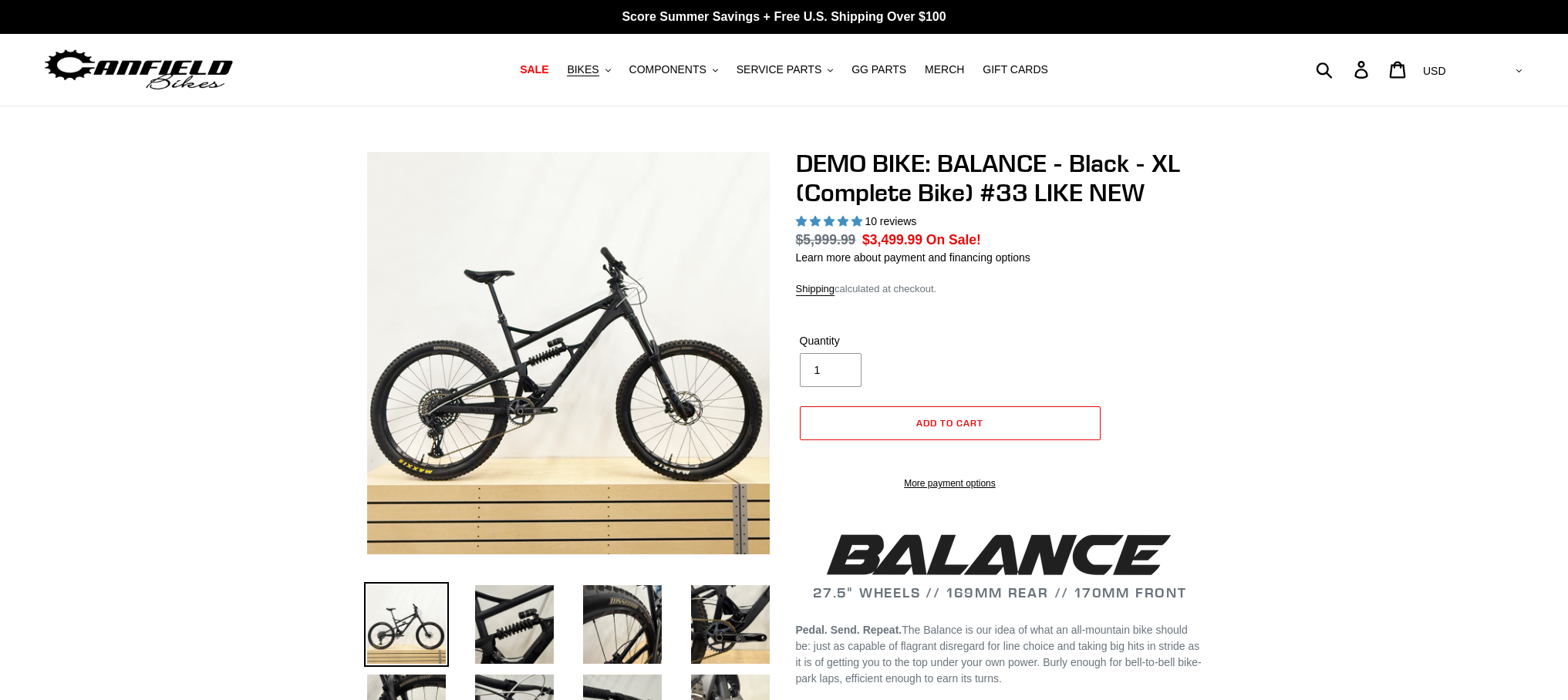
select select "highest-rating"
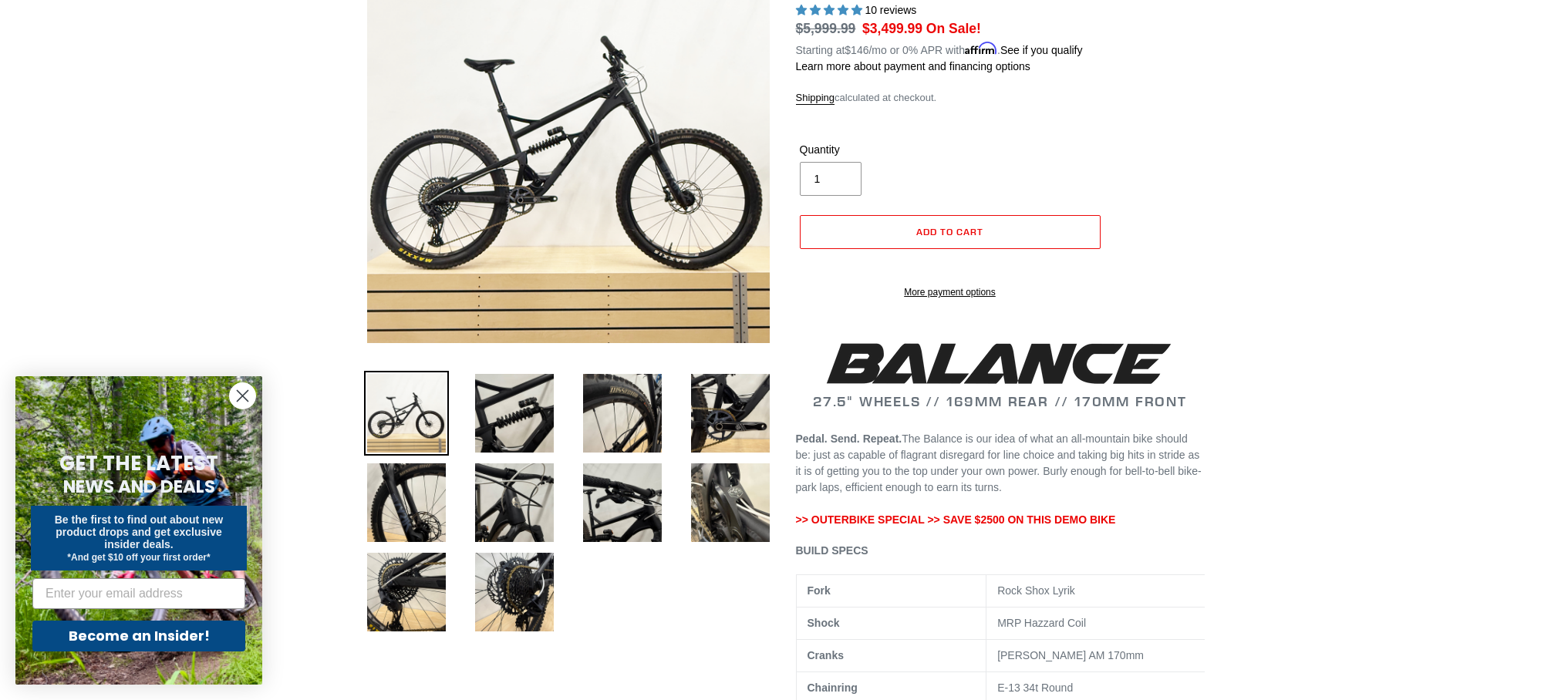
scroll to position [252, 0]
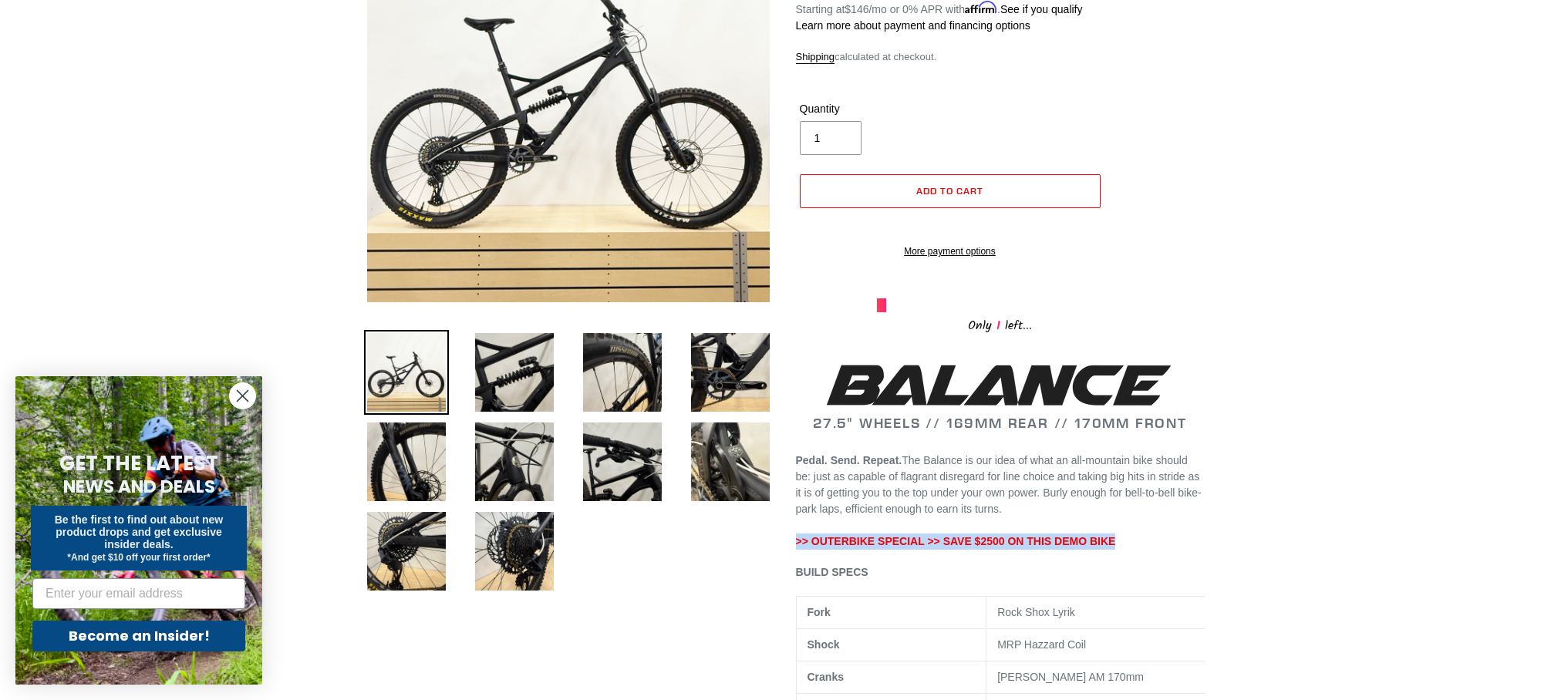
drag, startPoint x: 1132, startPoint y: 556, endPoint x: 792, endPoint y: 559, distance: 340.0
copy span ">> OUTERBIKE SPECIAL >> SAVE $2500 ON THIS DEMO BIKE"
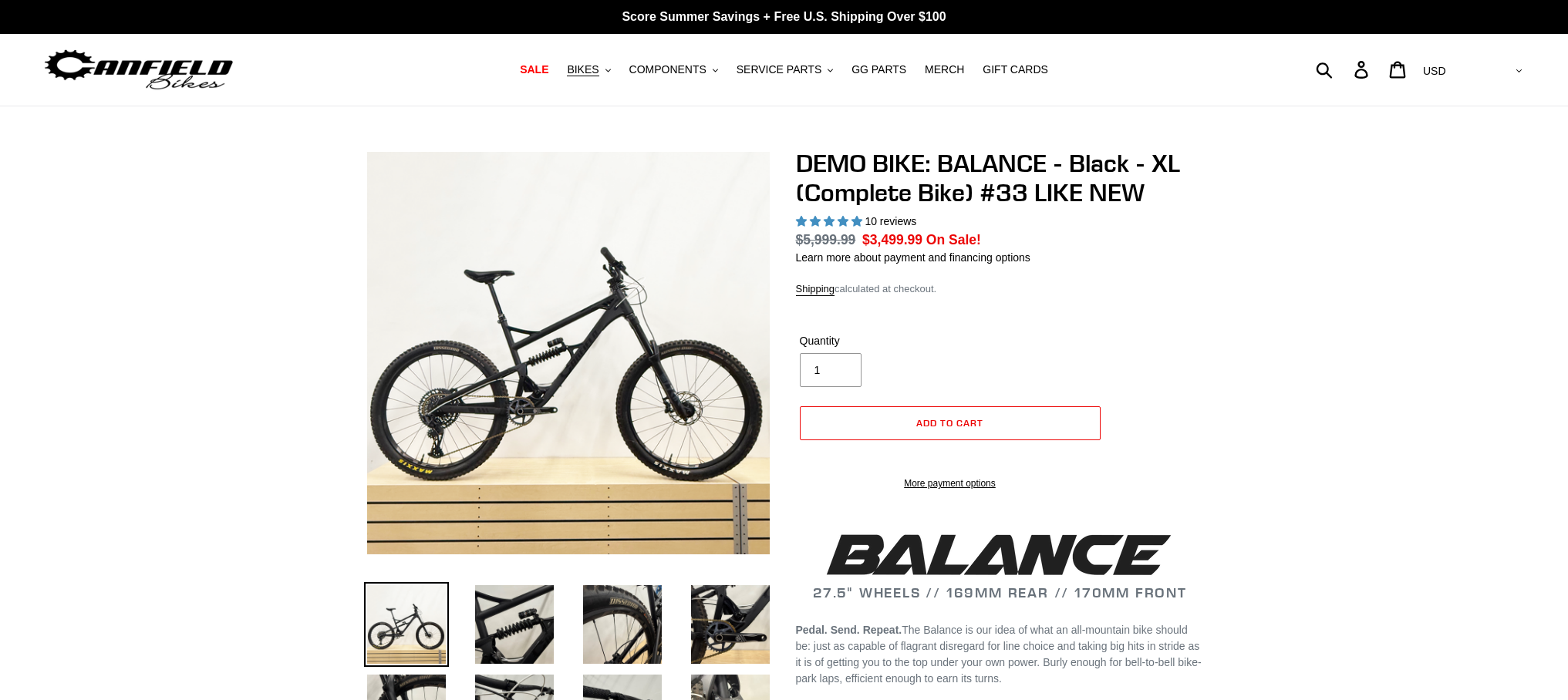
select select "highest-rating"
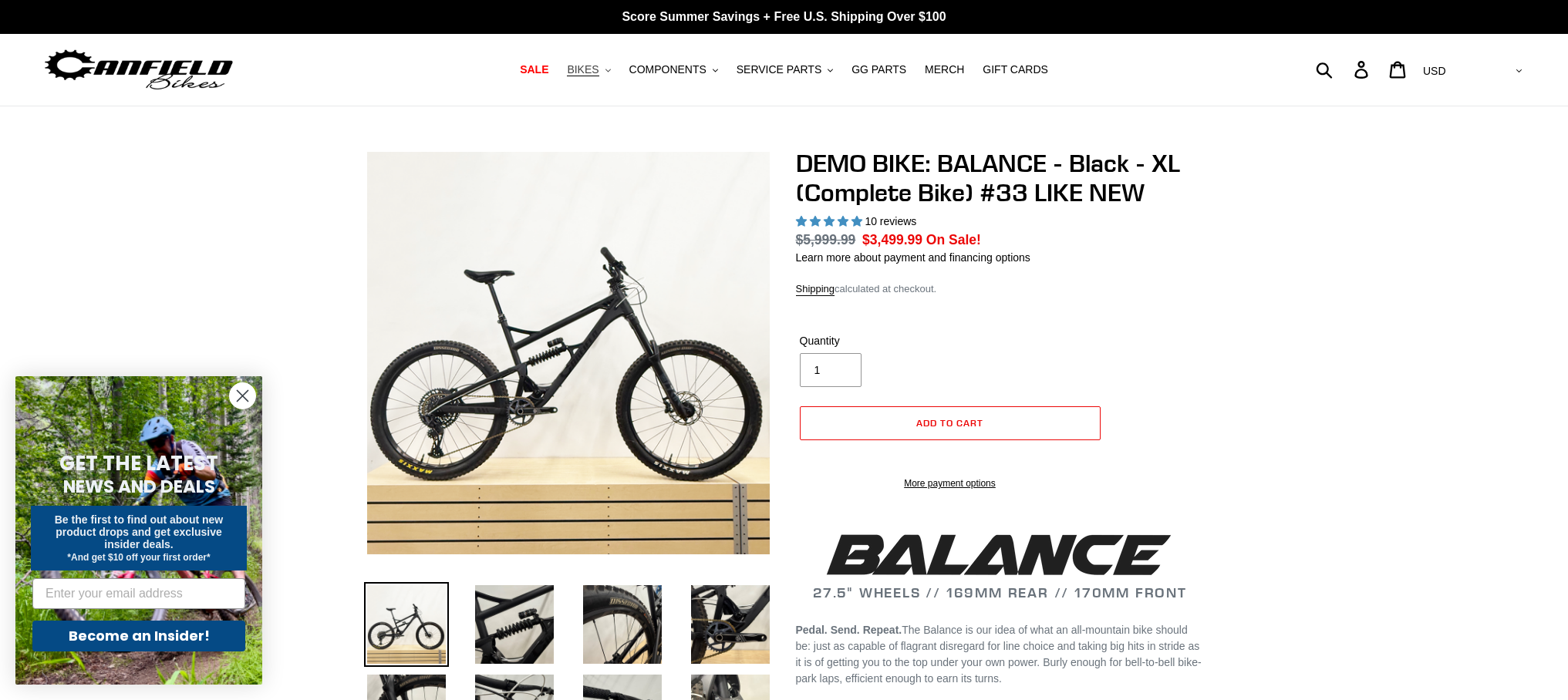
click at [597, 67] on span "BIKES" at bounding box center [583, 70] width 32 height 13
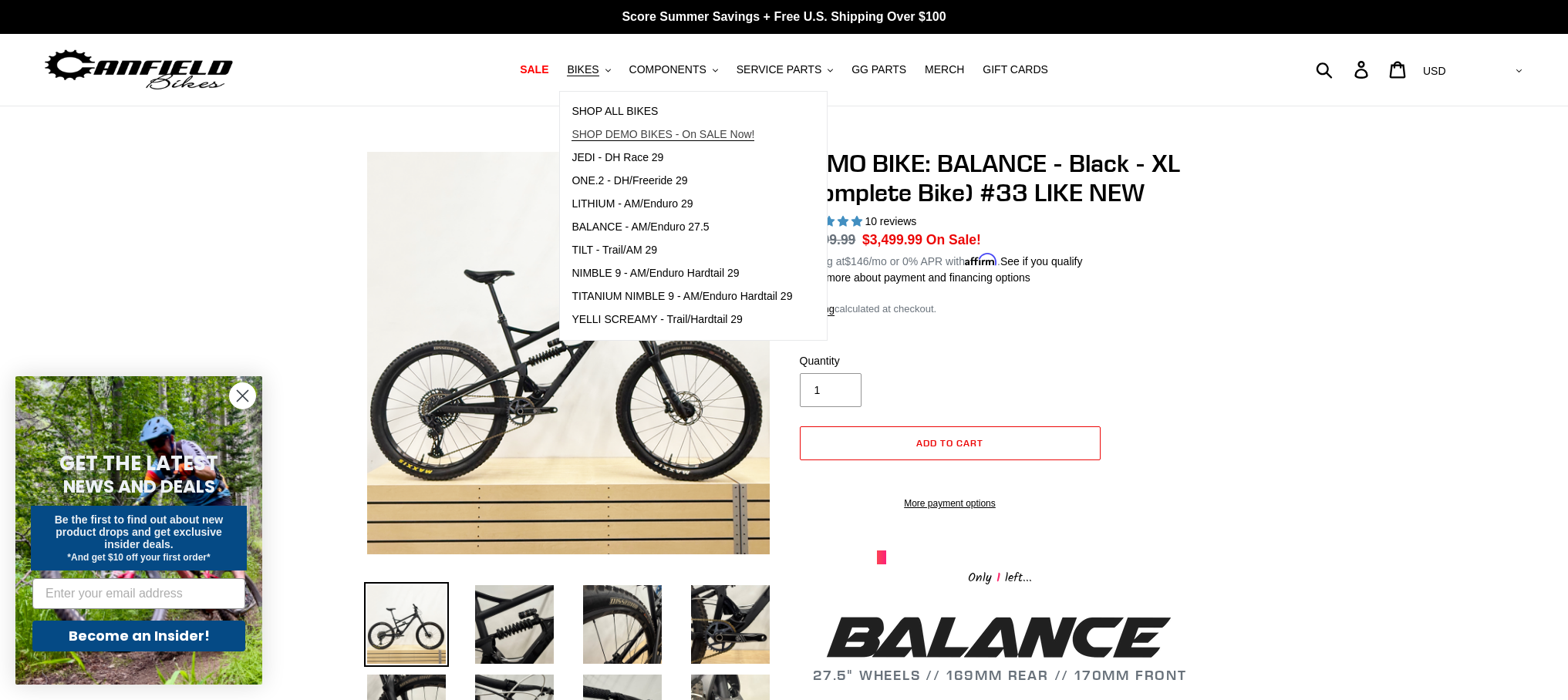
click at [675, 136] on span "SHOP DEMO BIKES - On SALE Now!" at bounding box center [663, 134] width 183 height 13
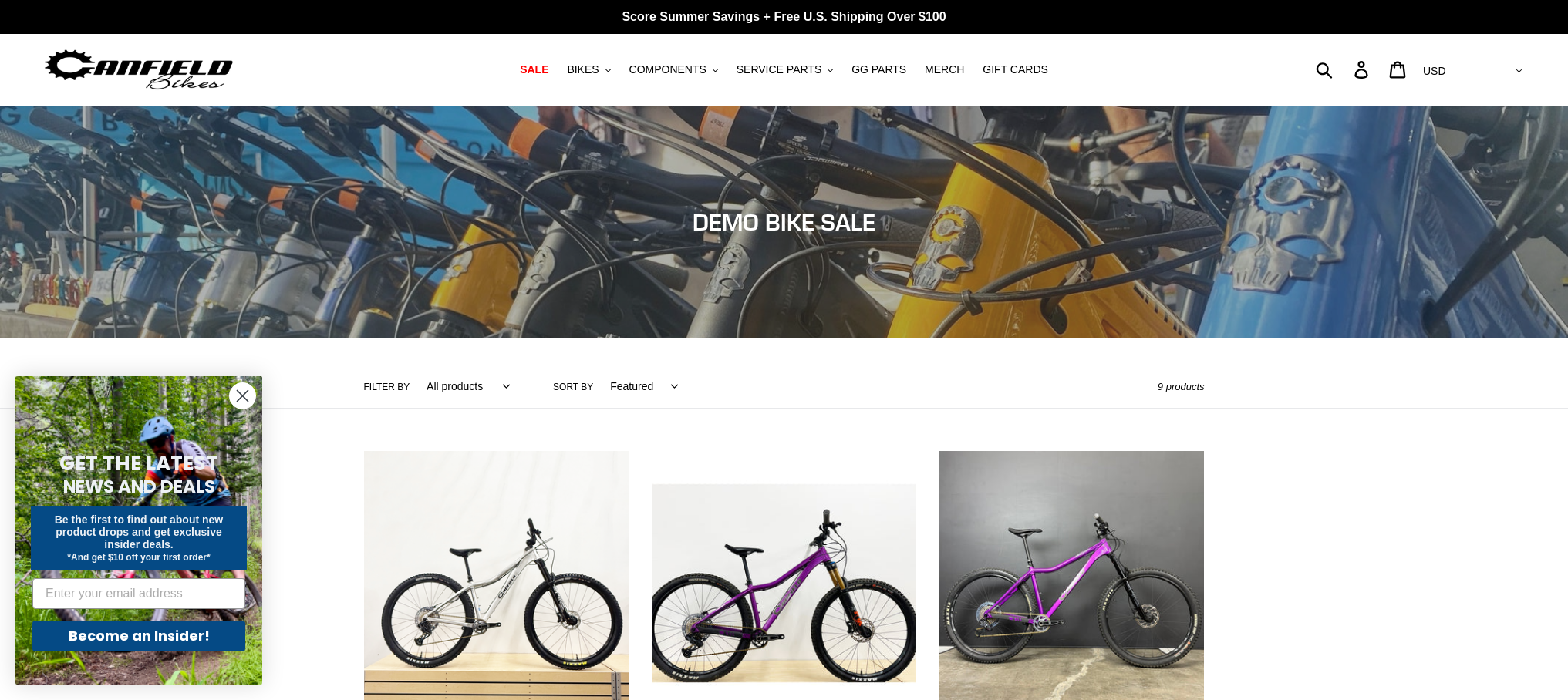
click at [532, 73] on span "SALE" at bounding box center [533, 70] width 29 height 13
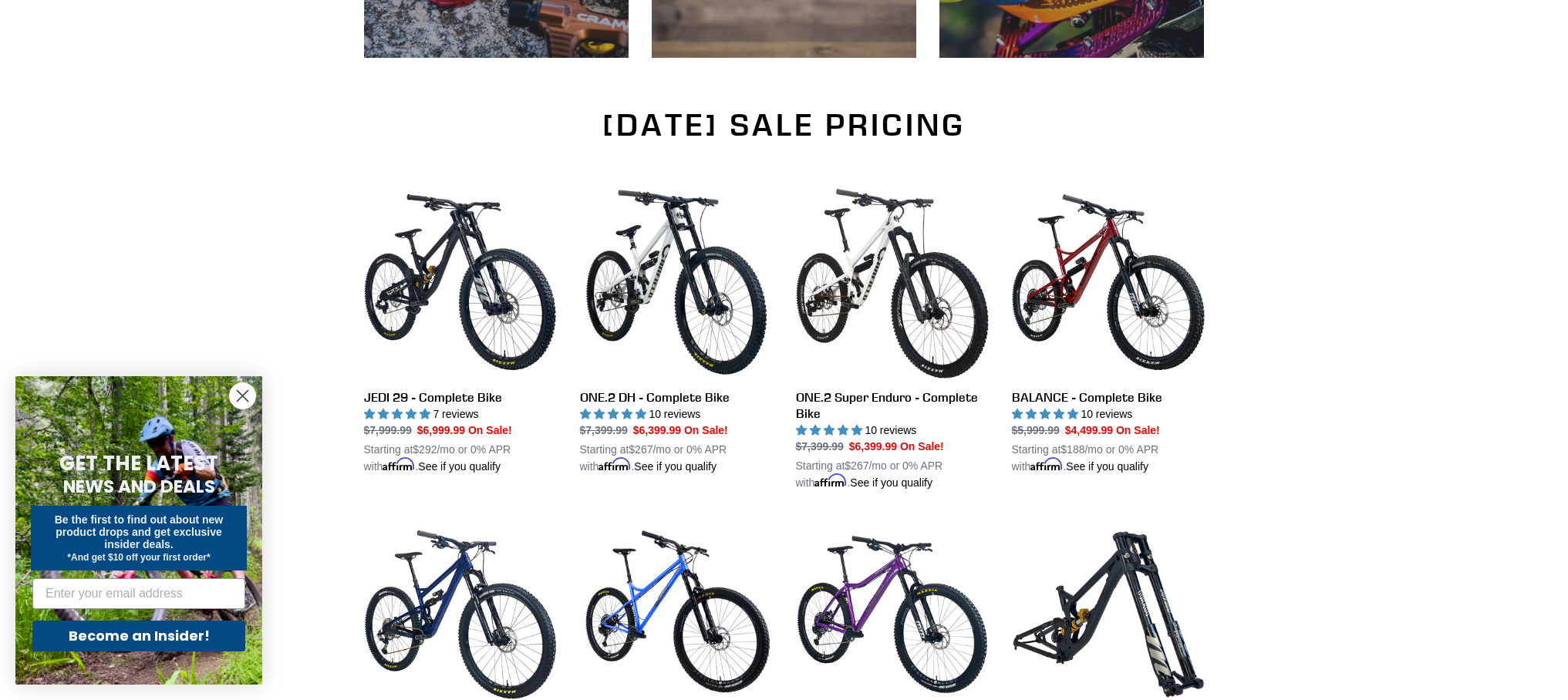
scroll to position [955, 0]
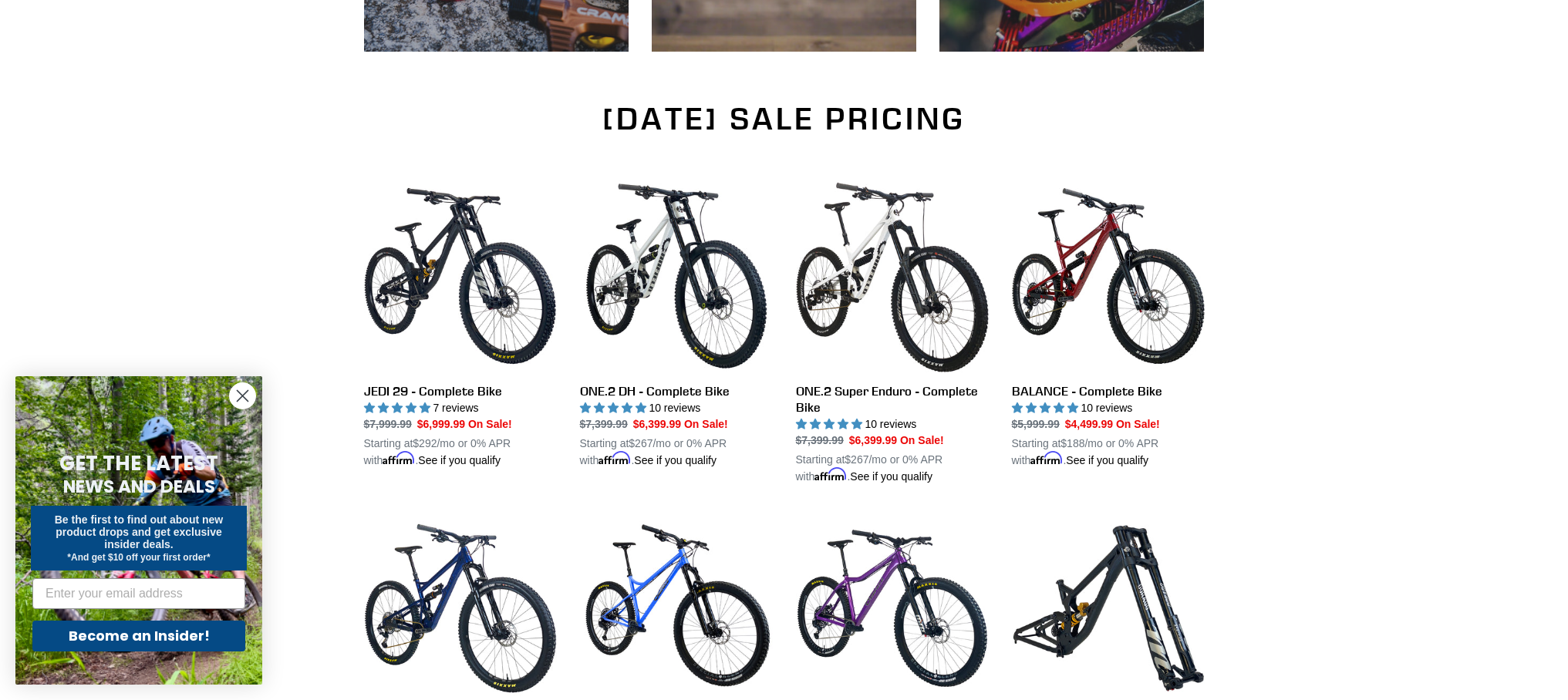
click at [850, 117] on h2 "LABOR DAY SALE PRICING" at bounding box center [784, 118] width 841 height 37
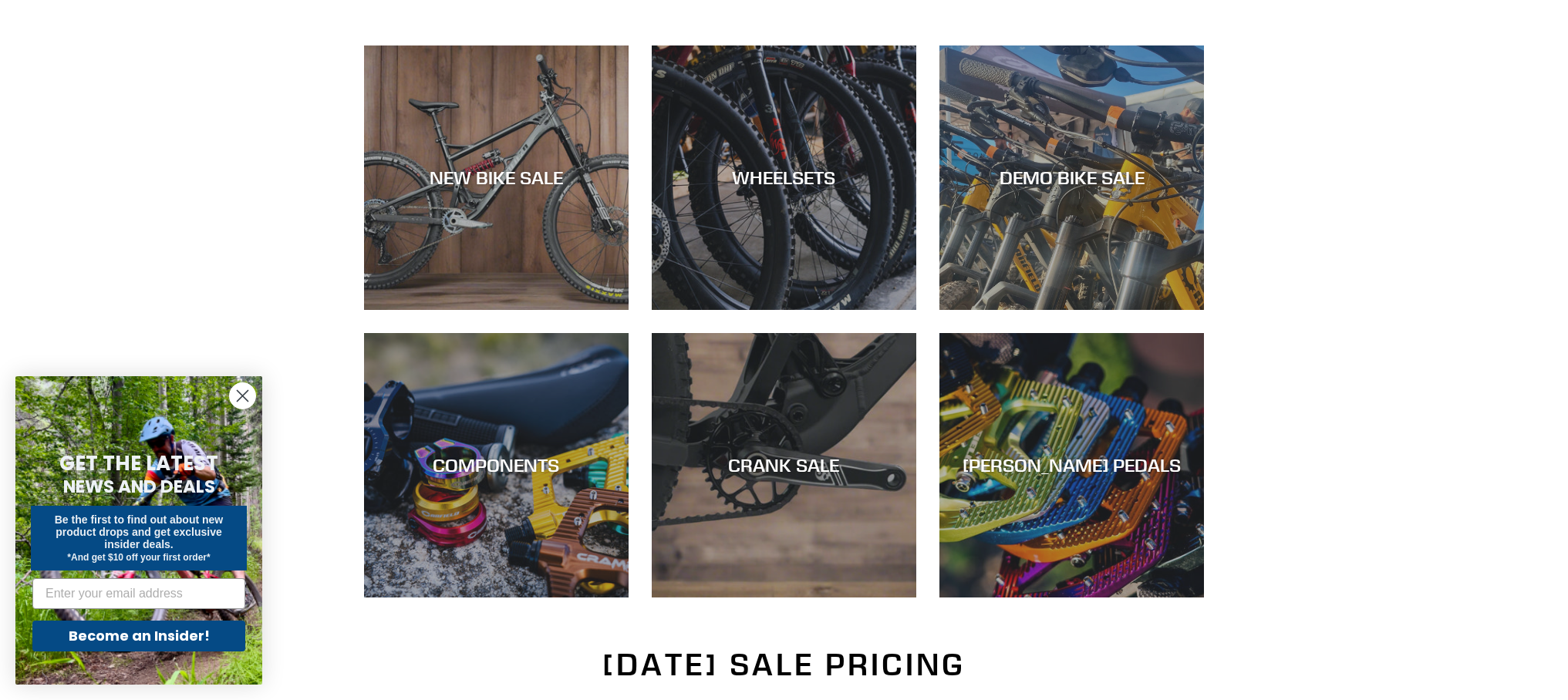
scroll to position [406, 0]
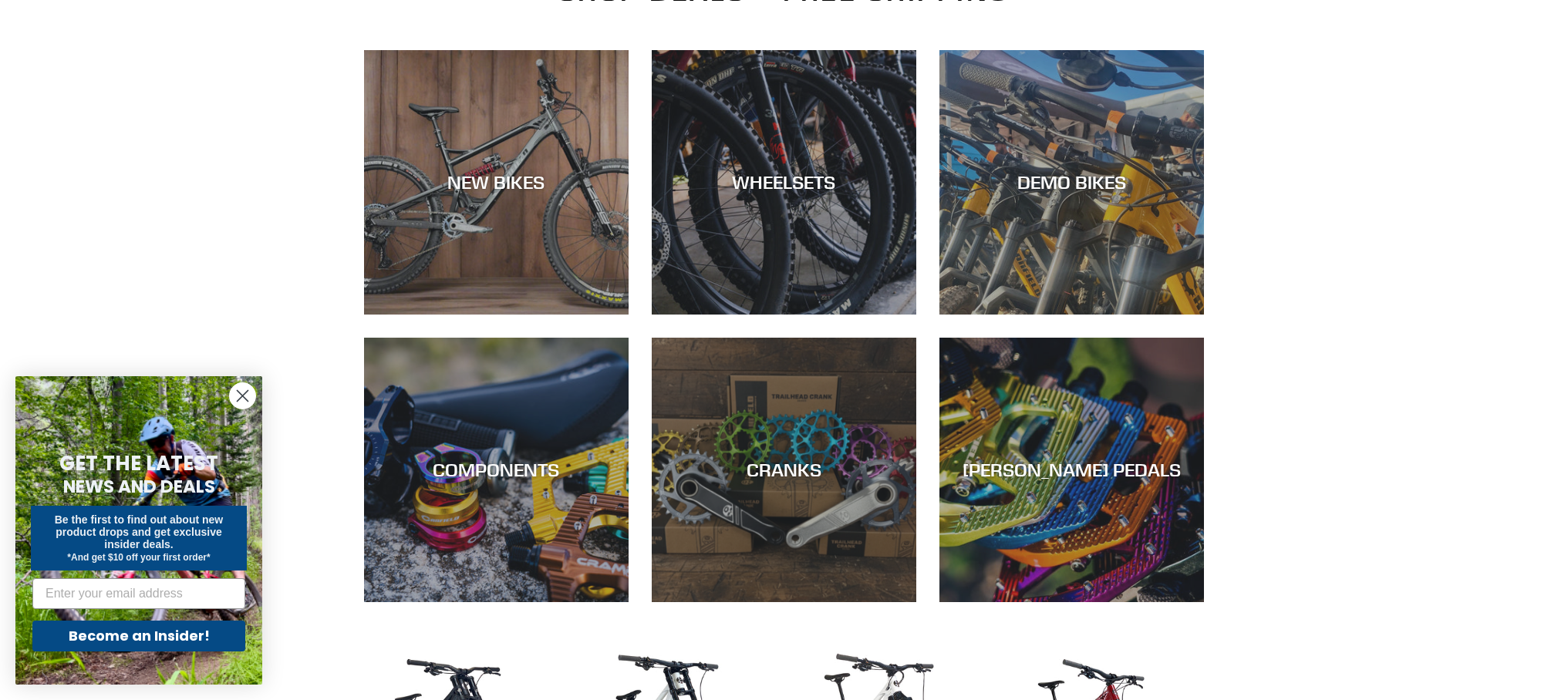
click at [1391, 349] on div "SHOP DEALS + FREE SHIPPING NEW BIKES WHEELSETS DEMO BIKES COMPONENTS CRANKS CAN…" at bounding box center [784, 313] width 1568 height 676
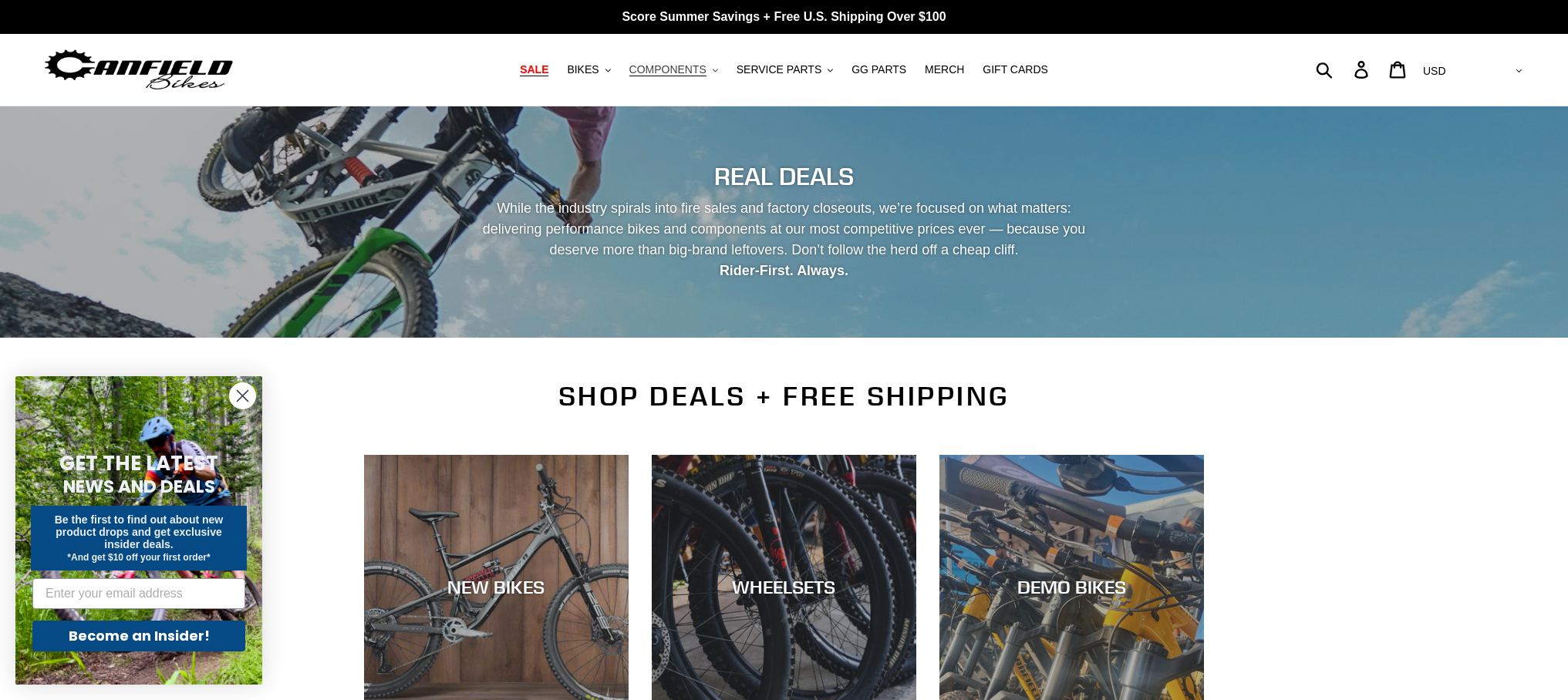
click at [691, 70] on span "COMPONENTS" at bounding box center [668, 70] width 77 height 13
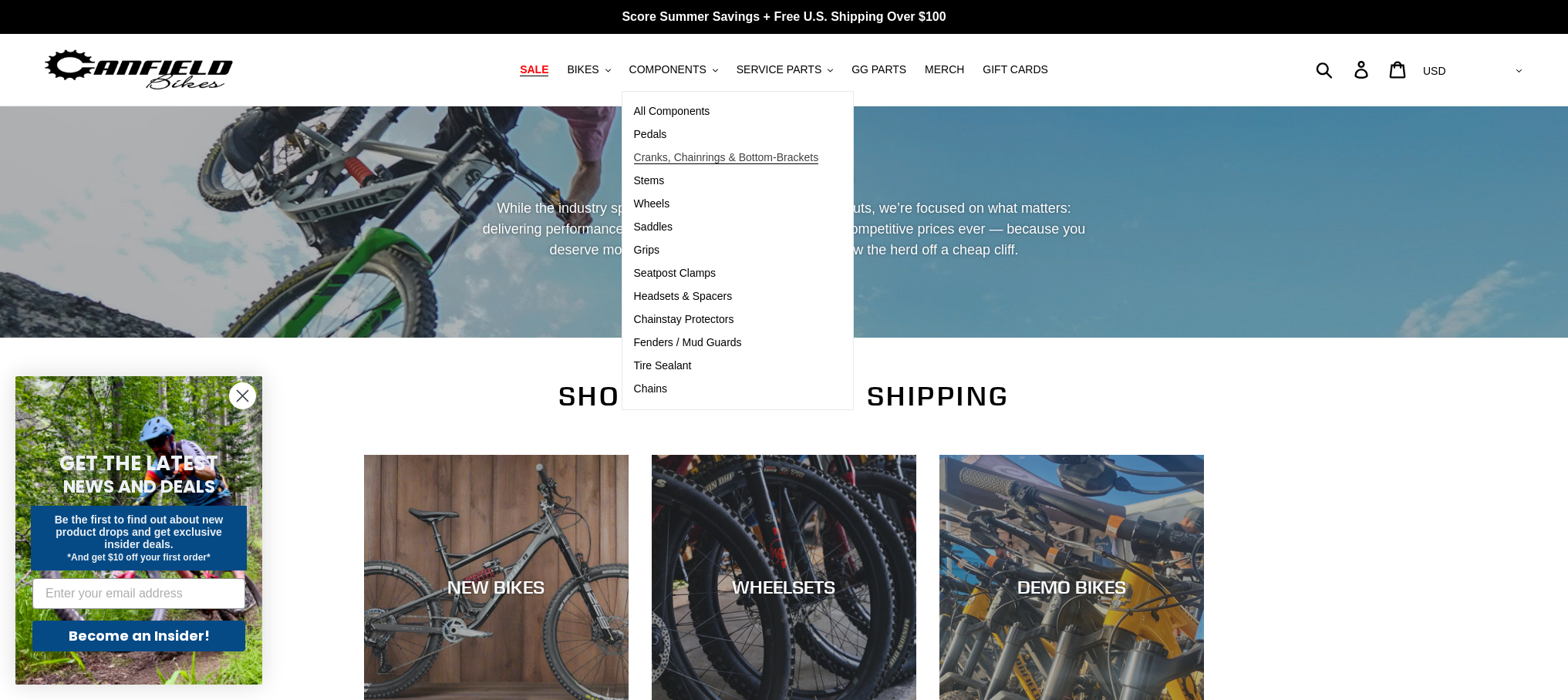
click at [664, 157] on span "Cranks, Chainrings & Bottom-Brackets" at bounding box center [726, 157] width 185 height 13
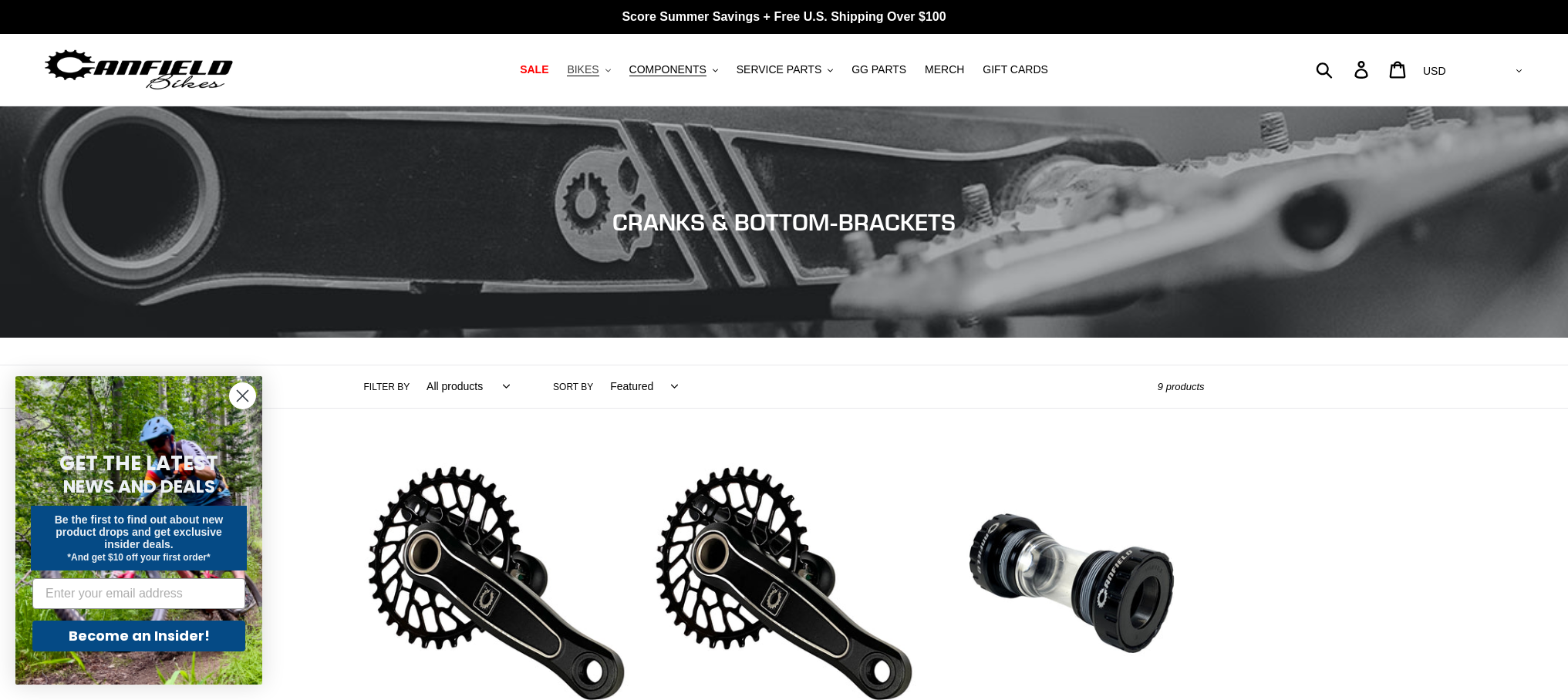
click at [599, 66] on span "BIKES" at bounding box center [583, 70] width 32 height 13
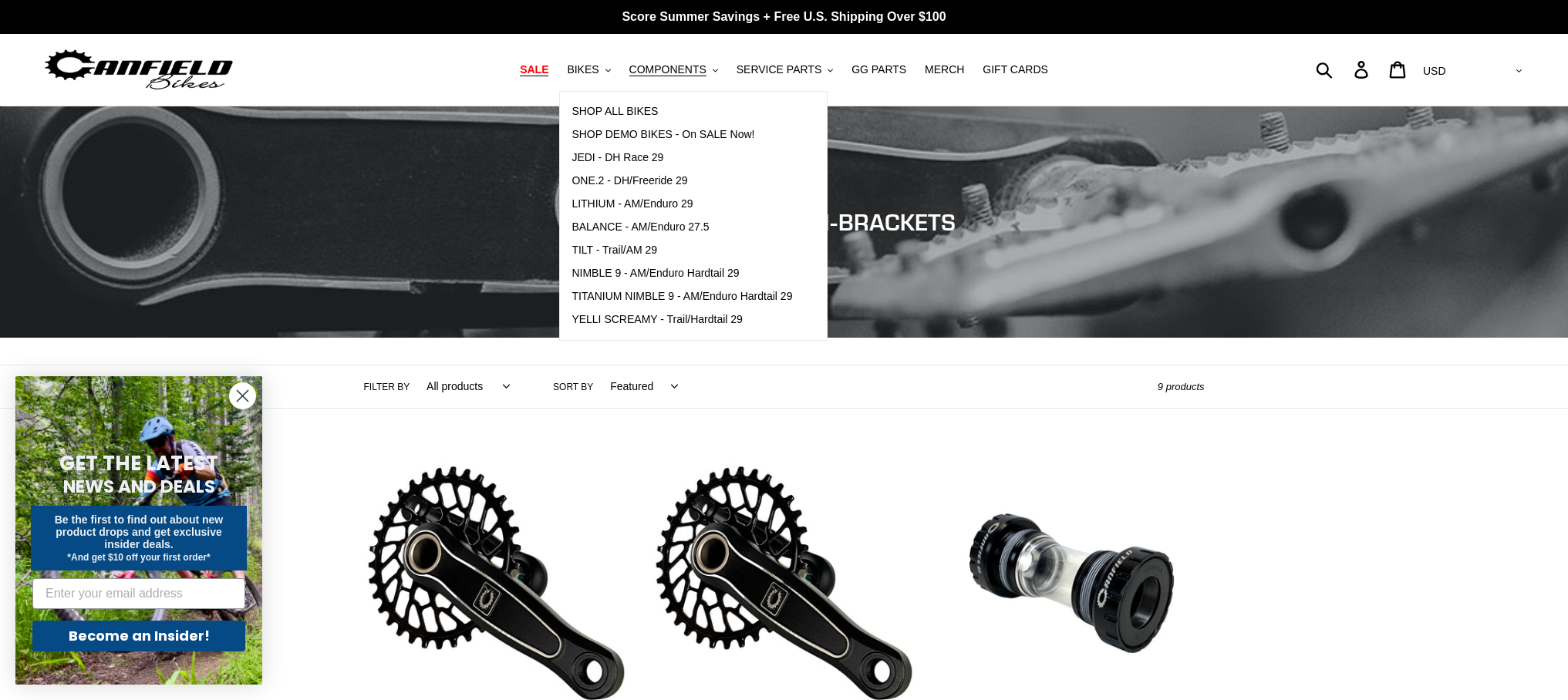
click at [523, 66] on link "SALE" at bounding box center [534, 70] width 44 height 21
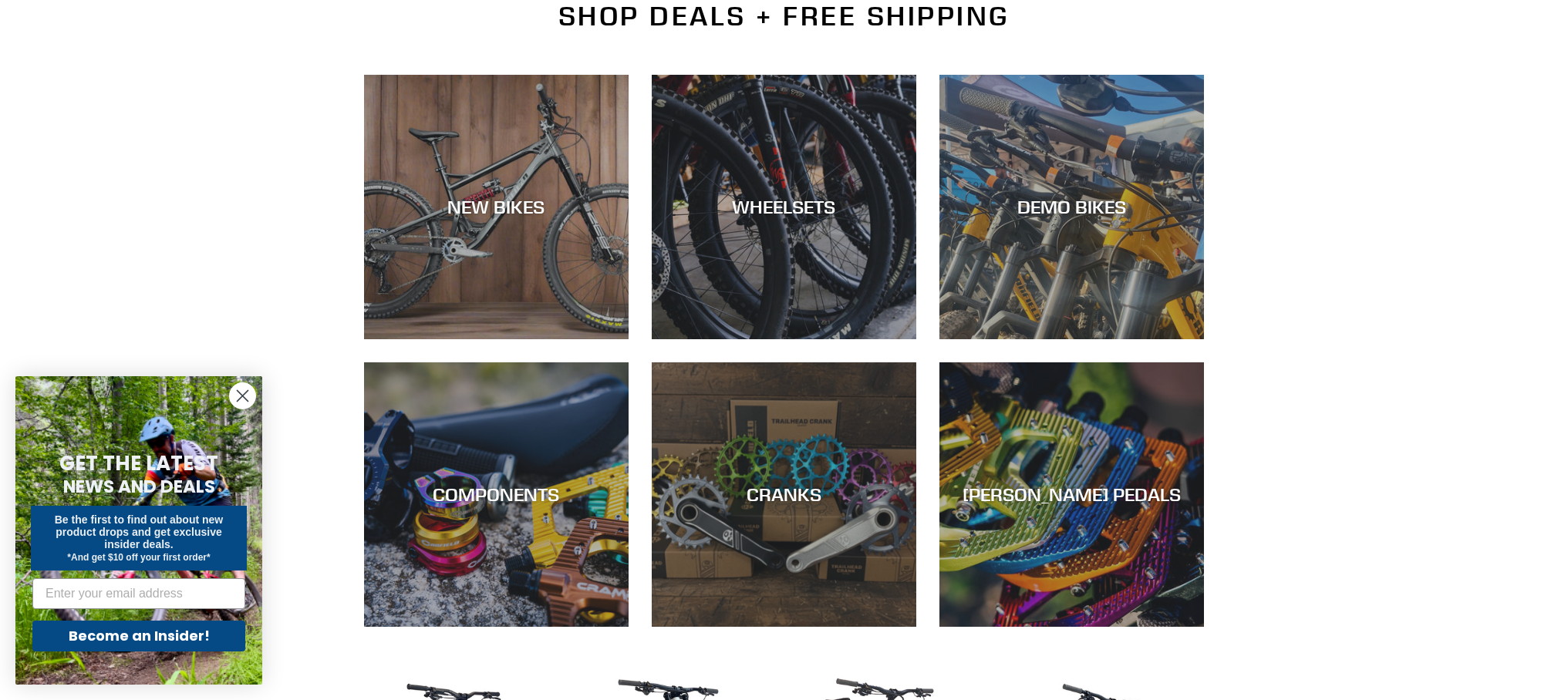
scroll to position [381, 0]
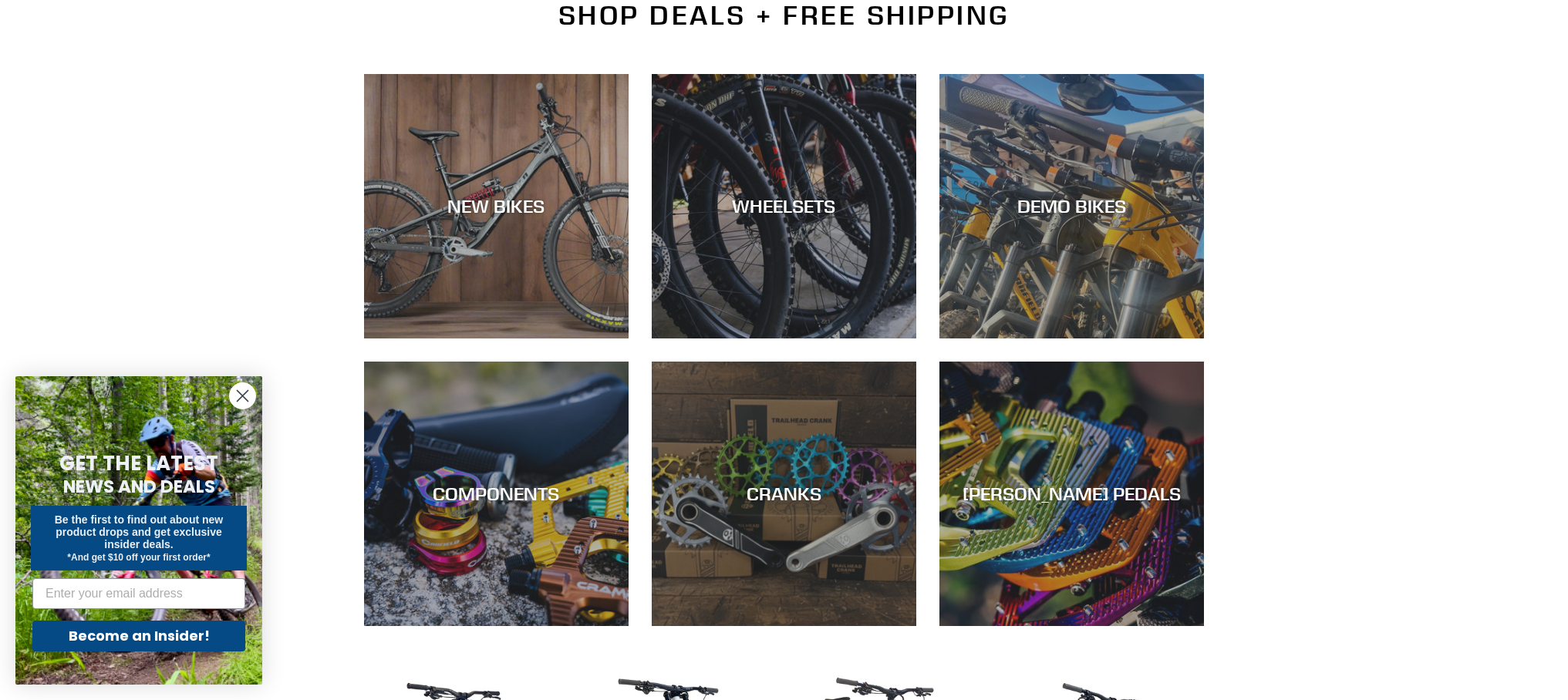
click at [1370, 495] on div "SHOP DEALS + FREE SHIPPING NEW BIKES WHEELSETS DEMO BIKES COMPONENTS CRANKS [PE…" at bounding box center [784, 337] width 1568 height 676
click at [1322, 413] on div "SHOP DEALS + FREE SHIPPING NEW BIKES WHEELSETS DEMO BIKES COMPONENTS CRANKS [PE…" at bounding box center [784, 337] width 1568 height 676
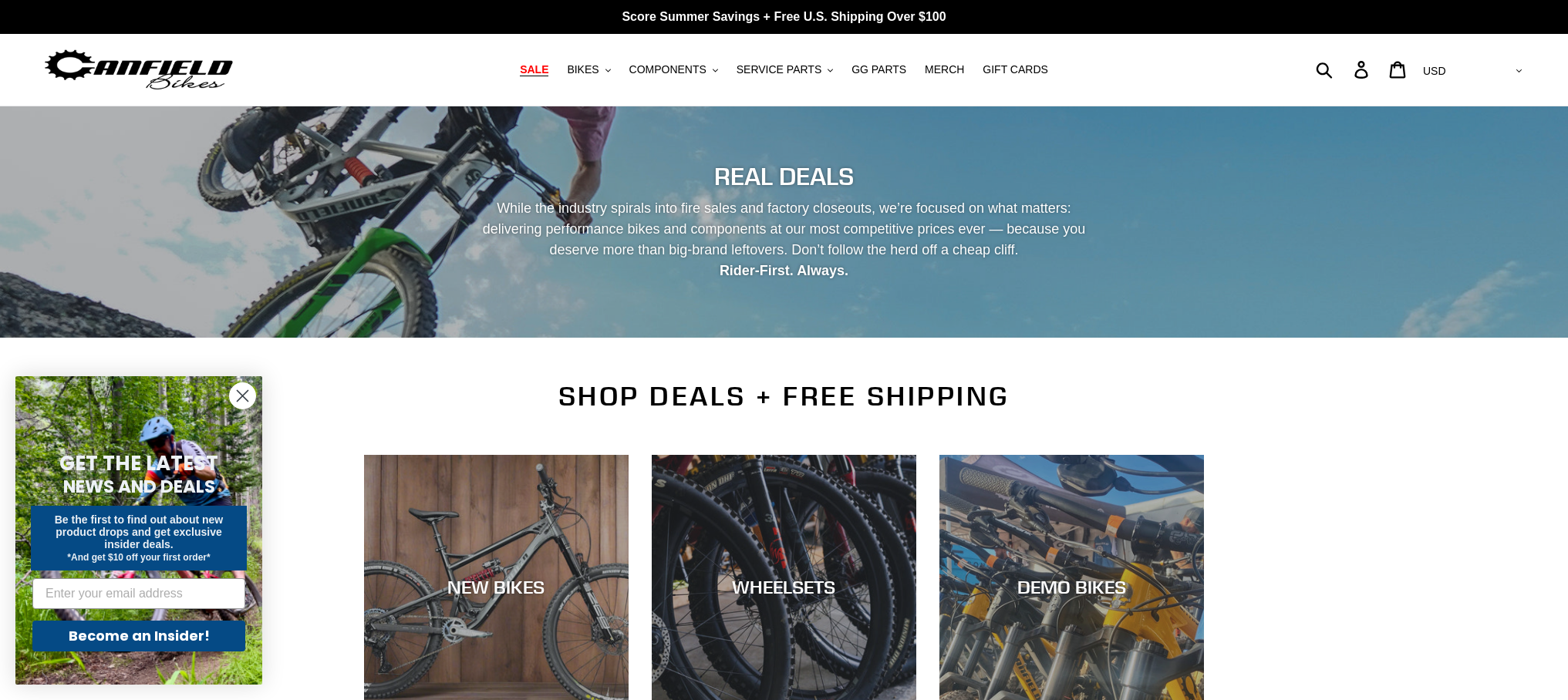
click at [152, 64] on img at bounding box center [139, 70] width 193 height 49
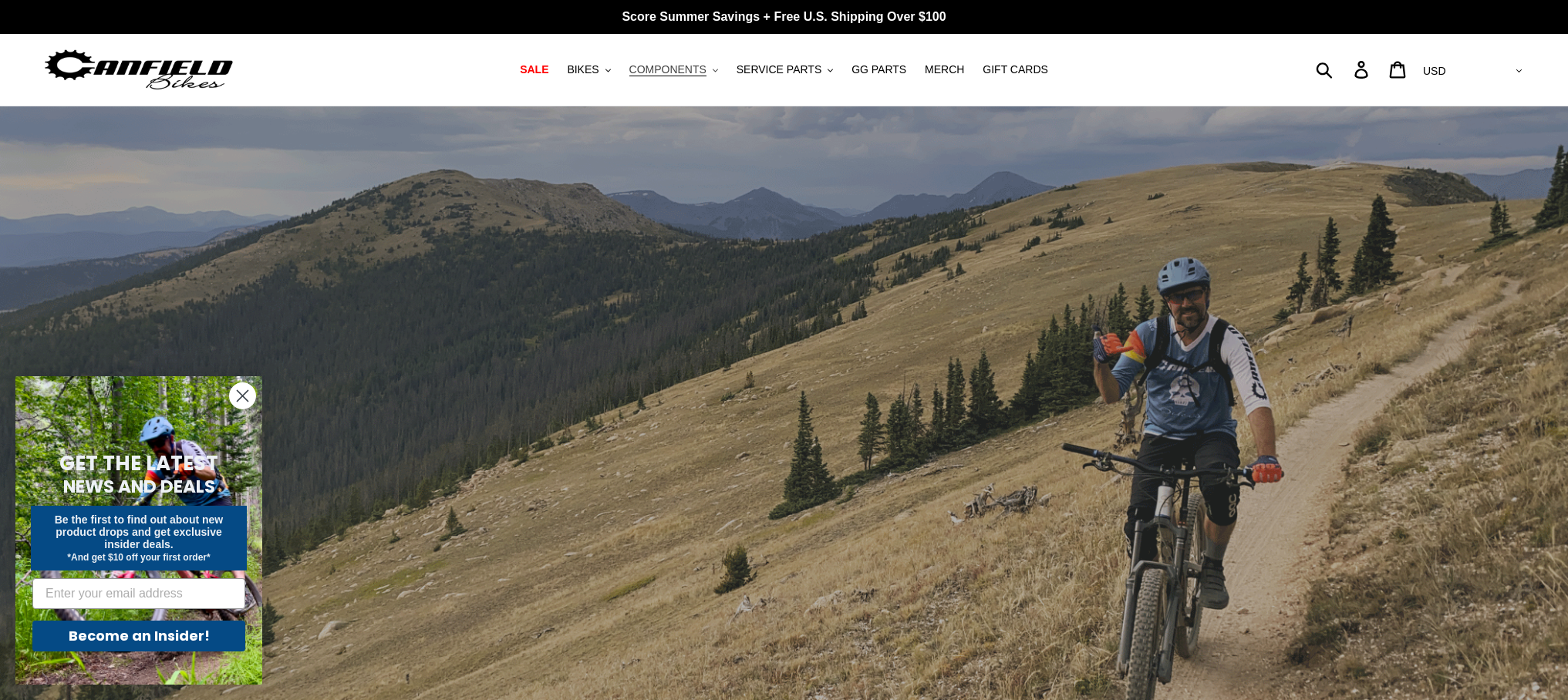
click at [693, 69] on span "COMPONENTS" at bounding box center [668, 70] width 77 height 13
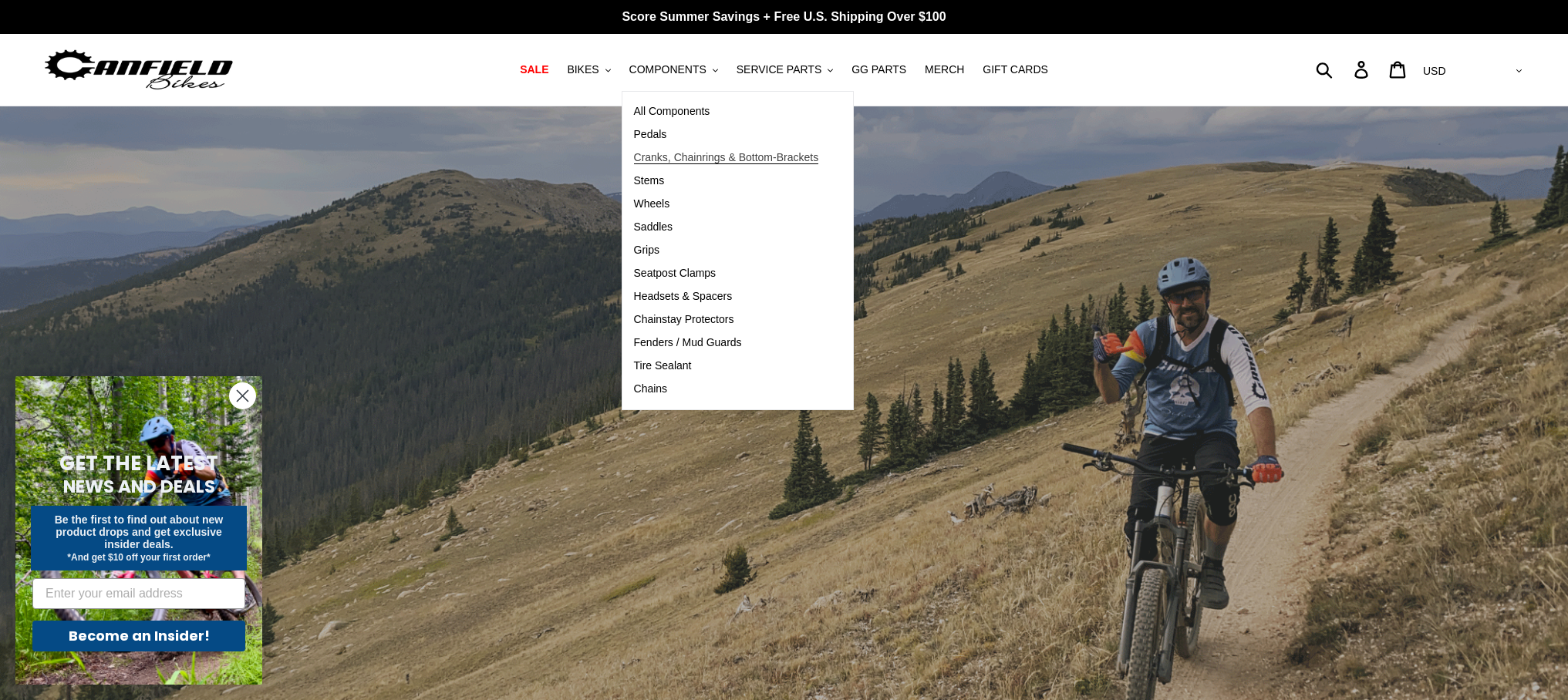
click at [683, 160] on span "Cranks, Chainrings & Bottom-Brackets" at bounding box center [726, 157] width 185 height 13
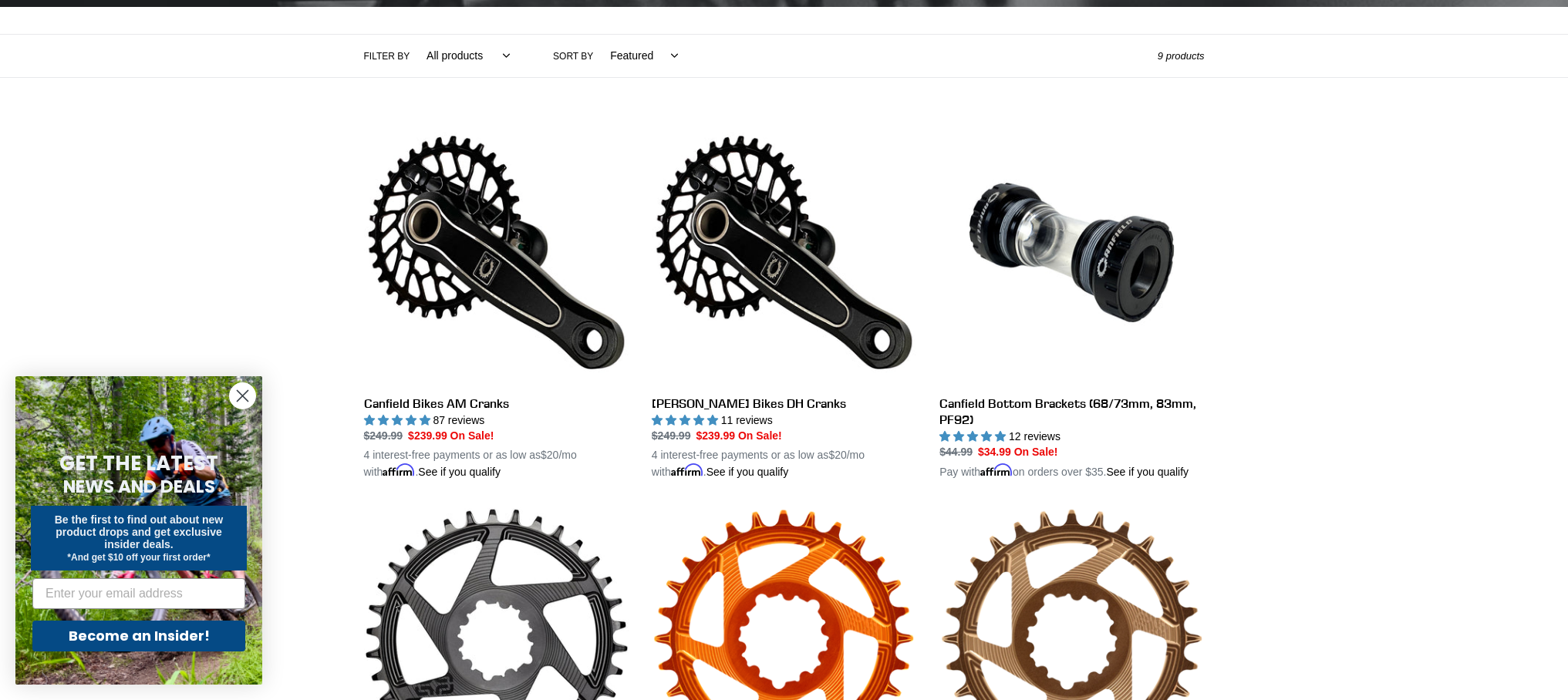
scroll to position [225, 0]
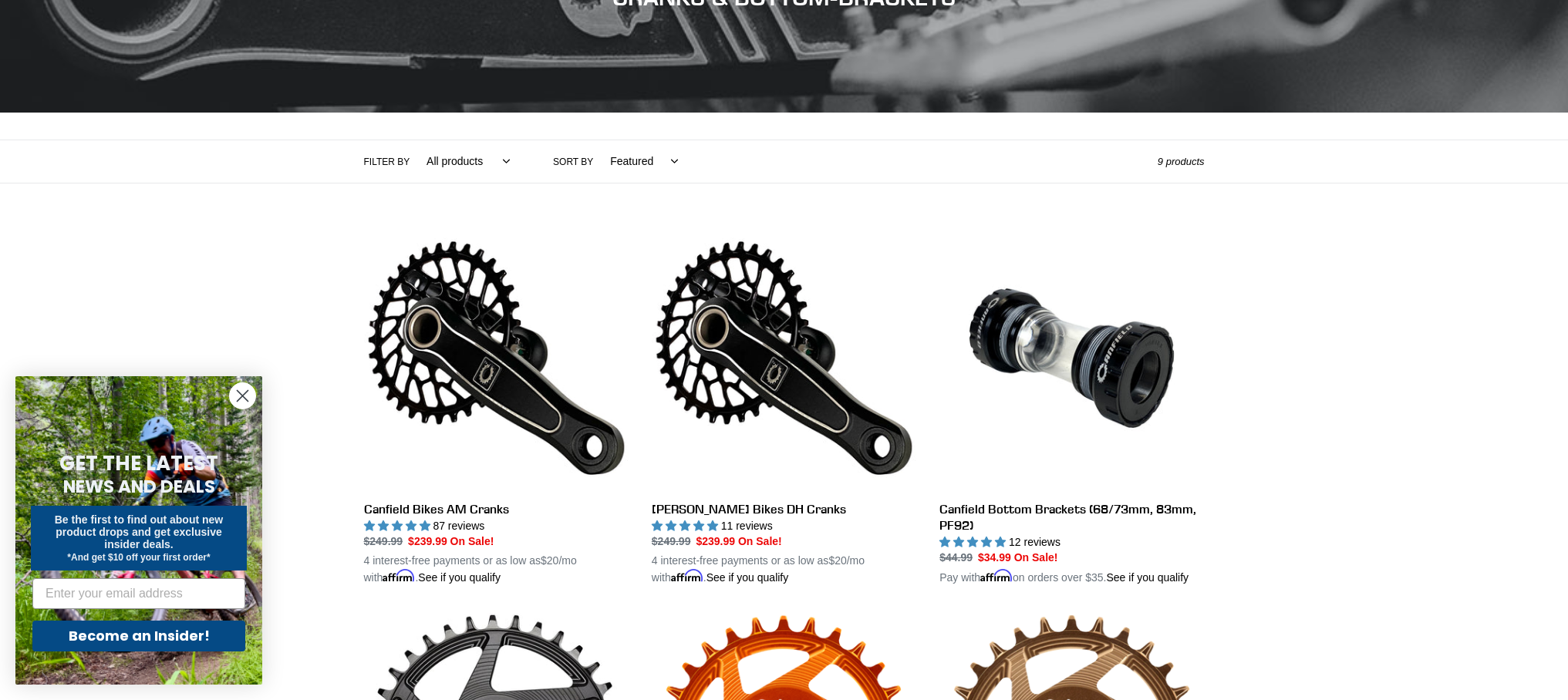
click at [233, 397] on circle "Close dialog" at bounding box center [242, 396] width 26 height 26
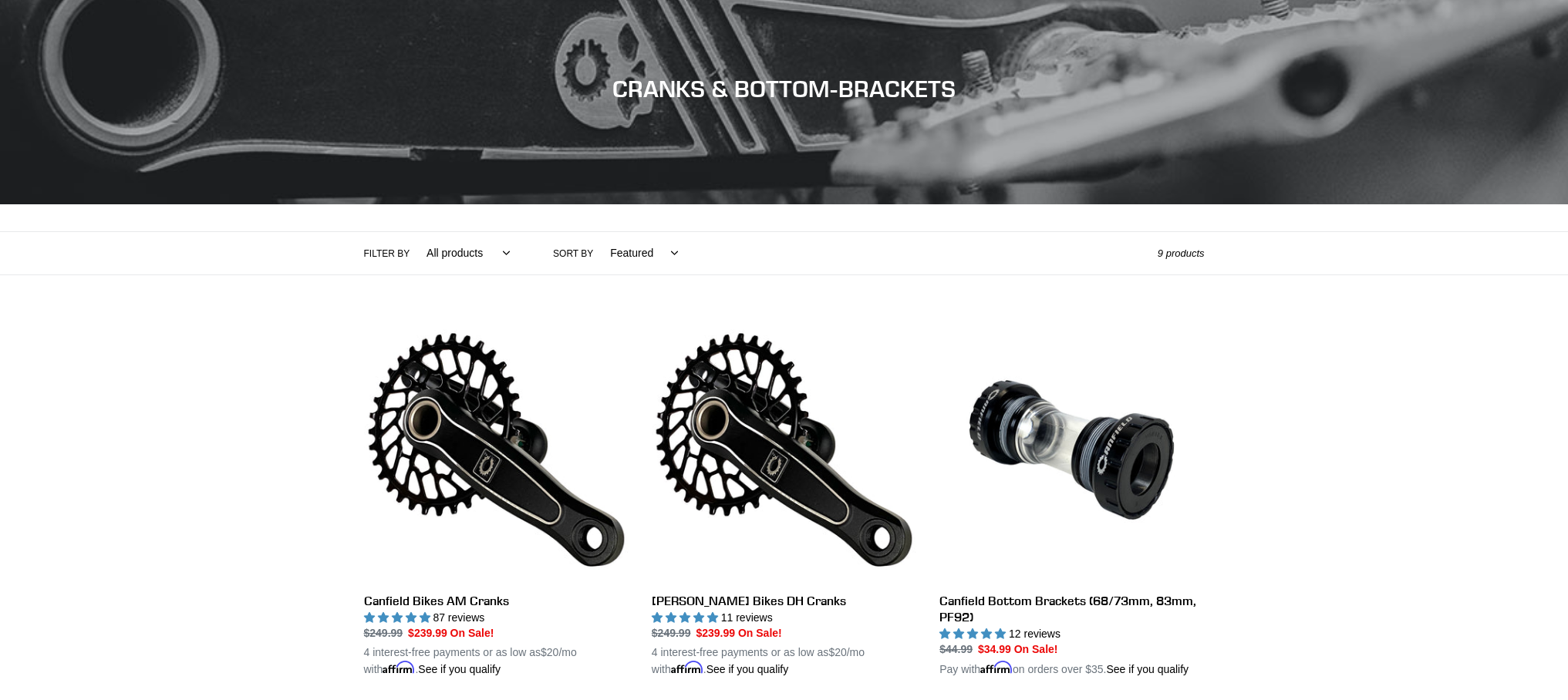
scroll to position [0, 0]
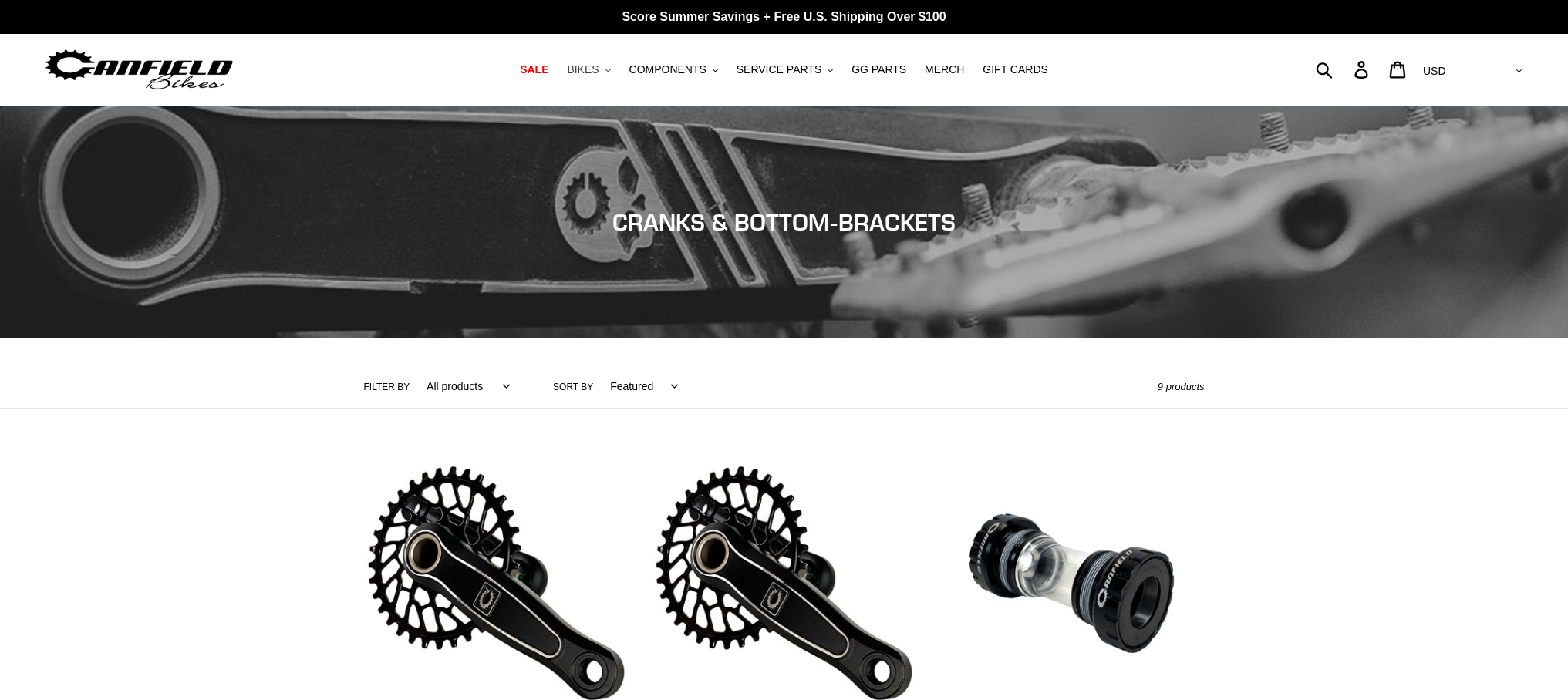
click at [582, 64] on span "BIKES" at bounding box center [583, 70] width 32 height 13
click at [121, 66] on img at bounding box center [139, 70] width 193 height 49
